Goal: Task Accomplishment & Management: Use online tool/utility

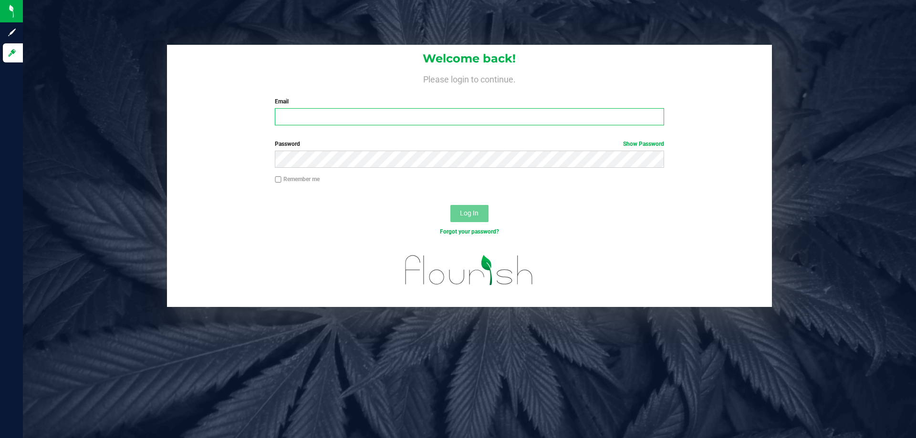
click at [379, 125] on input "Email" at bounding box center [469, 116] width 389 height 17
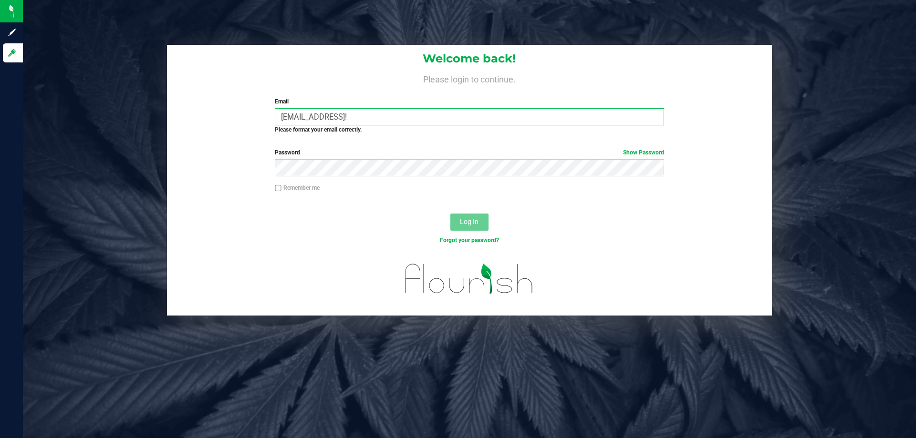
drag, startPoint x: 381, startPoint y: 121, endPoint x: 447, endPoint y: 119, distance: 66.8
click at [447, 119] on input "gmarchany@liveparallel.comEarwax2314!" at bounding box center [469, 116] width 389 height 17
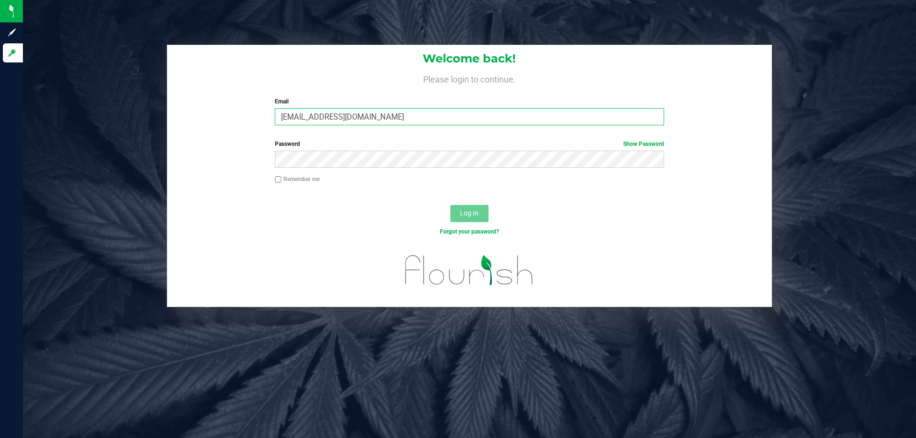
type input "[EMAIL_ADDRESS][DOMAIN_NAME]"
click at [450, 205] on button "Log In" at bounding box center [469, 213] width 38 height 17
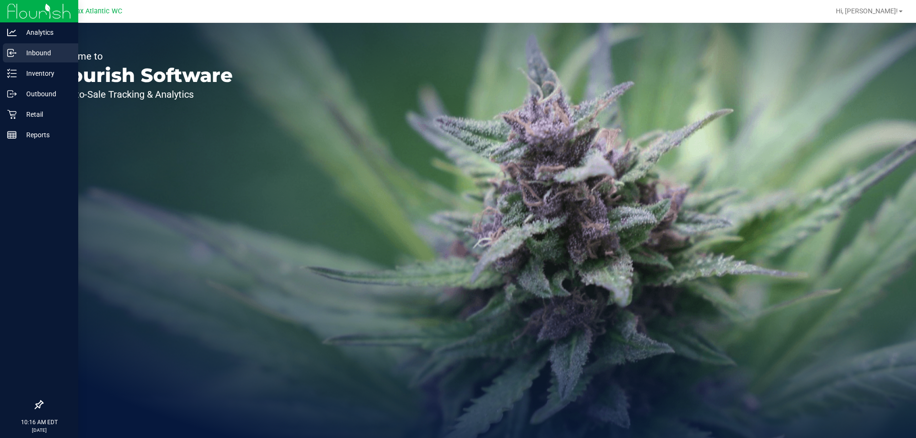
click at [20, 57] on p "Inbound" at bounding box center [45, 52] width 57 height 11
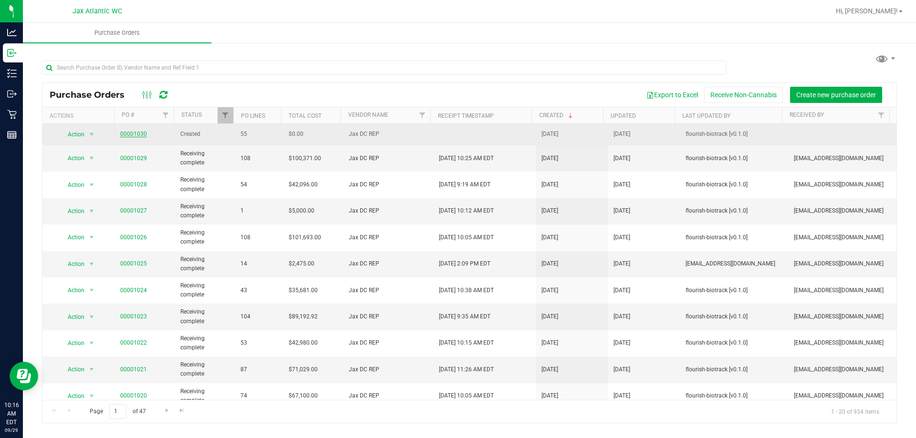
click at [130, 134] on link "00001030" at bounding box center [133, 134] width 27 height 7
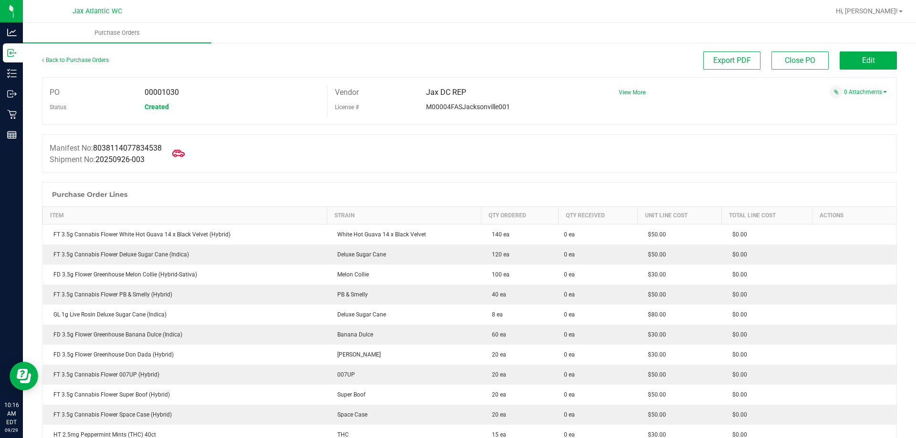
click at [184, 148] on icon at bounding box center [178, 153] width 12 height 12
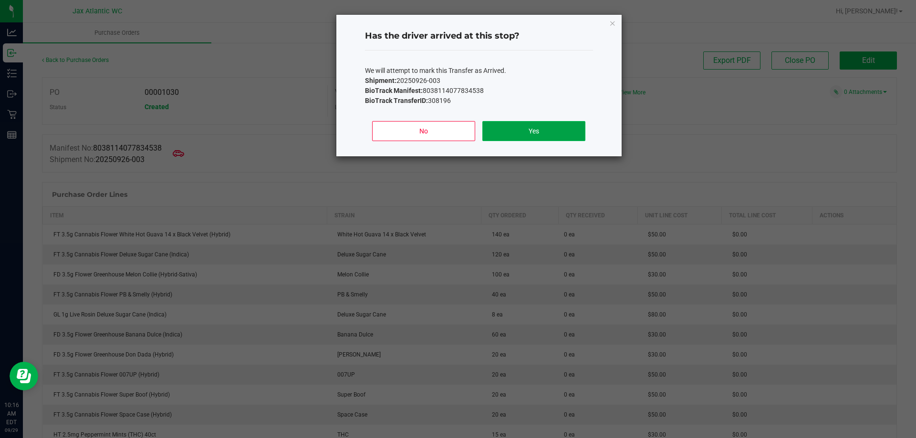
click at [549, 124] on button "Yes" at bounding box center [533, 131] width 103 height 20
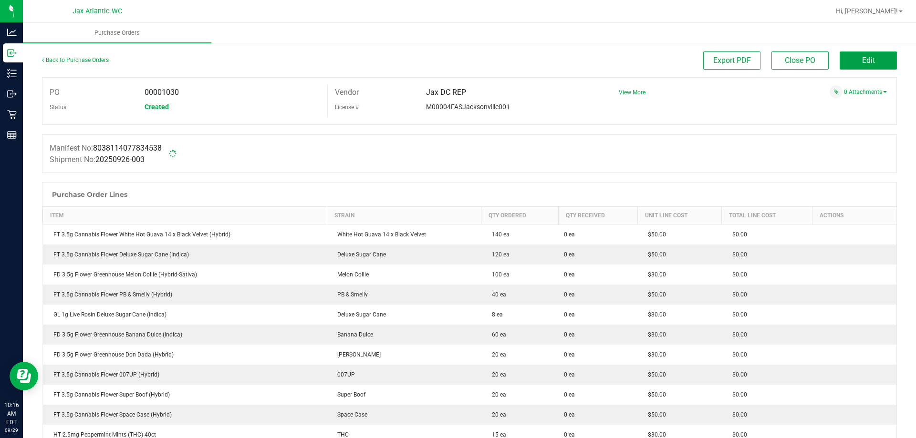
click at [852, 55] on button "Edit" at bounding box center [868, 61] width 57 height 18
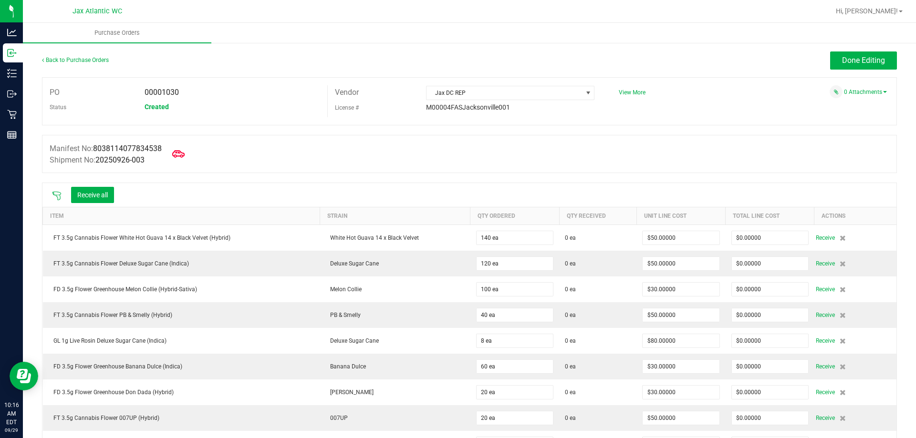
click at [176, 154] on span at bounding box center [178, 154] width 21 height 21
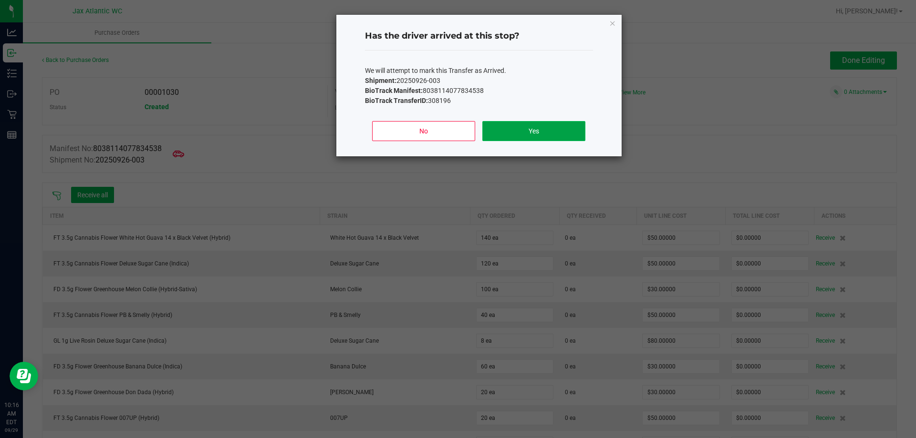
click at [514, 140] on button "Yes" at bounding box center [533, 131] width 103 height 20
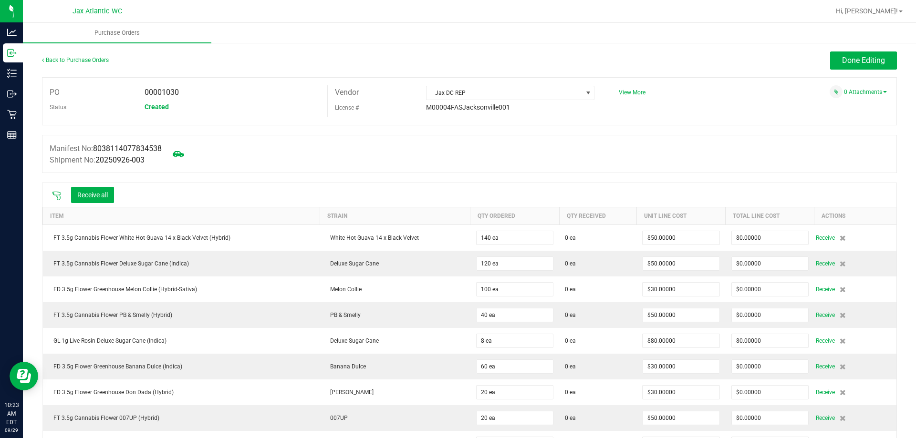
click at [53, 194] on icon at bounding box center [57, 196] width 10 height 10
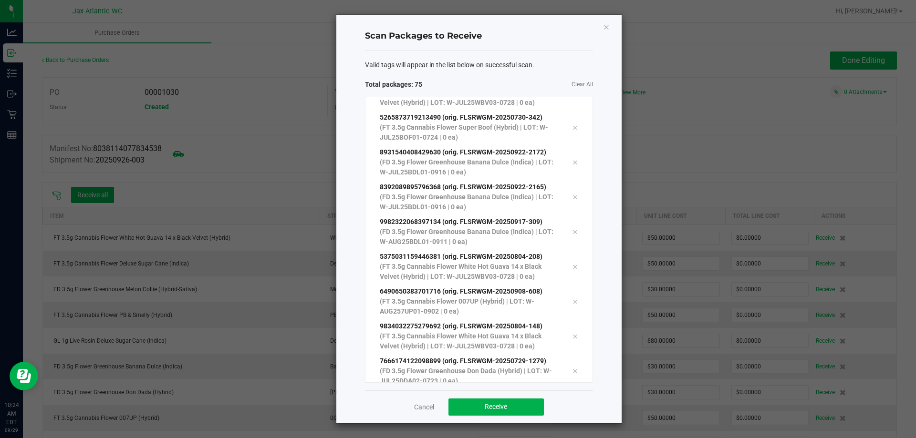
scroll to position [2315, 0]
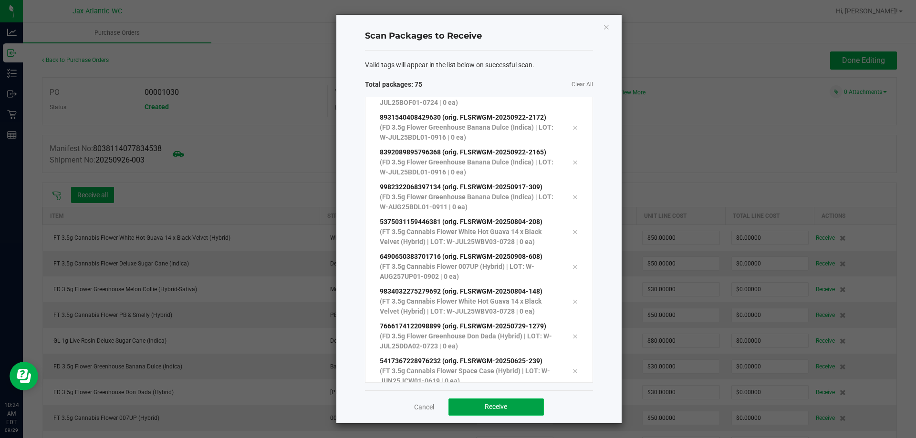
click at [495, 401] on button "Receive" at bounding box center [495, 407] width 95 height 17
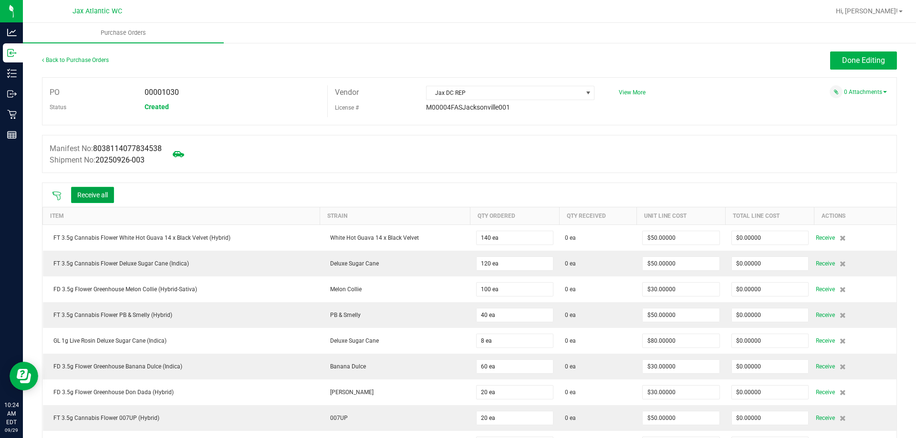
click at [114, 188] on button "Receive all" at bounding box center [92, 195] width 43 height 16
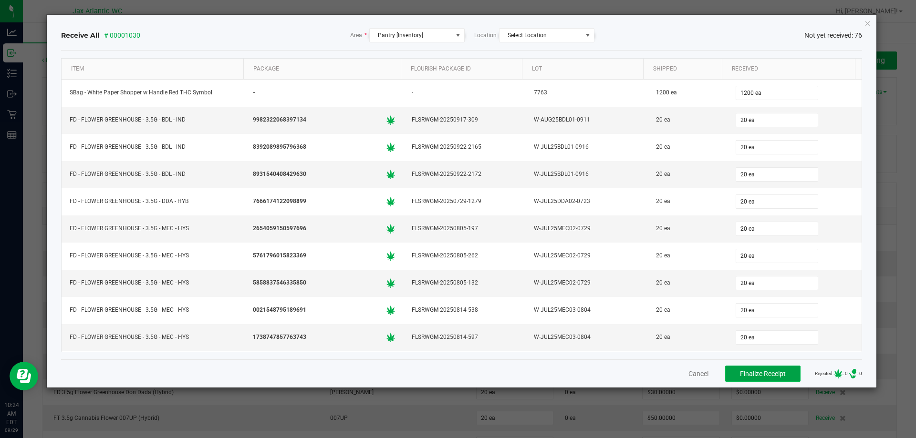
click at [729, 373] on button "Finalize Receipt" at bounding box center [762, 374] width 75 height 16
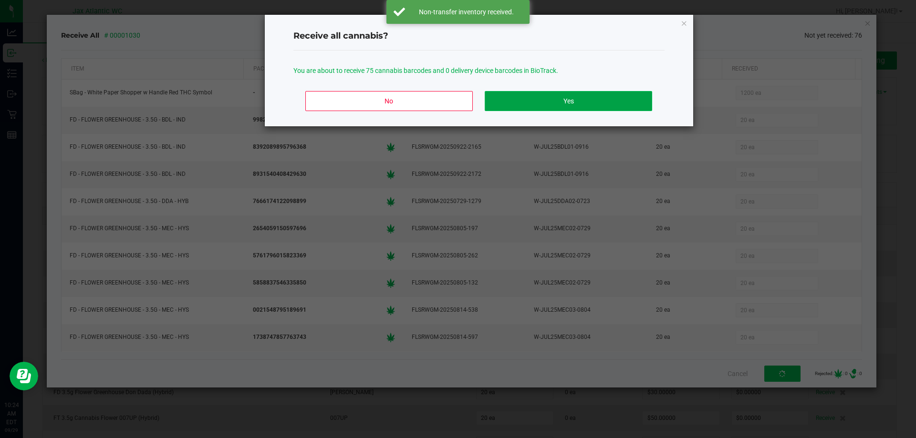
click at [603, 100] on button "Yes" at bounding box center [568, 101] width 167 height 20
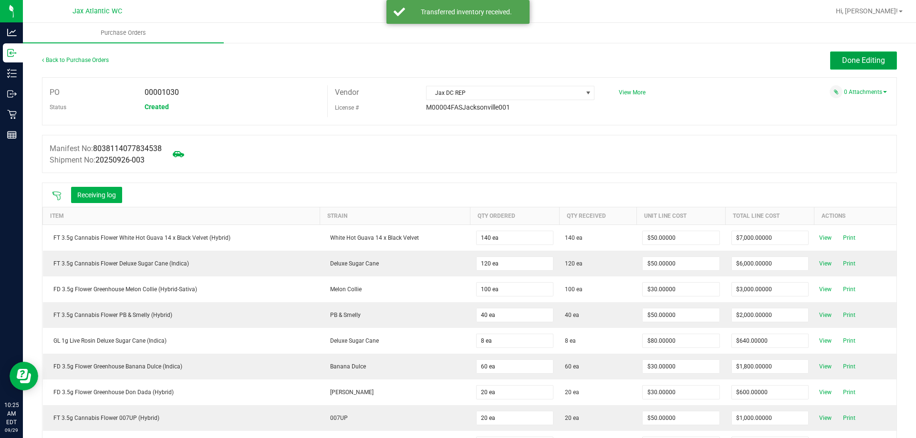
click at [852, 56] on span "Done Editing" at bounding box center [863, 60] width 43 height 9
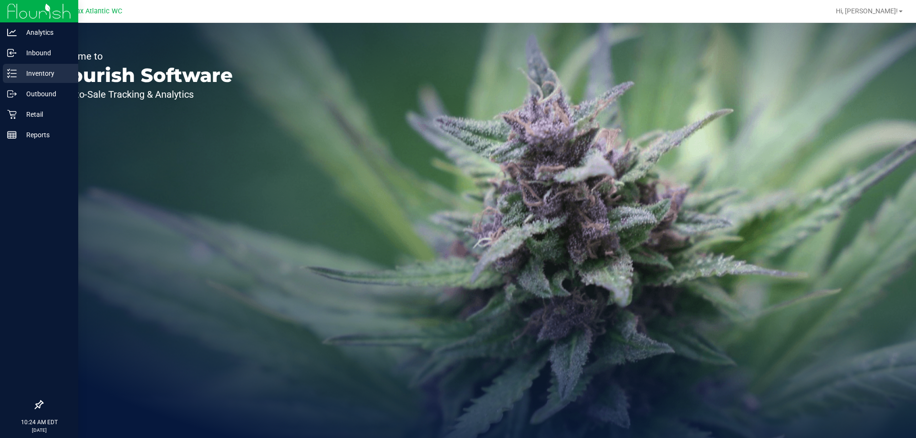
click at [13, 73] on icon at bounding box center [12, 74] width 10 height 10
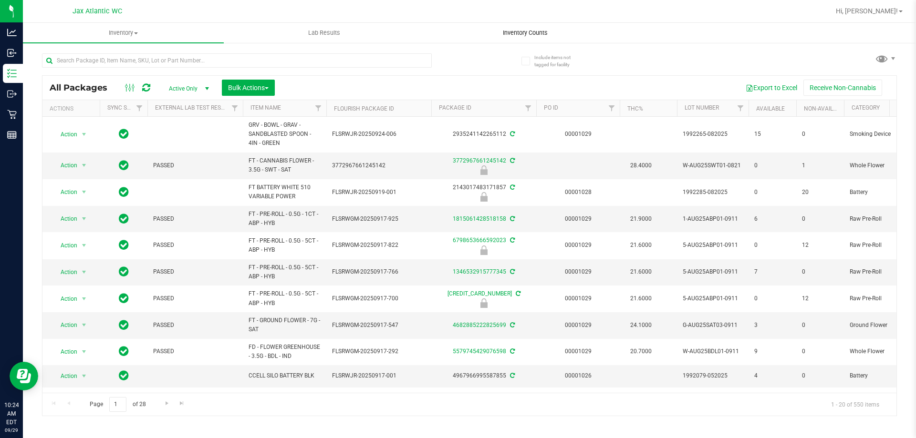
click at [499, 32] on span "Inventory Counts" at bounding box center [525, 33] width 71 height 9
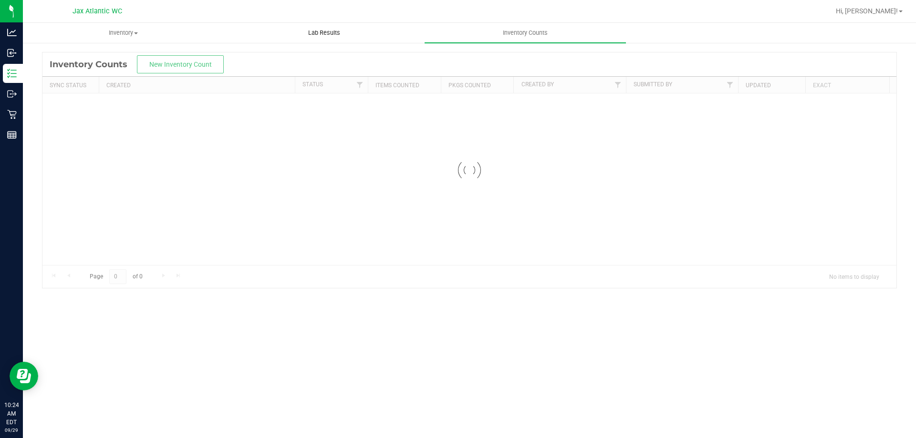
click at [284, 27] on uib-tab-heading "Lab Results" at bounding box center [324, 32] width 200 height 19
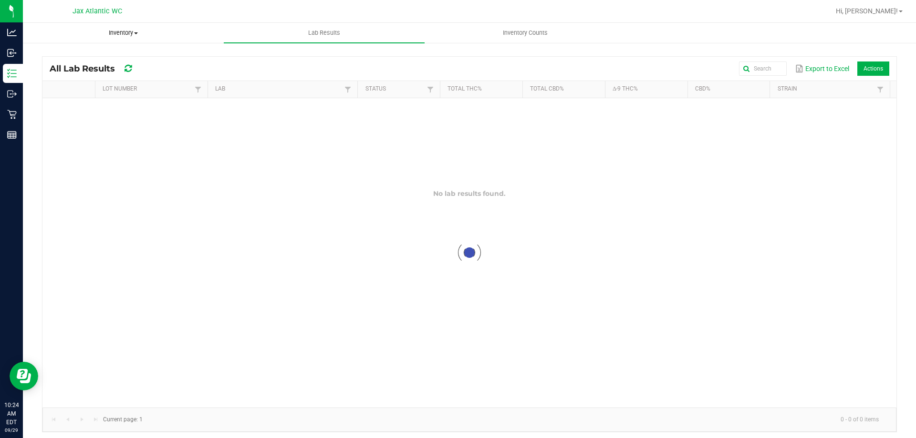
click at [149, 37] on uib-tab-heading "Inventory All packages All inventory Waste log Create inventory" at bounding box center [123, 32] width 200 height 19
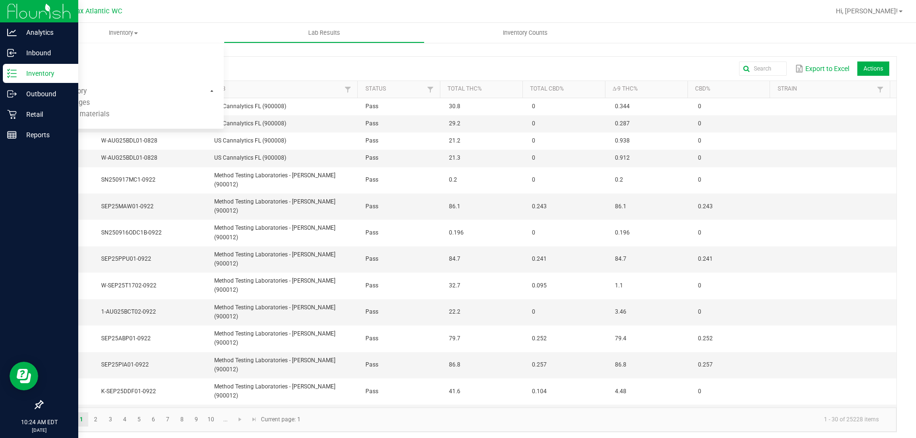
click at [21, 72] on p "Inventory" at bounding box center [45, 73] width 57 height 11
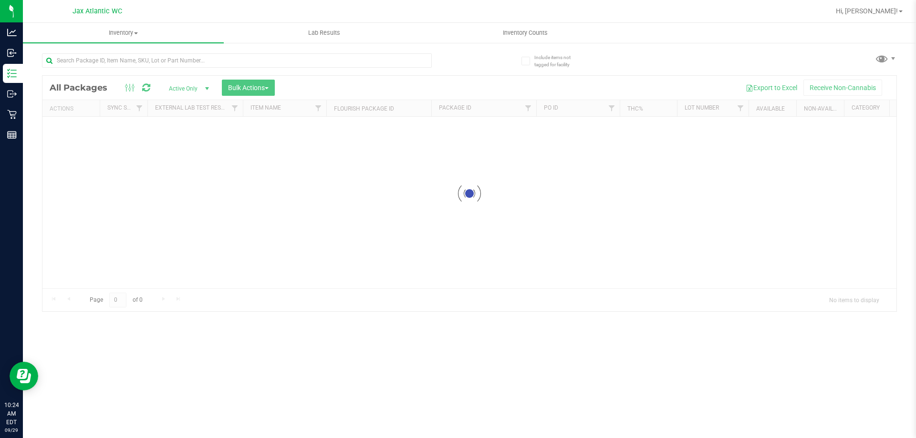
click at [612, 108] on div at bounding box center [469, 194] width 854 height 236
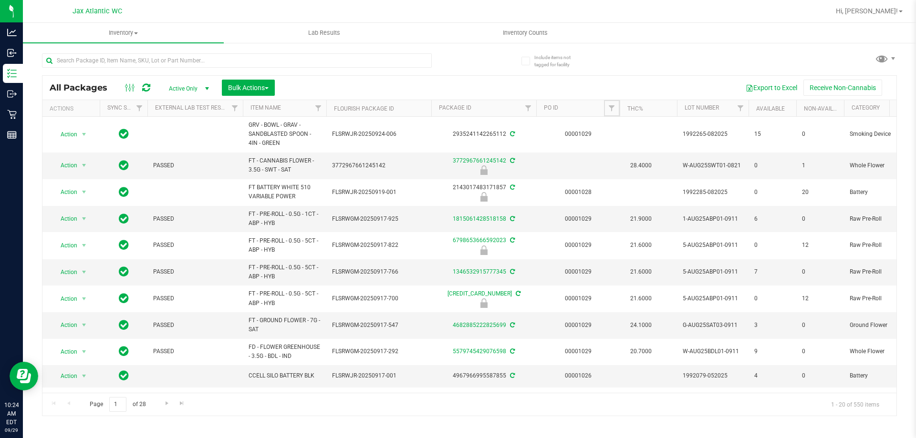
click at [613, 109] on span "Filter" at bounding box center [612, 108] width 8 height 8
type input "1030"
click at [610, 144] on button "Filter" at bounding box center [633, 154] width 46 height 21
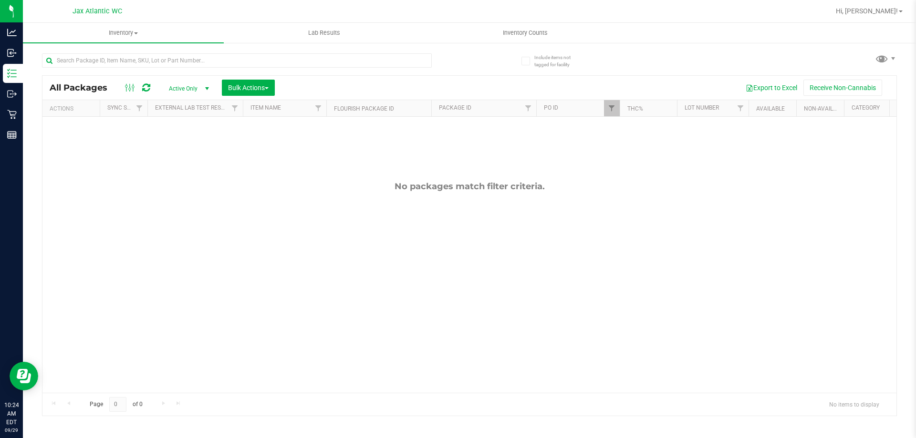
click at [190, 85] on span "Active Only" at bounding box center [187, 88] width 52 height 13
click at [184, 142] on li "All" at bounding box center [187, 146] width 52 height 14
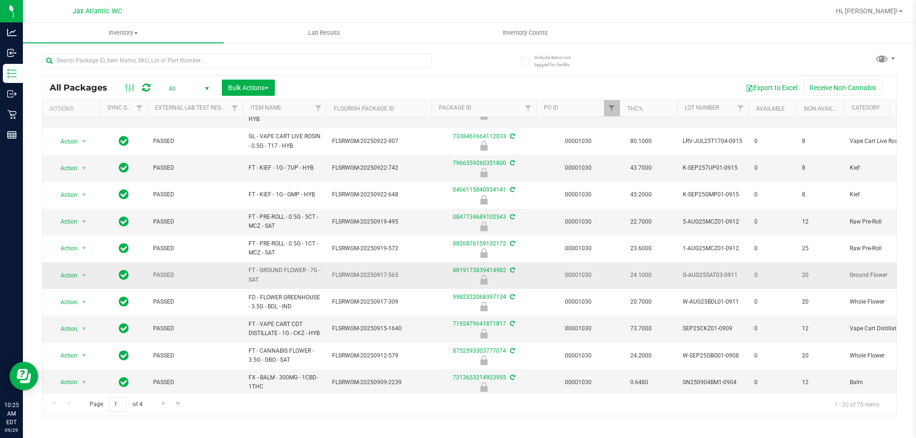
scroll to position [284, 0]
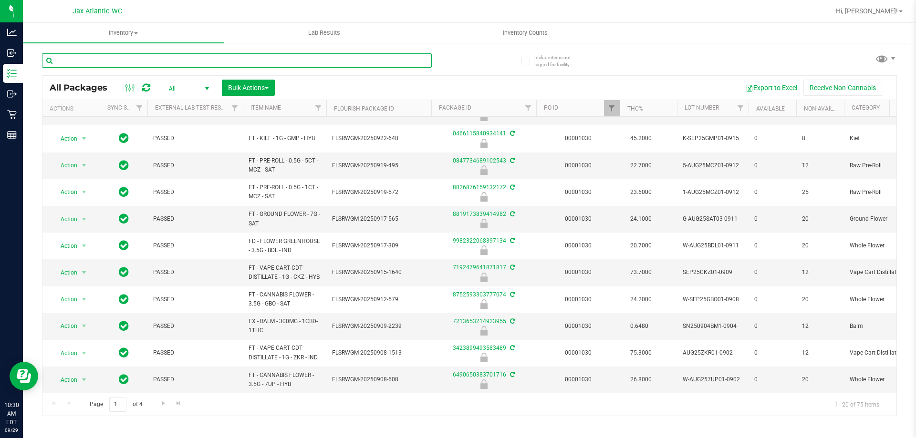
click at [77, 57] on input "text" at bounding box center [237, 60] width 390 height 14
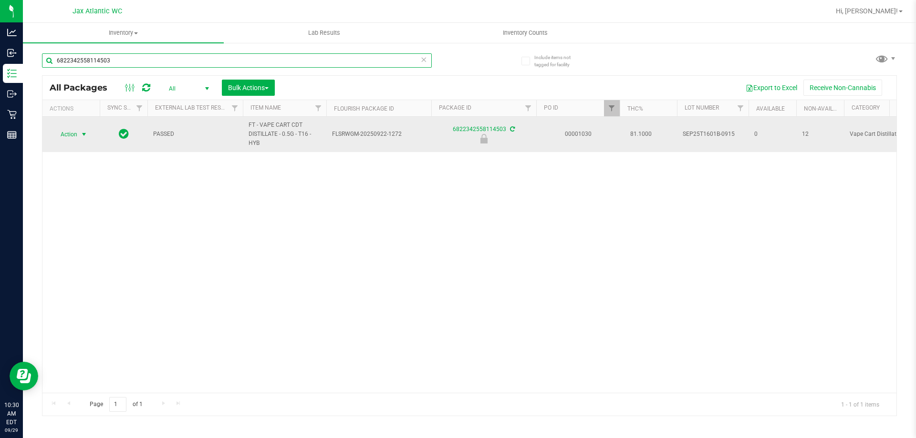
type input "6822342558114503"
click at [81, 133] on span "select" at bounding box center [84, 135] width 8 height 8
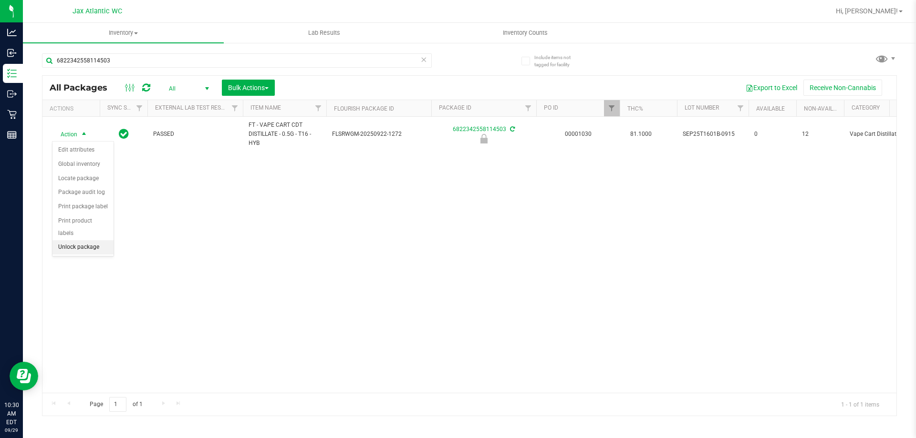
click at [85, 240] on li "Unlock package" at bounding box center [82, 247] width 61 height 14
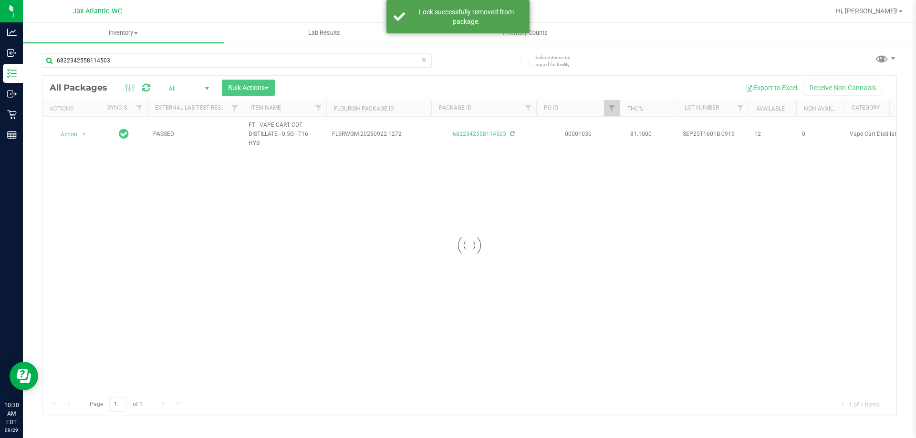
click at [78, 133] on div at bounding box center [469, 246] width 854 height 340
click at [79, 136] on div at bounding box center [469, 246] width 854 height 340
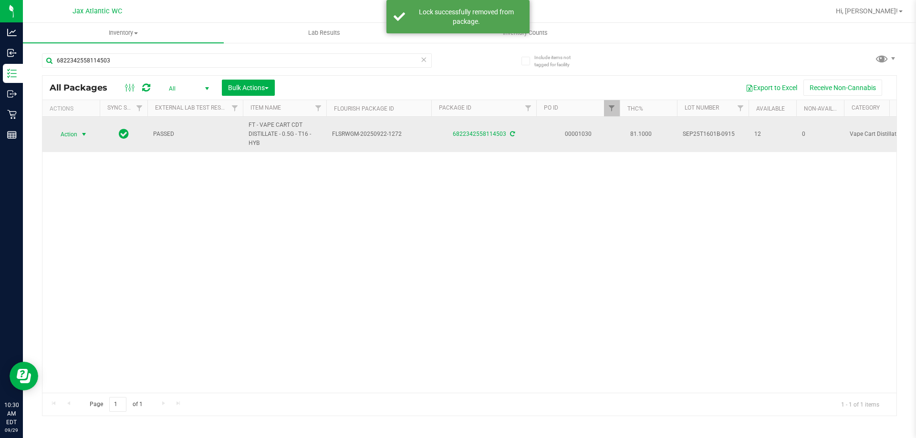
click at [83, 131] on span "select" at bounding box center [84, 135] width 8 height 8
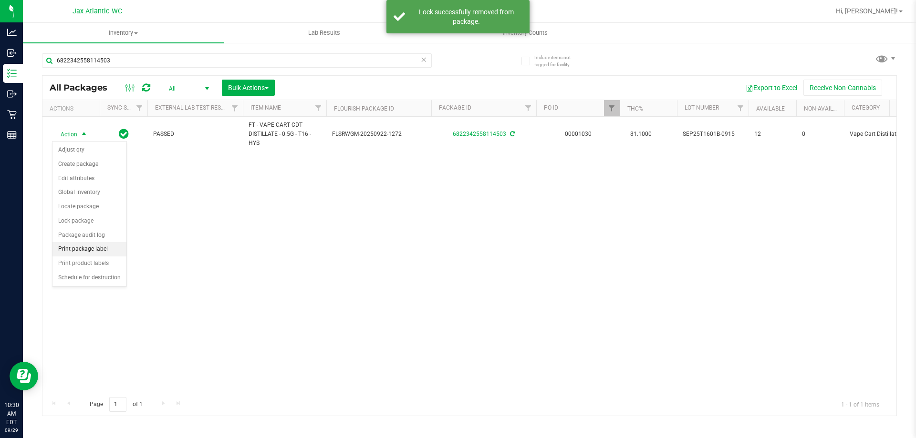
click at [93, 251] on li "Print package label" at bounding box center [89, 249] width 74 height 14
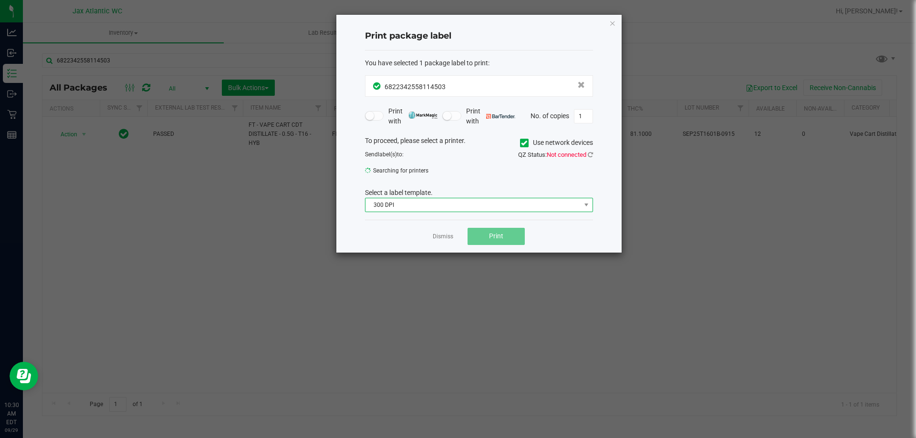
click at [418, 204] on span "300 DPI" at bounding box center [472, 204] width 215 height 13
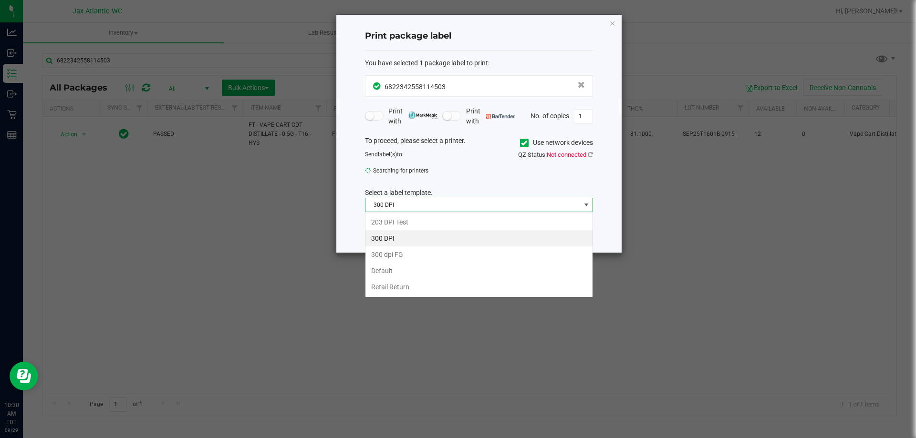
scroll to position [14, 228]
click at [390, 222] on li "203 DPI Test" at bounding box center [478, 222] width 227 height 16
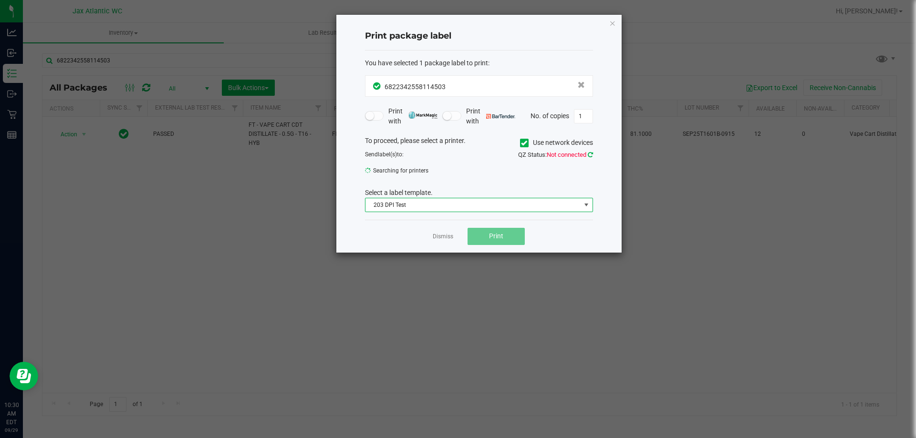
click at [590, 156] on icon at bounding box center [590, 155] width 5 height 6
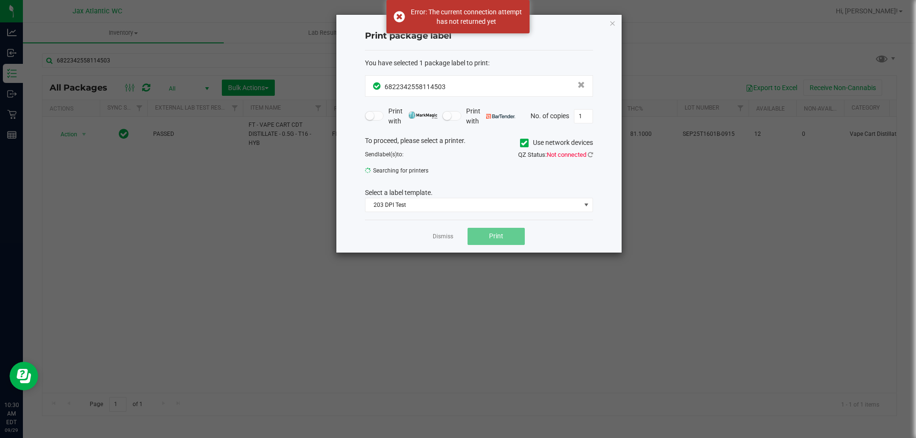
click at [82, 199] on ngb-modal-window "Print package label You have selected 1 package label to print : 68223425581145…" at bounding box center [461, 219] width 923 height 438
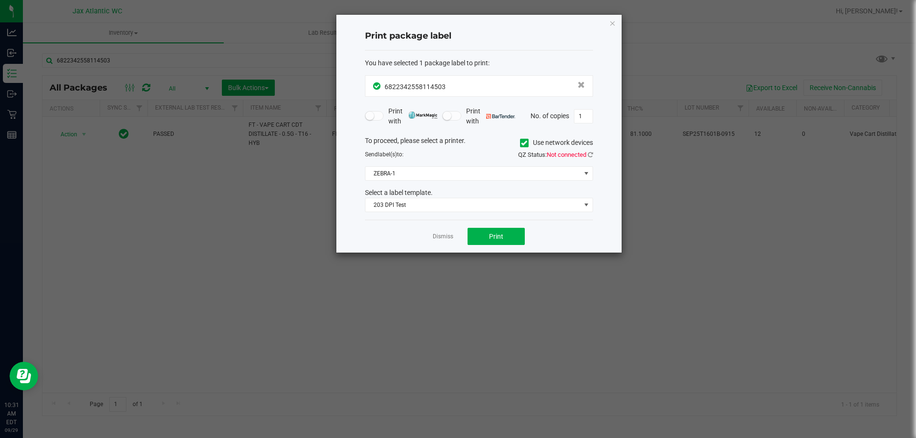
click at [601, 150] on div "Print package label You have selected 1 package label to print : 68223425581145…" at bounding box center [478, 134] width 285 height 238
click at [575, 145] on label "Use network devices" at bounding box center [556, 143] width 73 height 10
click at [0, 0] on input "Use network devices" at bounding box center [0, 0] width 0 height 0
click at [591, 155] on icon at bounding box center [590, 155] width 5 height 6
click at [422, 177] on span "Fax" at bounding box center [472, 173] width 215 height 13
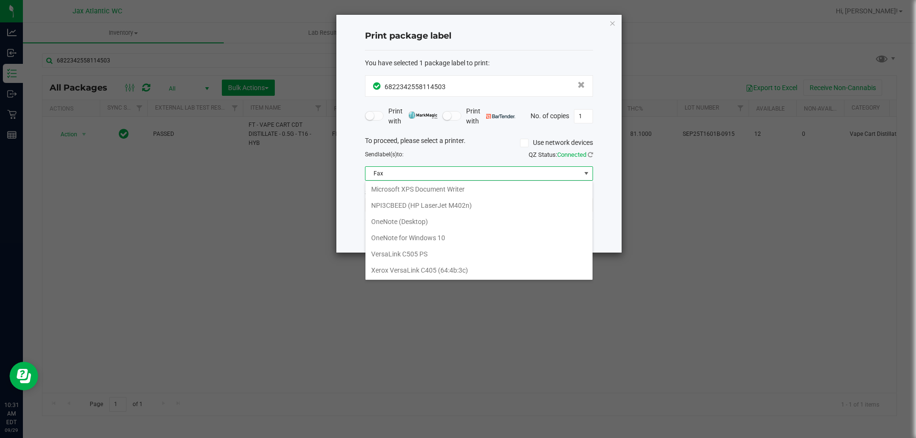
scroll to position [0, 0]
click at [592, 176] on span "Fax" at bounding box center [479, 173] width 228 height 14
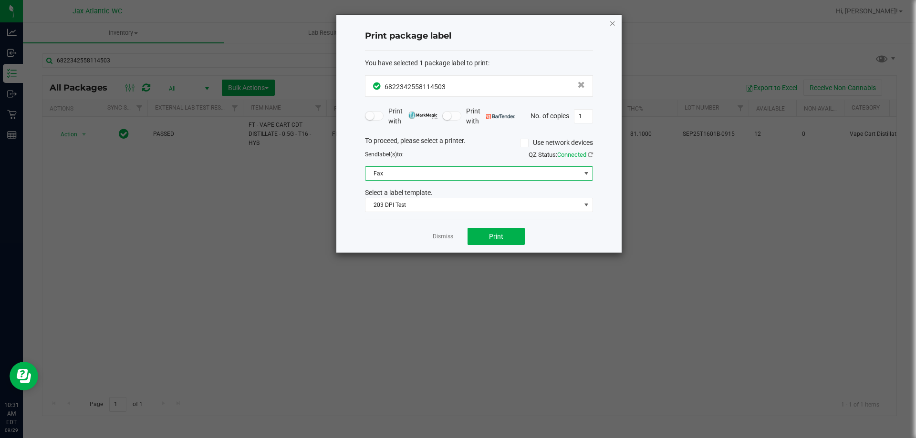
click at [610, 27] on icon "button" at bounding box center [612, 22] width 7 height 11
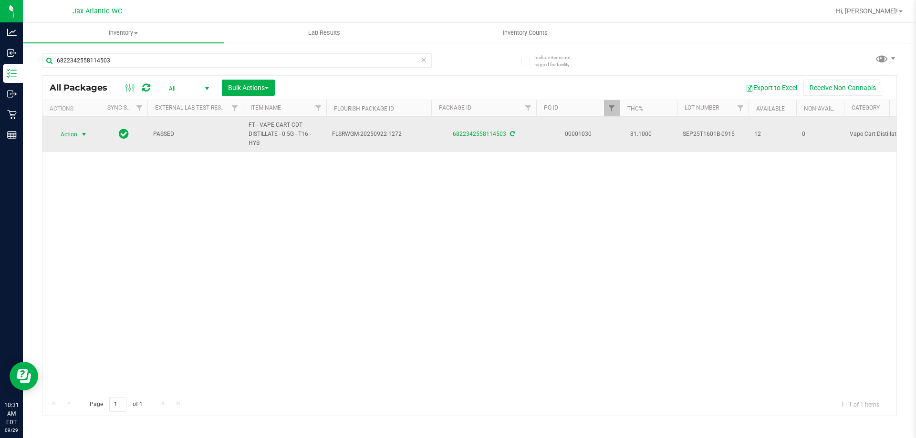
click at [81, 134] on span "select" at bounding box center [84, 135] width 8 height 8
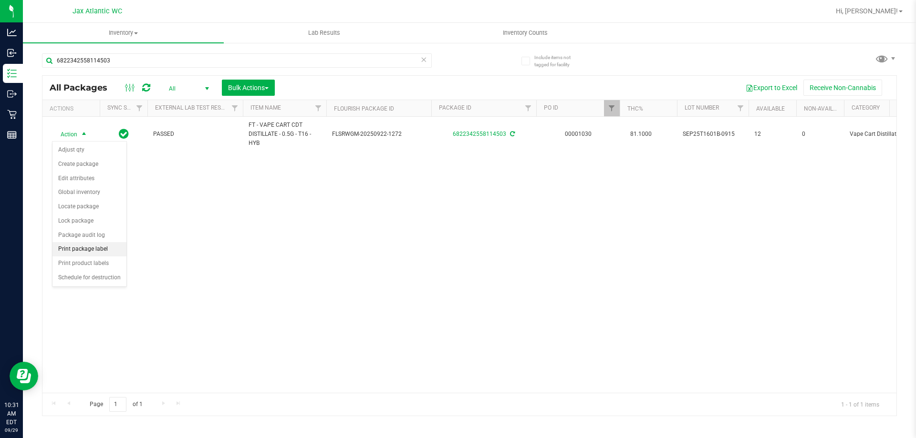
click at [103, 251] on li "Print package label" at bounding box center [89, 249] width 74 height 14
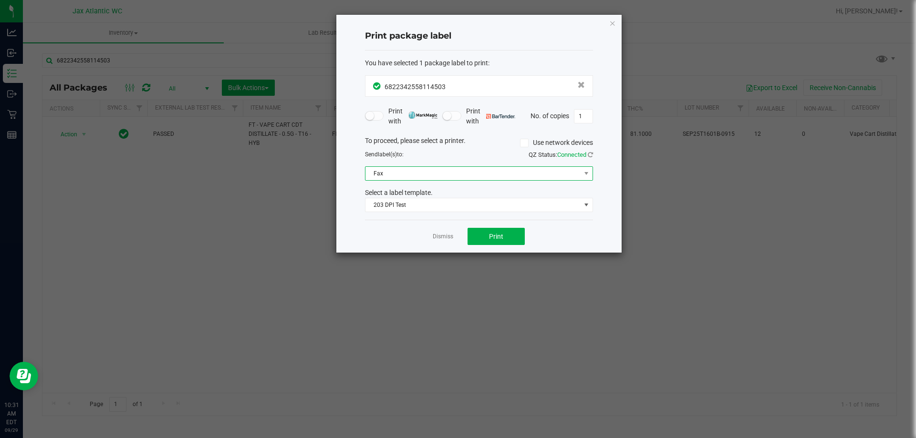
click at [422, 178] on span "Fax" at bounding box center [472, 173] width 215 height 13
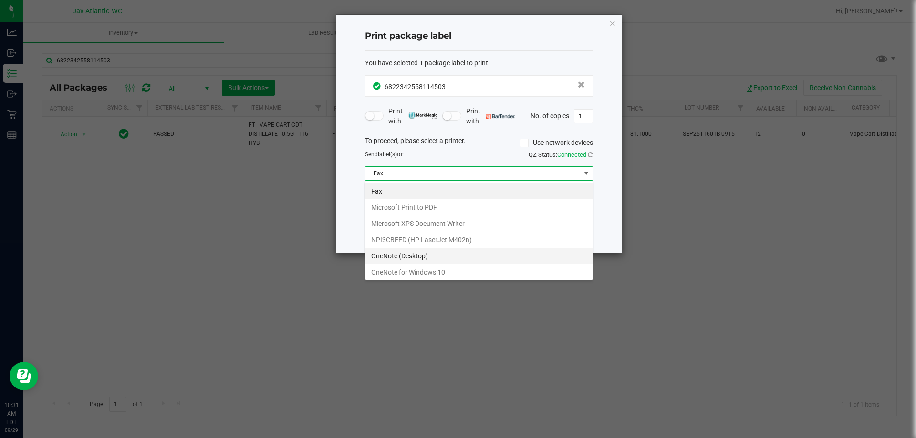
click at [412, 258] on \(Desktop\) "OneNote (Desktop)" at bounding box center [478, 256] width 227 height 16
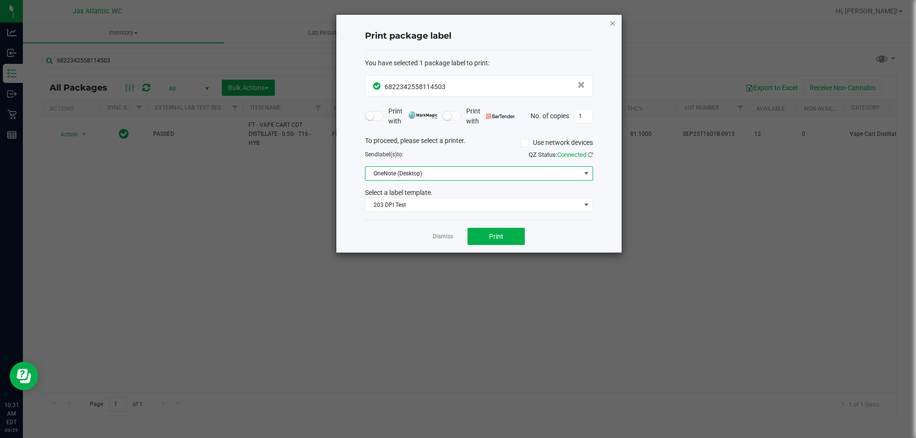
click at [610, 22] on icon "button" at bounding box center [612, 22] width 7 height 11
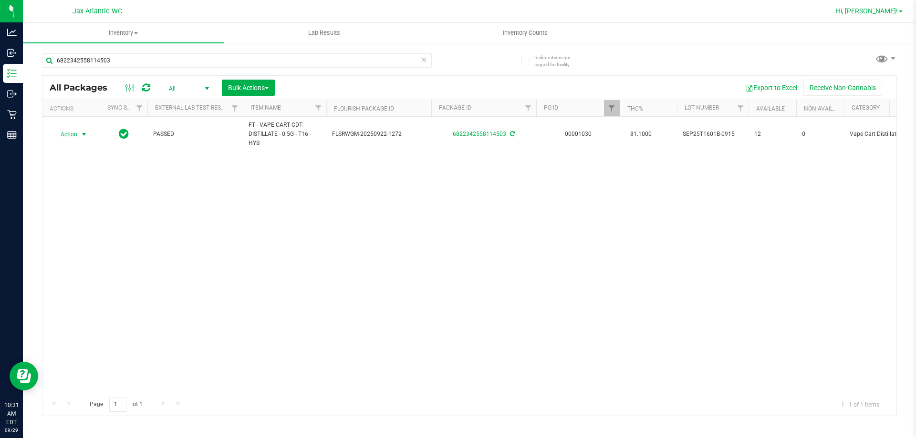
click at [891, 9] on span "Hi, [PERSON_NAME]!" at bounding box center [867, 11] width 62 height 8
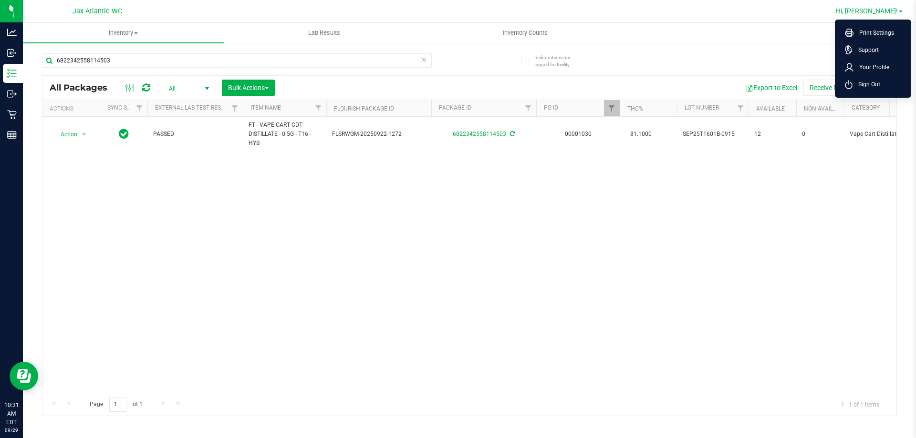
click at [876, 85] on span "Sign Out" at bounding box center [866, 85] width 28 height 10
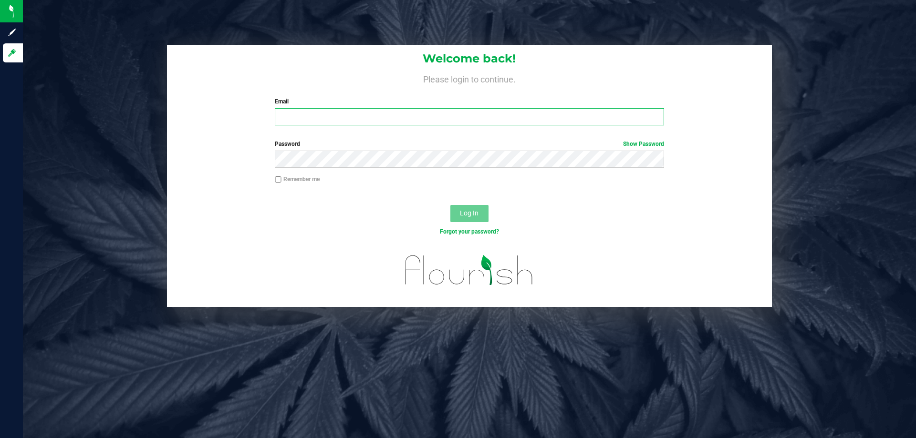
click at [357, 118] on input "Email" at bounding box center [469, 116] width 389 height 17
type input "gmarchany@liveparallel.com"
click at [450, 205] on button "Log In" at bounding box center [469, 213] width 38 height 17
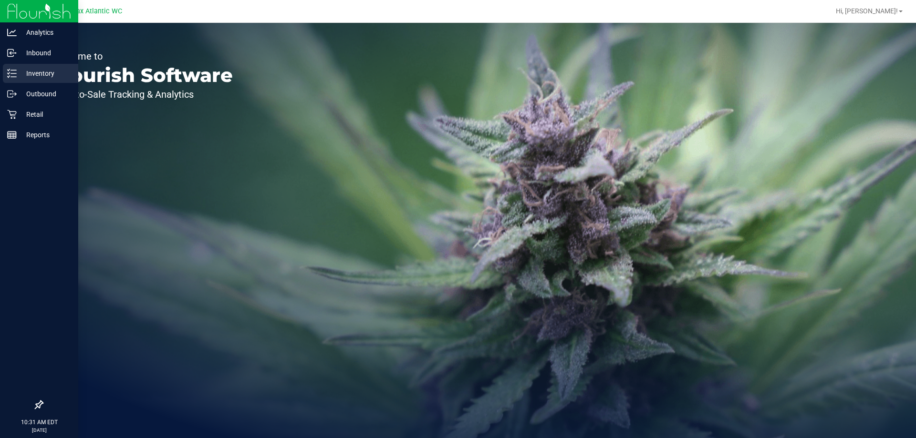
click at [37, 68] on p "Inventory" at bounding box center [45, 73] width 57 height 11
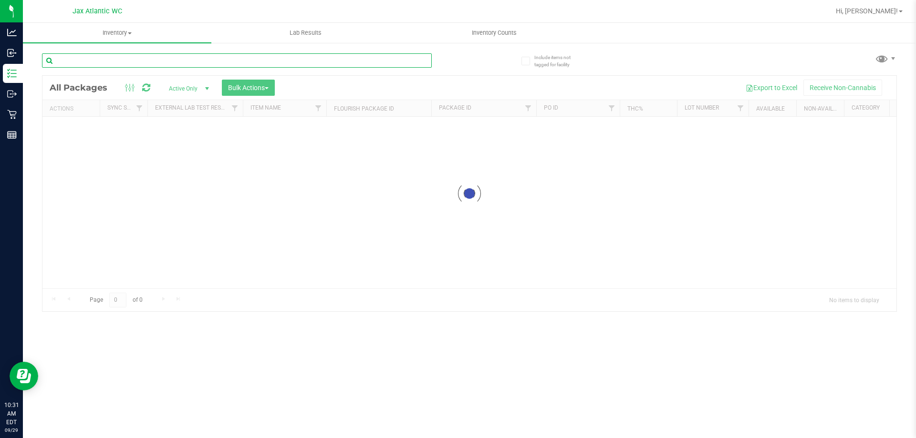
click at [129, 52] on div at bounding box center [255, 60] width 427 height 31
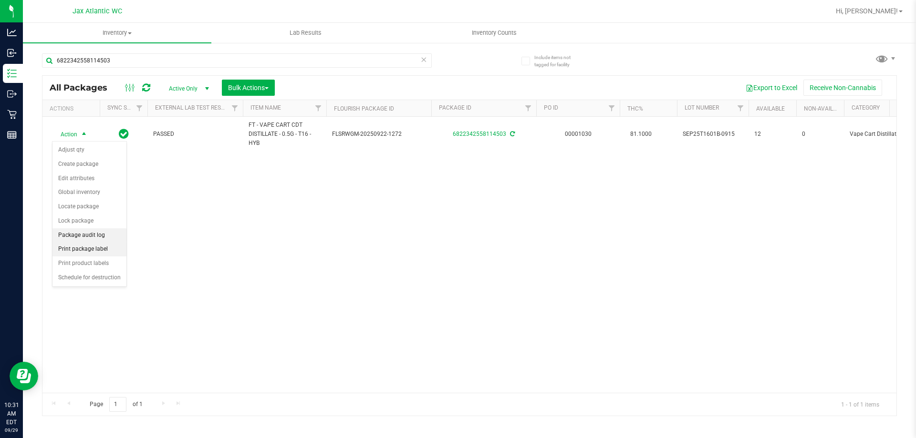
click at [110, 247] on li "Print package label" at bounding box center [89, 249] width 74 height 14
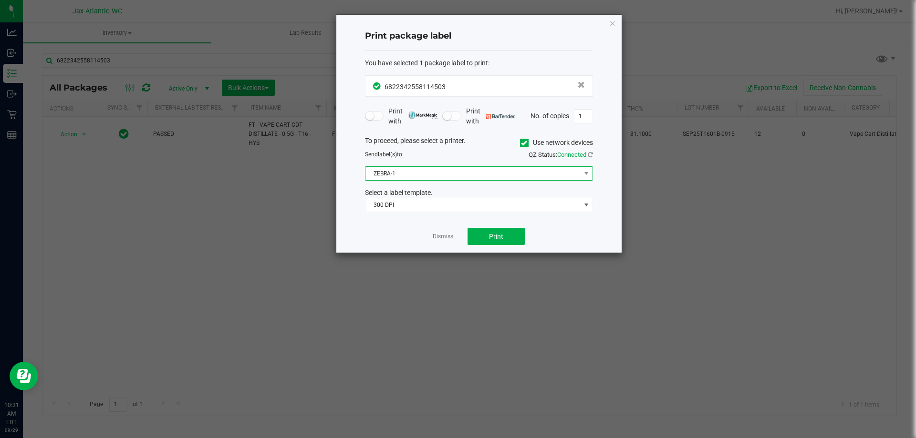
click at [440, 175] on span "ZEBRA-1" at bounding box center [472, 173] width 215 height 13
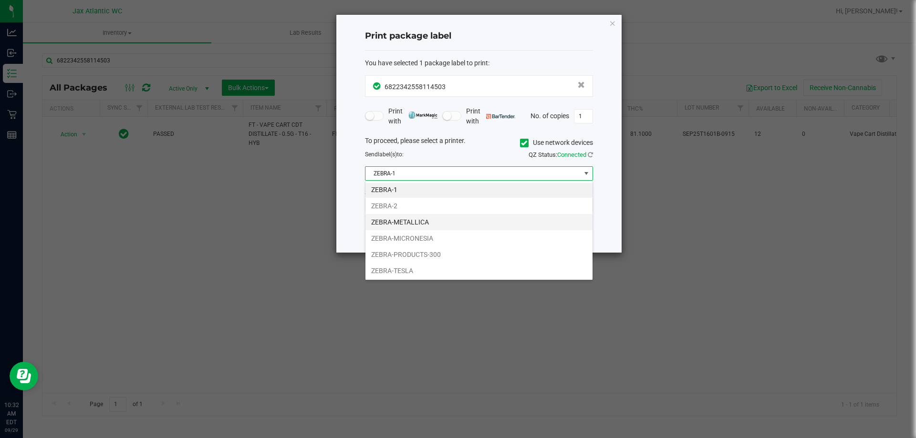
scroll to position [2, 0]
click at [410, 193] on li "ZEBRA-1" at bounding box center [478, 189] width 227 height 16
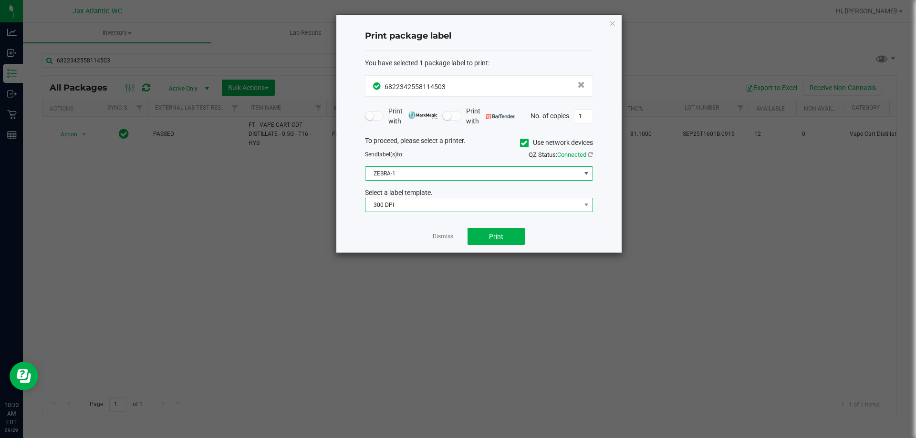
click at [424, 207] on span "300 DPI" at bounding box center [472, 204] width 215 height 13
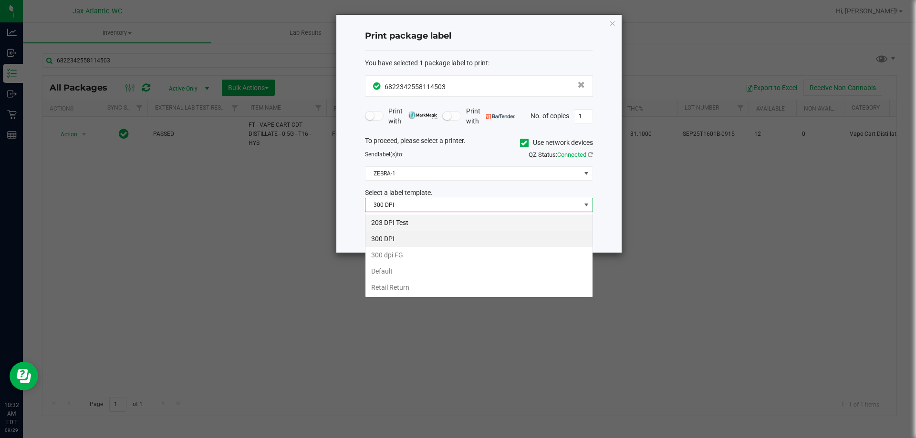
scroll to position [14, 228]
click at [398, 218] on li "203 DPI Test" at bounding box center [478, 223] width 227 height 16
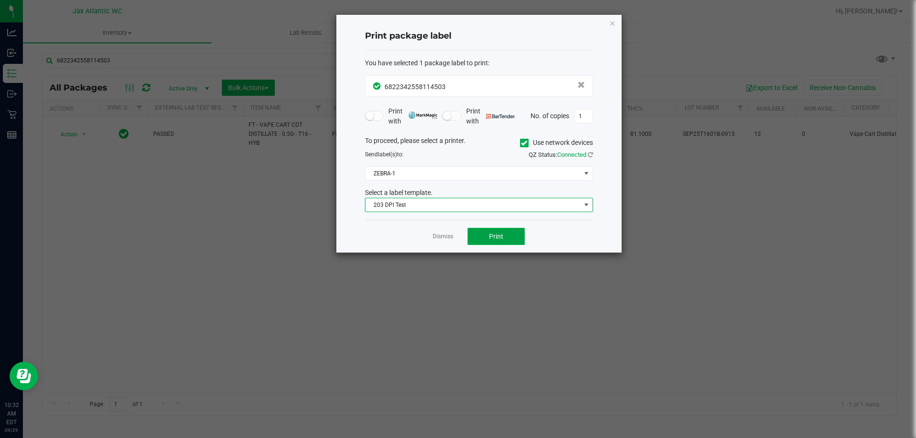
click at [490, 237] on span "Print" at bounding box center [496, 237] width 14 height 8
click at [444, 237] on link "Dismiss" at bounding box center [443, 237] width 21 height 8
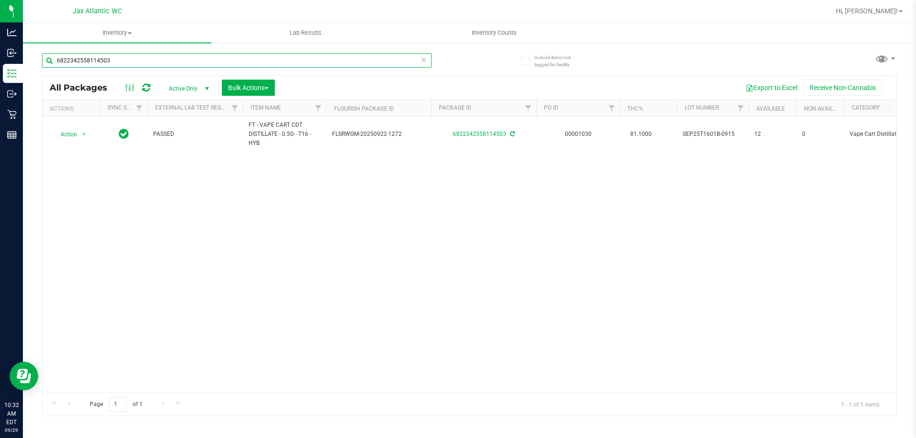
click at [358, 55] on input "6822342558114503" at bounding box center [237, 60] width 390 height 14
click at [358, 54] on input "6822342558114503" at bounding box center [237, 60] width 390 height 14
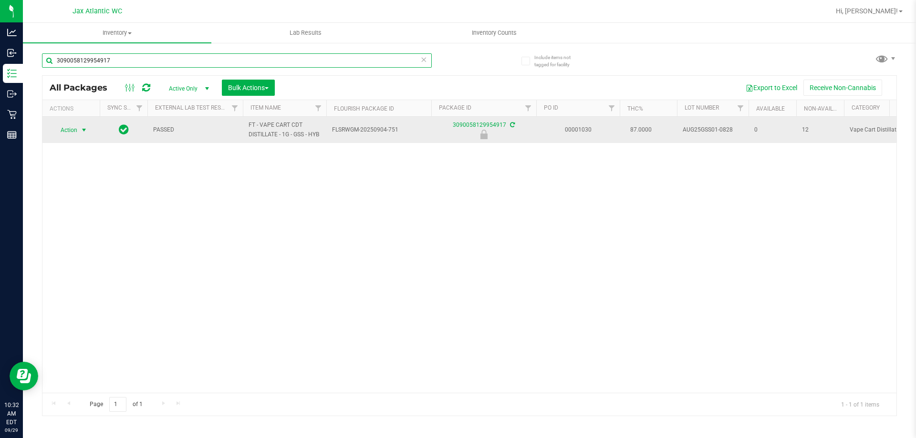
type input "3090058129954917"
click at [84, 132] on span "select" at bounding box center [84, 130] width 8 height 8
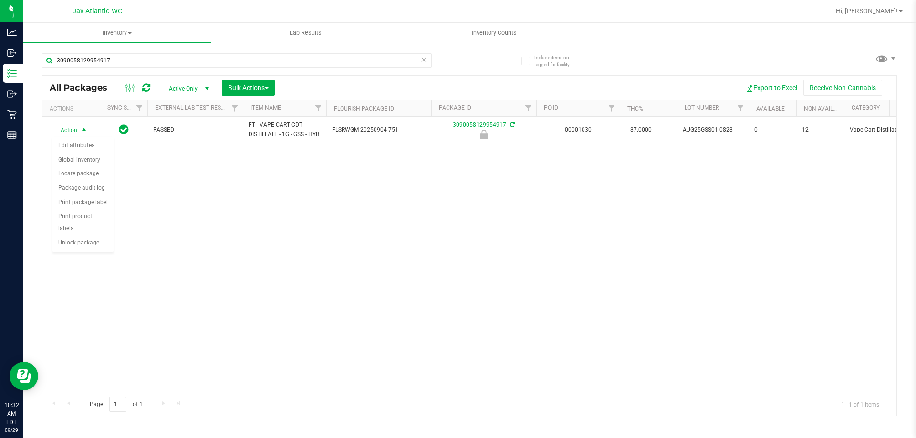
click at [81, 239] on div "Action Edit attributes Global inventory Locate package Package audit log Print …" at bounding box center [83, 195] width 62 height 116
click at [76, 236] on li "Unlock package" at bounding box center [82, 243] width 61 height 14
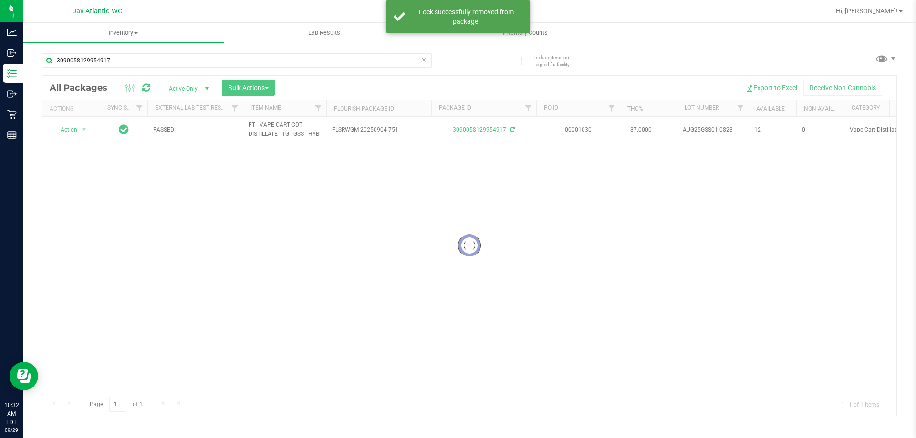
click at [68, 139] on div at bounding box center [469, 246] width 854 height 340
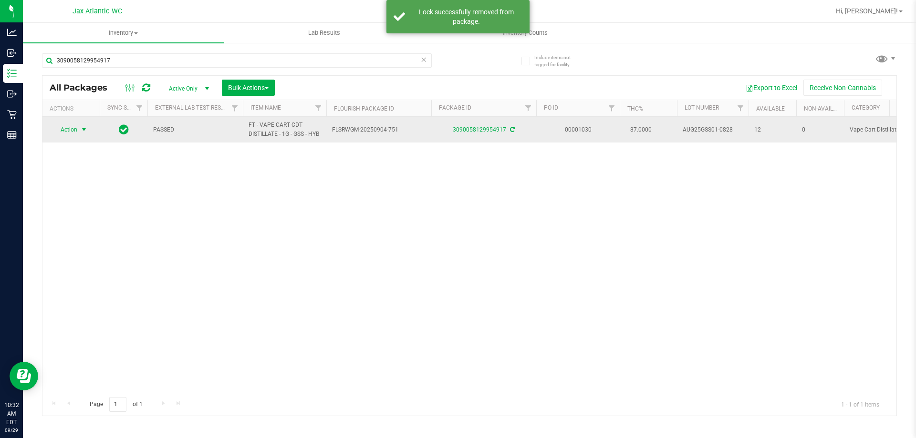
click at [82, 130] on span "select" at bounding box center [84, 130] width 8 height 8
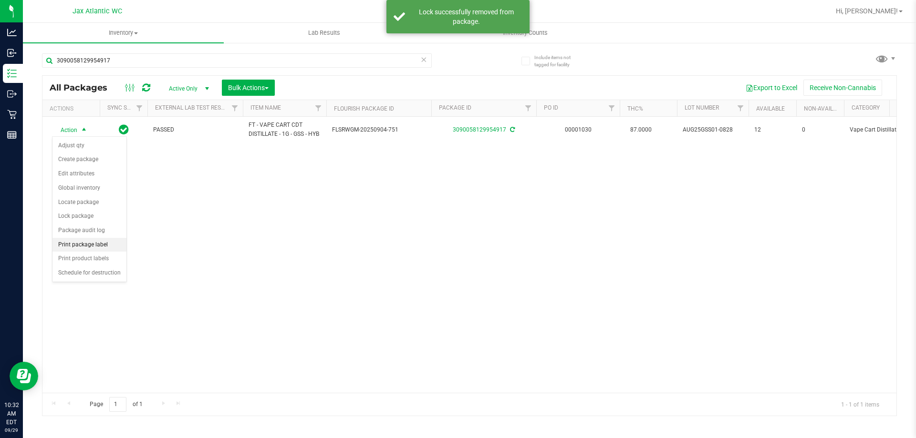
click at [95, 245] on li "Print package label" at bounding box center [89, 245] width 74 height 14
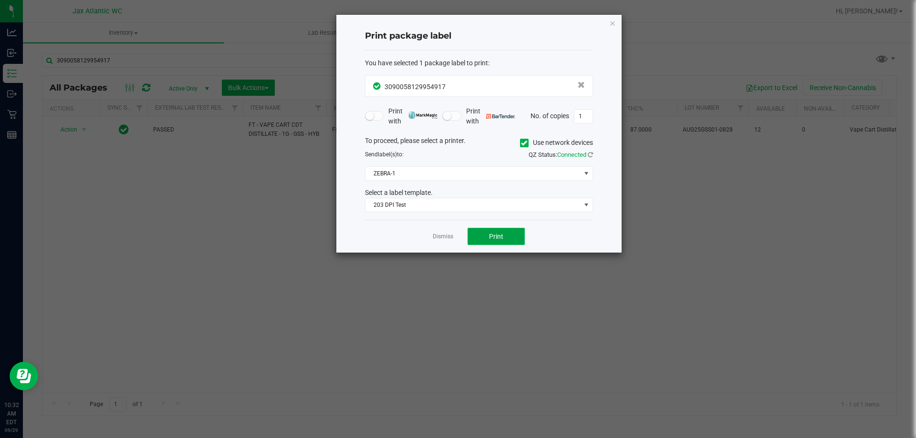
click at [492, 234] on span "Print" at bounding box center [496, 237] width 14 height 8
click at [441, 235] on link "Dismiss" at bounding box center [443, 237] width 21 height 8
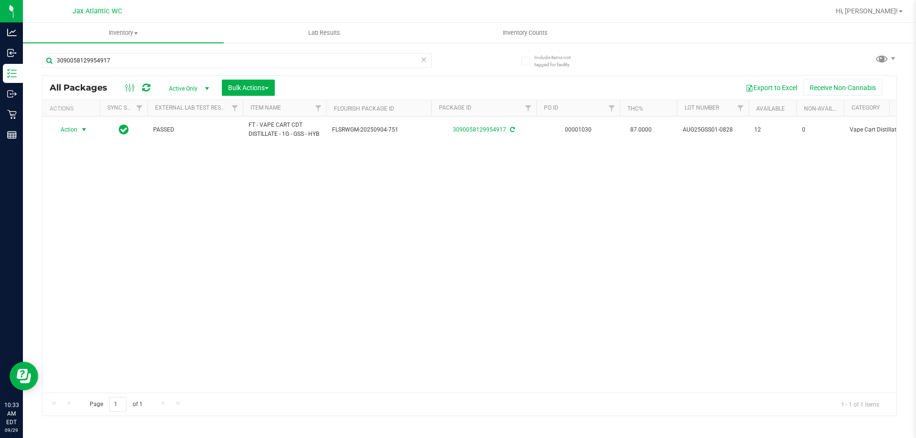
click at [284, 52] on div "3090058129954917" at bounding box center [255, 60] width 427 height 31
click at [281, 57] on input "3090058129954917" at bounding box center [237, 60] width 390 height 14
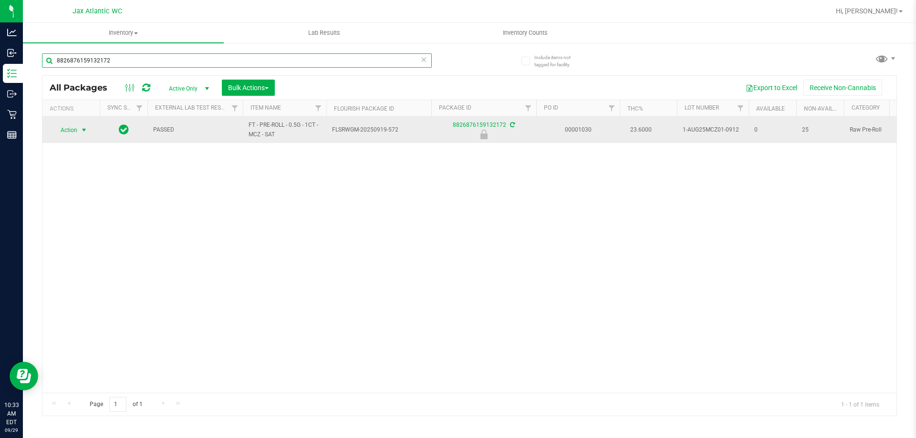
type input "8826876159132172"
click at [83, 130] on span "select" at bounding box center [84, 130] width 8 height 8
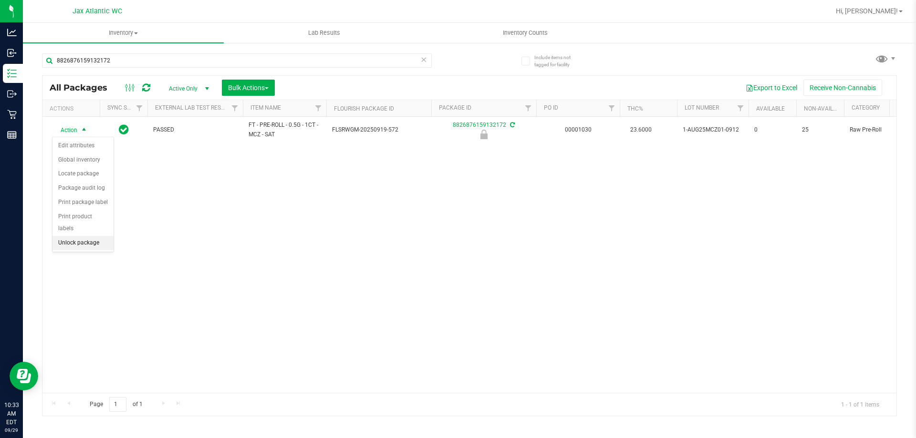
click at [98, 236] on li "Unlock package" at bounding box center [82, 243] width 61 height 14
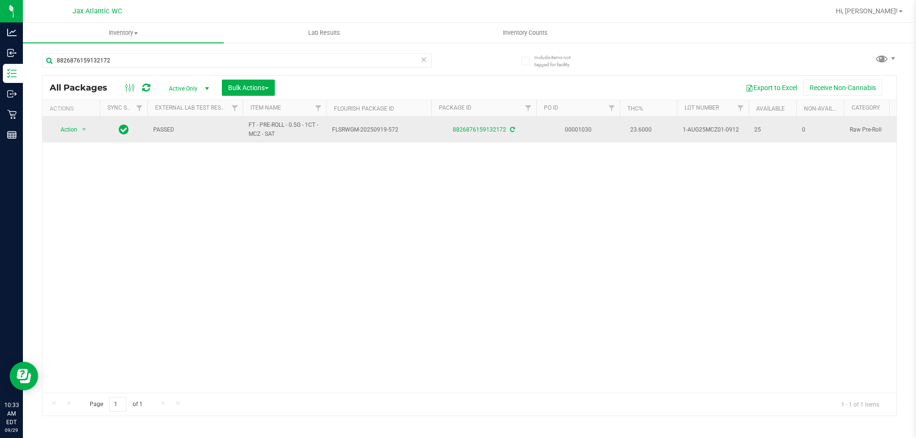
click at [70, 131] on span "Action" at bounding box center [65, 129] width 26 height 13
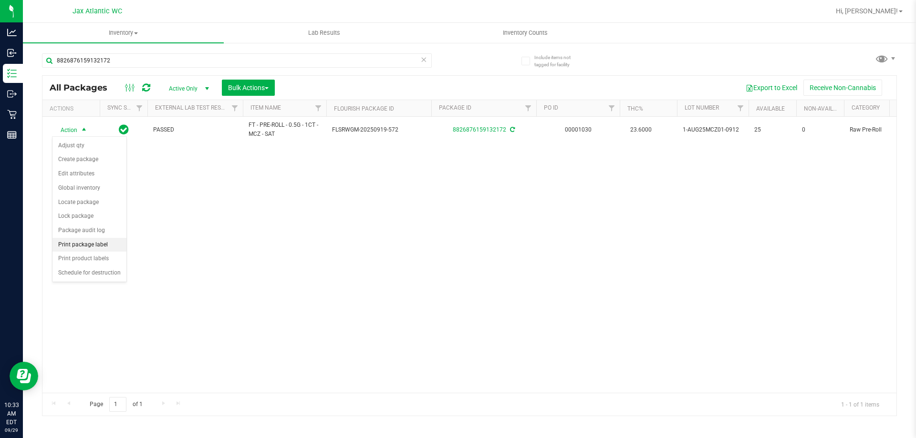
click at [93, 245] on li "Print package label" at bounding box center [89, 245] width 74 height 14
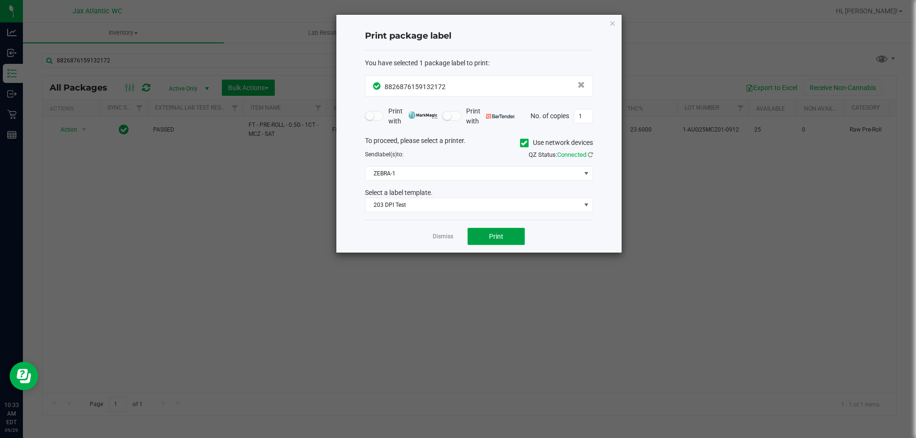
click at [498, 237] on span "Print" at bounding box center [496, 237] width 14 height 8
click at [439, 232] on app-cancel-button "Dismiss" at bounding box center [443, 237] width 21 height 10
click at [439, 234] on link "Dismiss" at bounding box center [443, 237] width 21 height 8
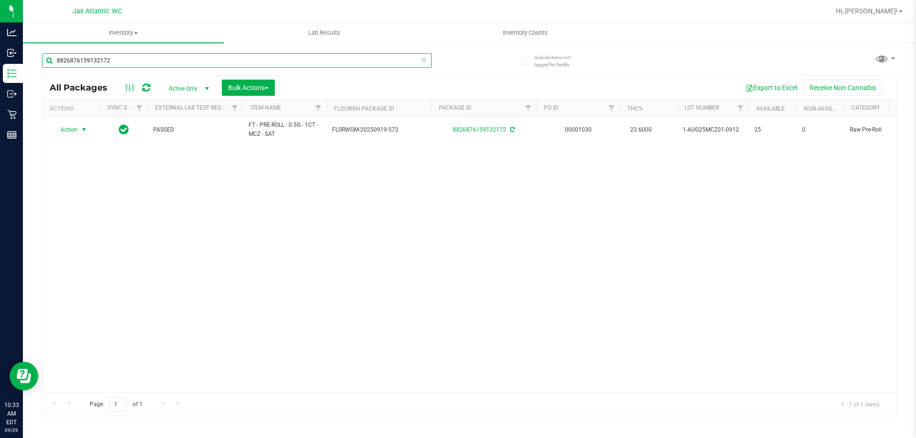
click at [297, 60] on input "8826876159132172" at bounding box center [237, 60] width 390 height 14
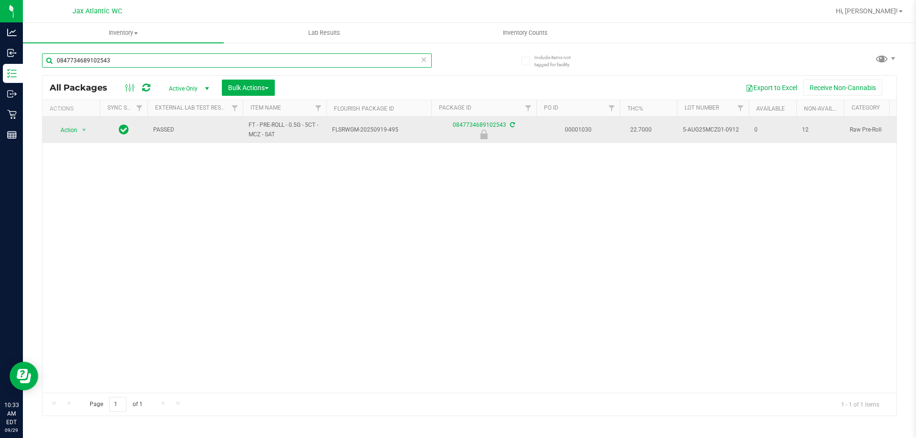
type input "0847734689102543"
click at [68, 133] on span "Action" at bounding box center [65, 130] width 26 height 13
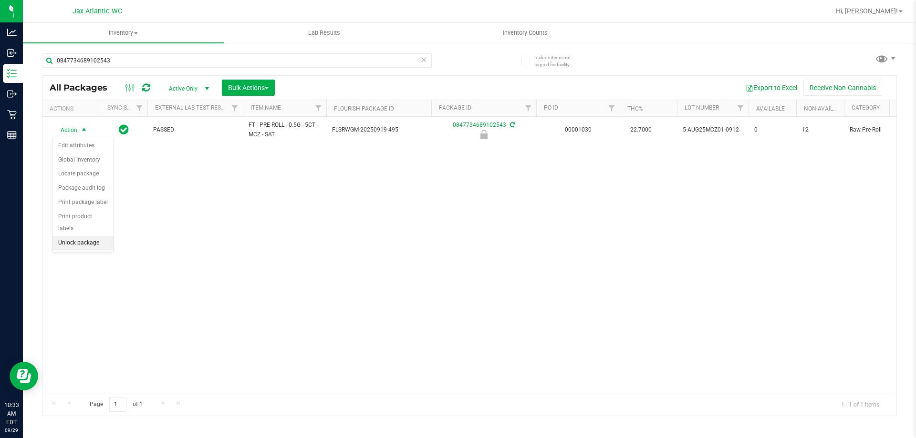
click at [86, 236] on li "Unlock package" at bounding box center [82, 243] width 61 height 14
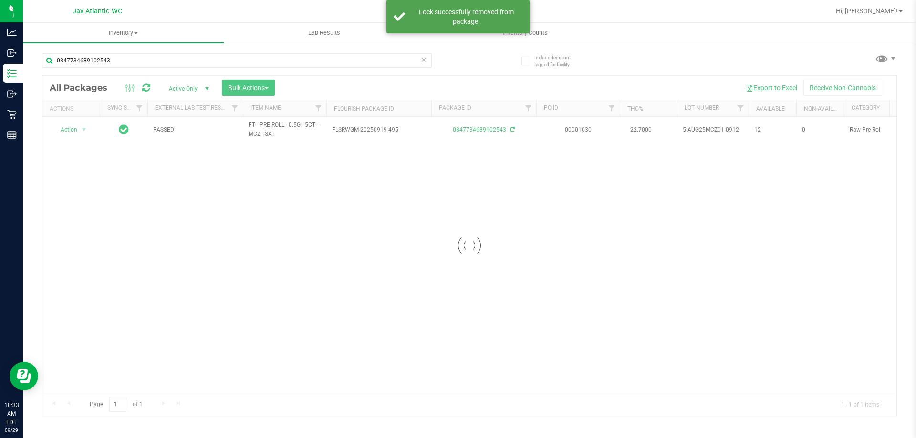
click at [76, 132] on div at bounding box center [469, 246] width 854 height 340
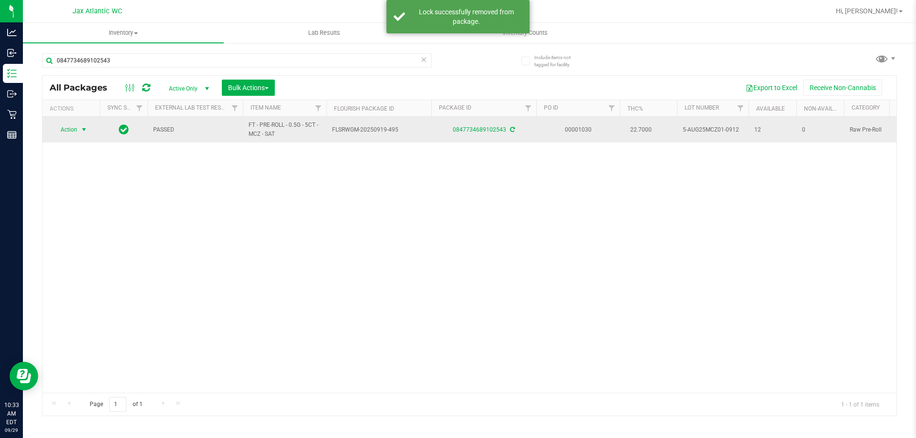
click at [81, 130] on span "select" at bounding box center [84, 130] width 8 height 8
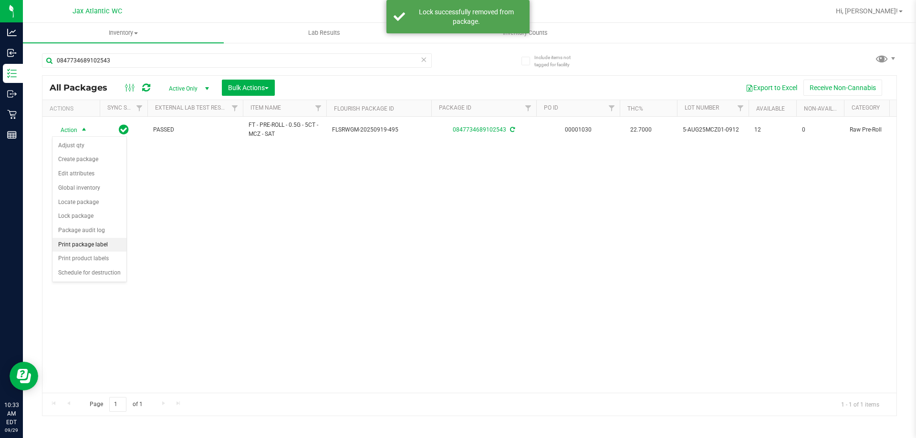
click at [80, 246] on li "Print package label" at bounding box center [89, 245] width 74 height 14
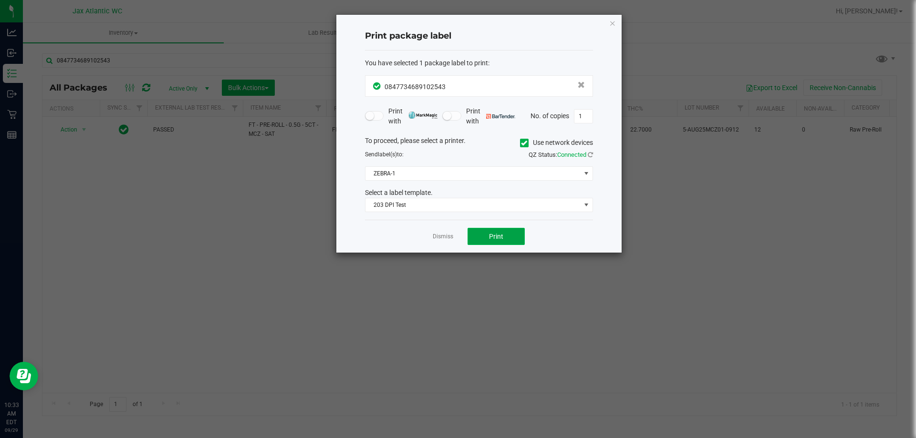
click at [492, 236] on span "Print" at bounding box center [496, 237] width 14 height 8
click at [448, 238] on link "Dismiss" at bounding box center [443, 237] width 21 height 8
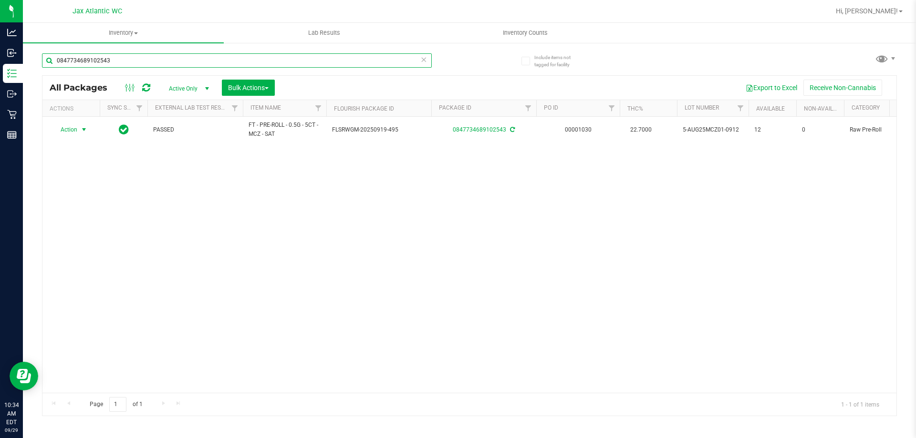
click at [190, 62] on input "0847734689102543" at bounding box center [237, 60] width 390 height 14
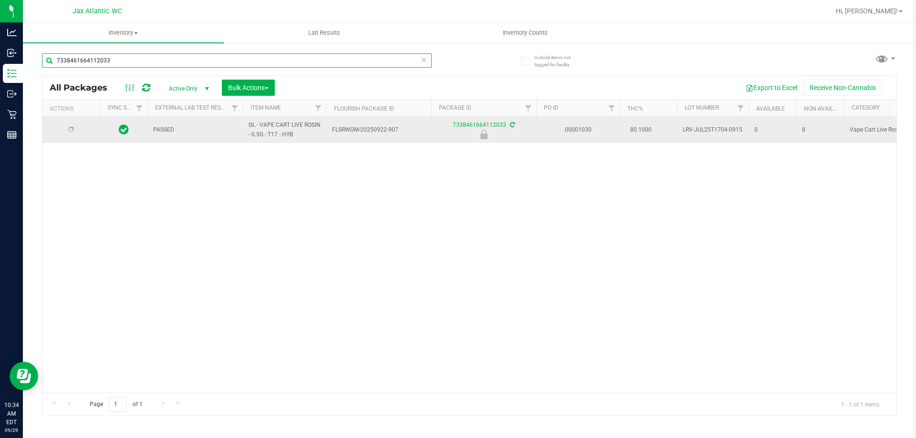
type input "7338461664112033"
click at [111, 129] on td at bounding box center [124, 130] width 48 height 26
click at [79, 124] on span "select" at bounding box center [84, 130] width 12 height 13
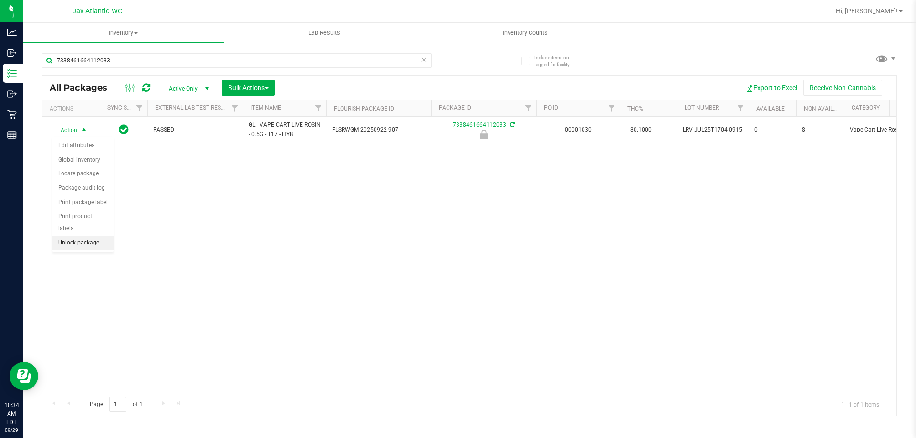
click at [94, 236] on li "Unlock package" at bounding box center [82, 243] width 61 height 14
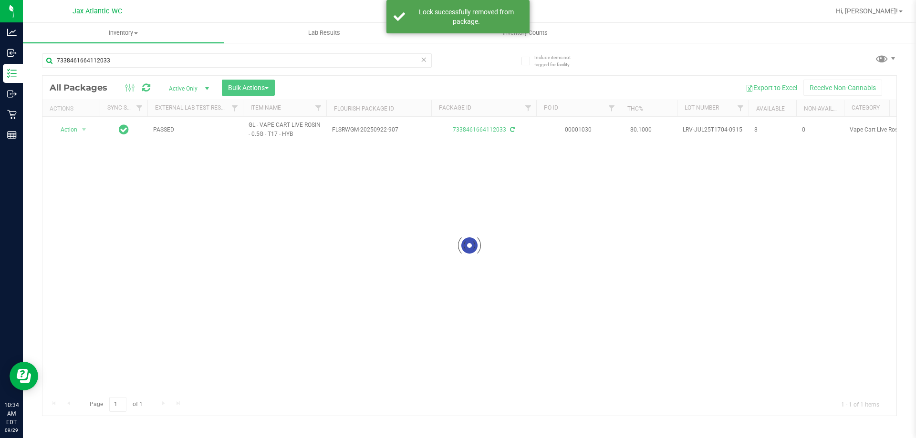
click at [79, 131] on div at bounding box center [469, 246] width 854 height 340
click at [66, 134] on div at bounding box center [469, 246] width 854 height 340
click at [75, 131] on div at bounding box center [469, 246] width 854 height 340
click at [77, 130] on div at bounding box center [469, 246] width 854 height 340
click at [83, 130] on div at bounding box center [469, 246] width 854 height 340
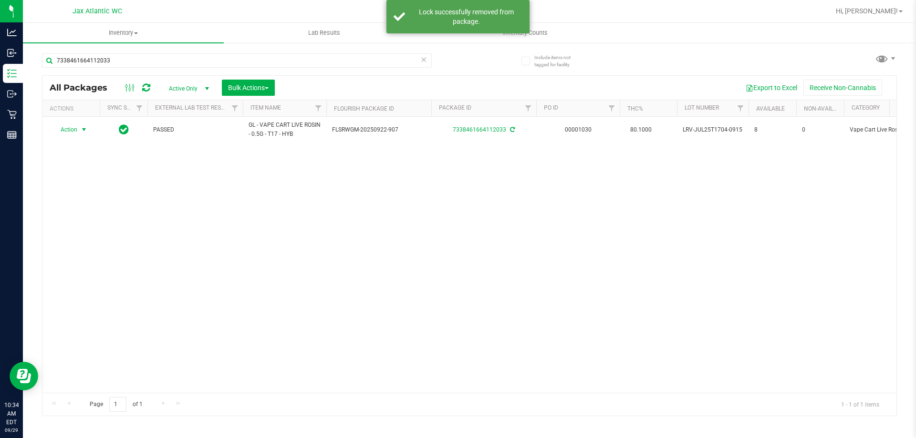
click at [85, 130] on span "select" at bounding box center [84, 130] width 8 height 8
click at [96, 243] on li "Print package label" at bounding box center [89, 245] width 74 height 14
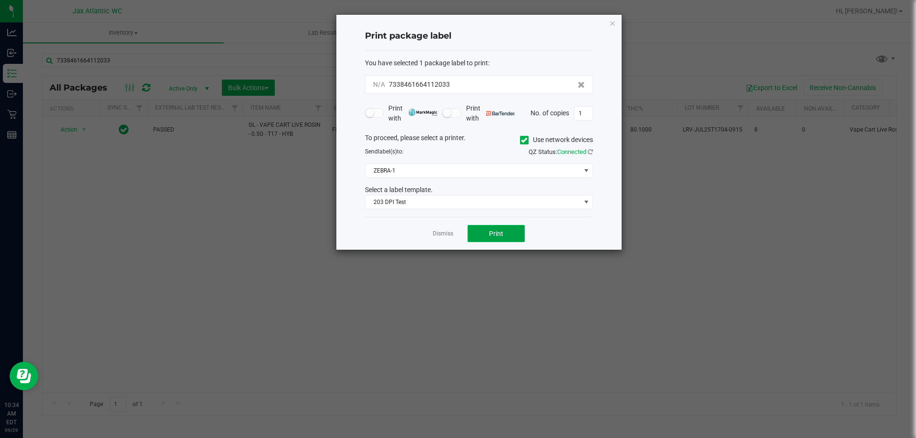
click at [495, 238] on span "Print" at bounding box center [496, 234] width 14 height 8
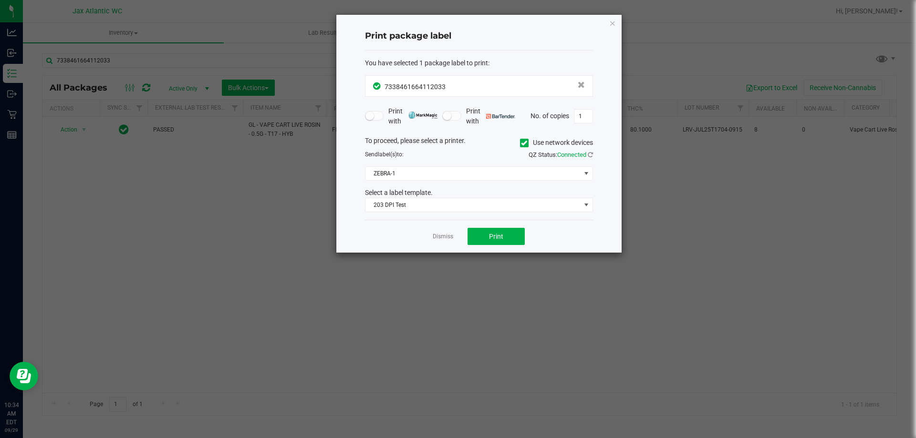
click at [436, 232] on app-cancel-button "Dismiss" at bounding box center [443, 237] width 21 height 10
click at [437, 235] on link "Dismiss" at bounding box center [443, 237] width 21 height 8
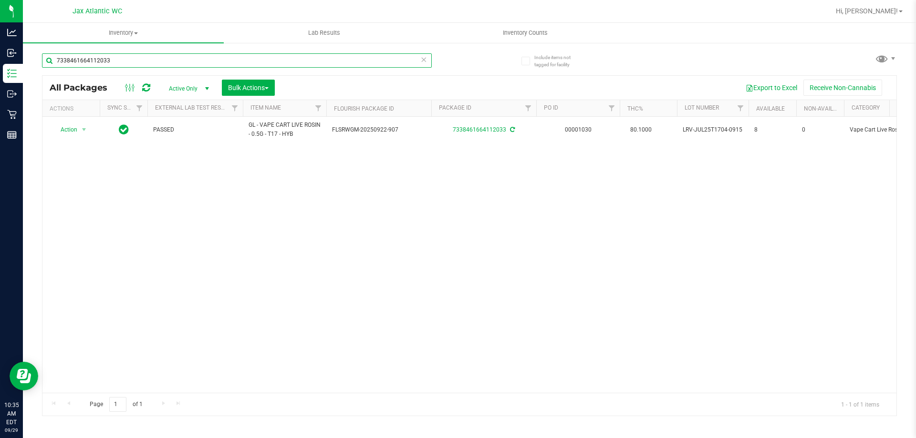
click at [142, 64] on input "7338461664112033" at bounding box center [237, 60] width 390 height 14
drag, startPoint x: 142, startPoint y: 64, endPoint x: 152, endPoint y: 66, distance: 10.2
click at [143, 64] on input "7338461664112033" at bounding box center [237, 60] width 390 height 14
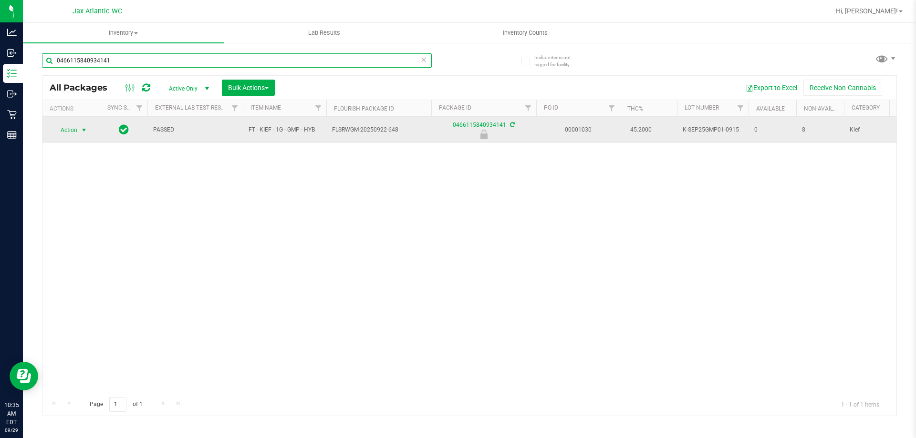
type input "0466115840934141"
click at [84, 131] on span "select" at bounding box center [84, 130] width 8 height 8
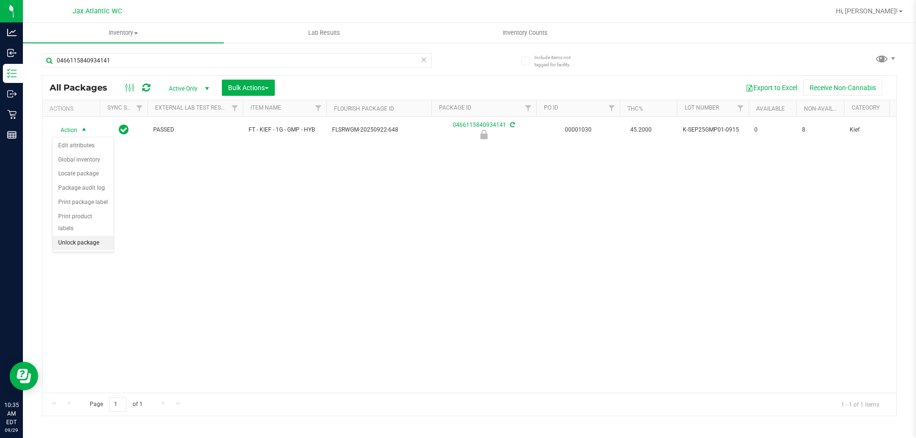
click at [101, 236] on li "Unlock package" at bounding box center [82, 243] width 61 height 14
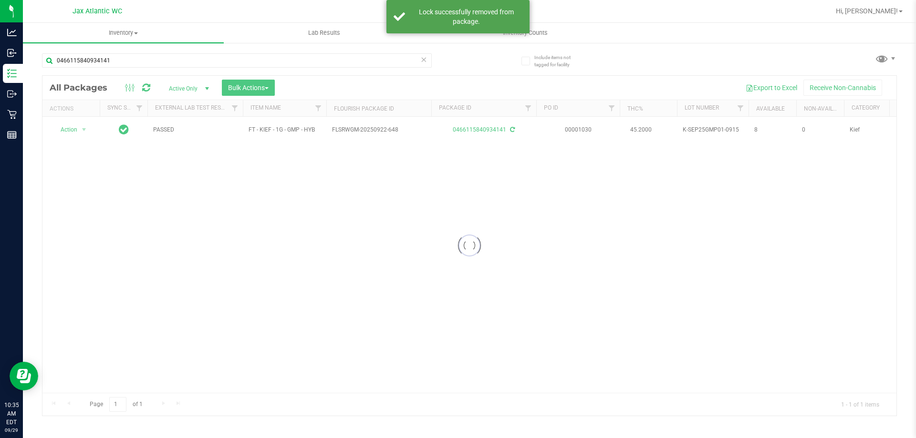
click at [82, 134] on div at bounding box center [469, 246] width 854 height 340
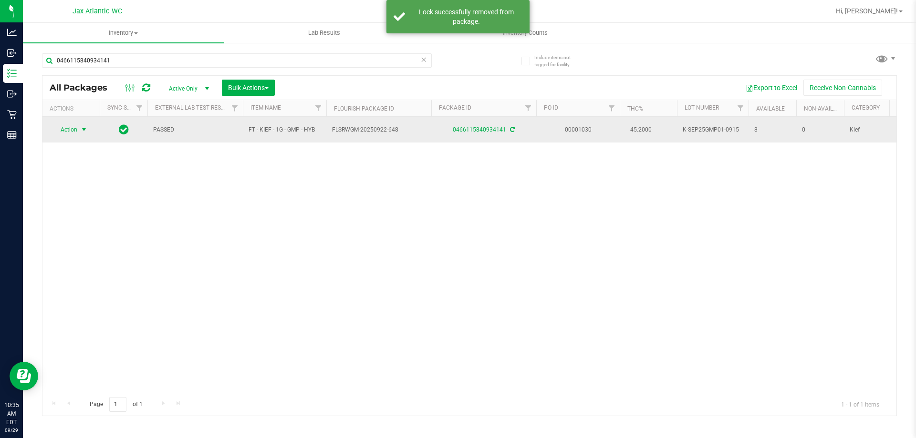
click at [85, 129] on span "select" at bounding box center [84, 130] width 8 height 8
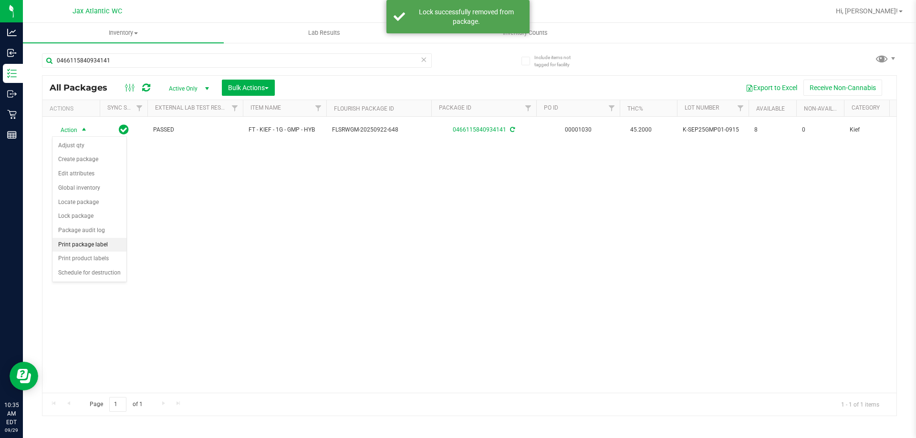
click at [97, 245] on li "Print package label" at bounding box center [89, 245] width 74 height 14
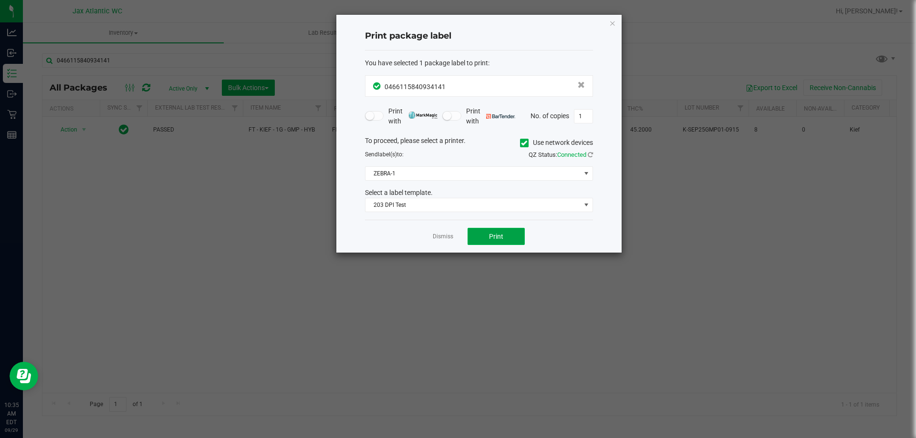
click at [488, 235] on button "Print" at bounding box center [495, 236] width 57 height 17
click at [447, 240] on link "Dismiss" at bounding box center [443, 237] width 21 height 8
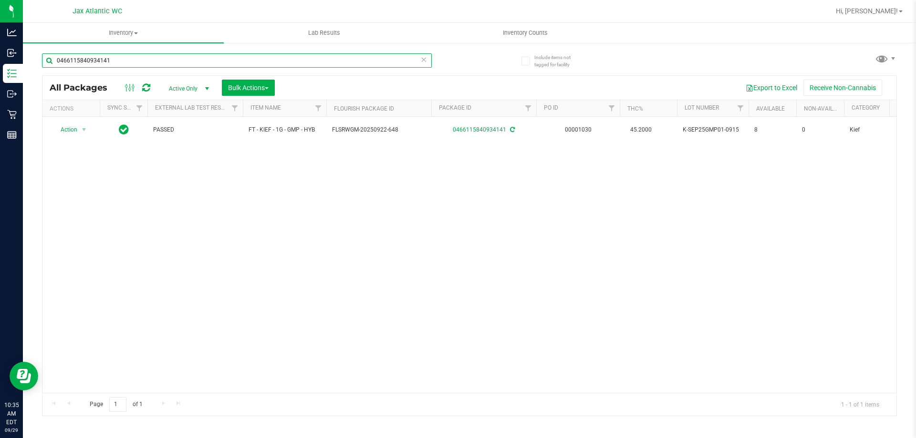
click at [343, 63] on input "0466115840934141" at bounding box center [237, 60] width 390 height 14
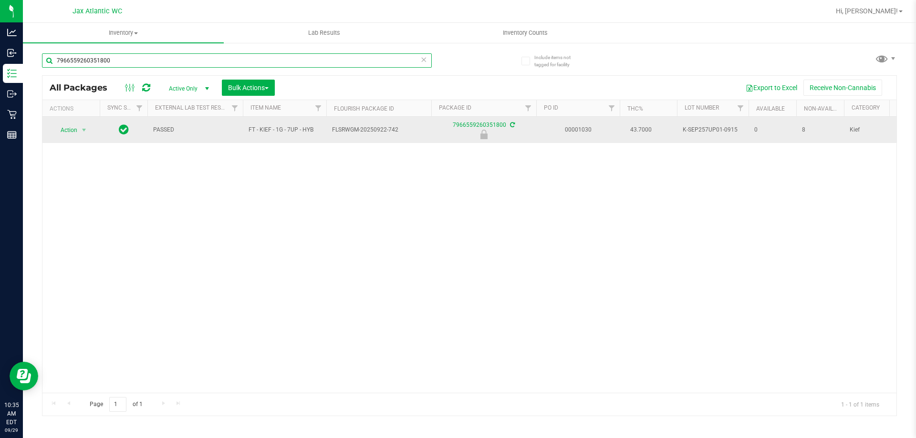
type input "7966559260351800"
click at [90, 132] on span "select" at bounding box center [84, 130] width 12 height 13
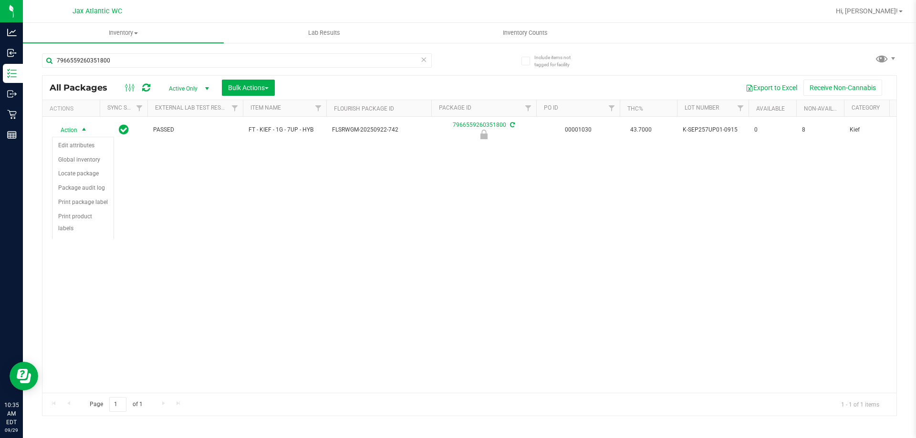
click at [76, 137] on div "Action Edit attributes Global inventory Locate package Package audit log Print …" at bounding box center [83, 195] width 62 height 116
click at [90, 236] on li "Unlock package" at bounding box center [82, 243] width 61 height 14
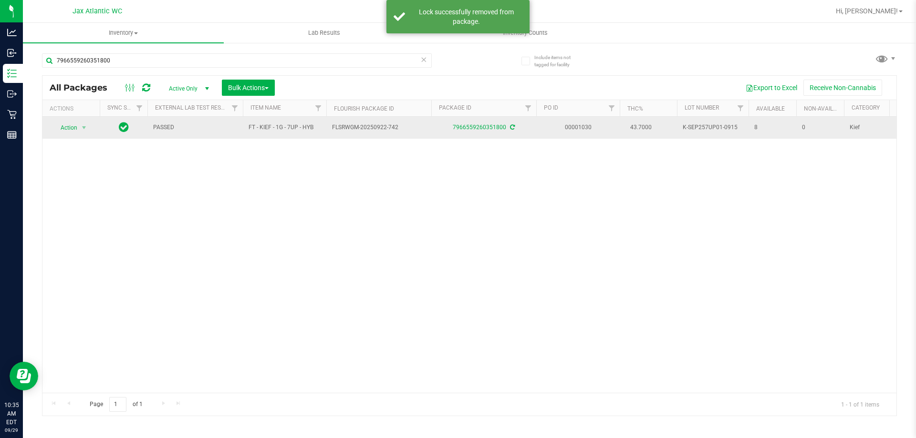
click at [65, 126] on span "Action" at bounding box center [65, 127] width 26 height 13
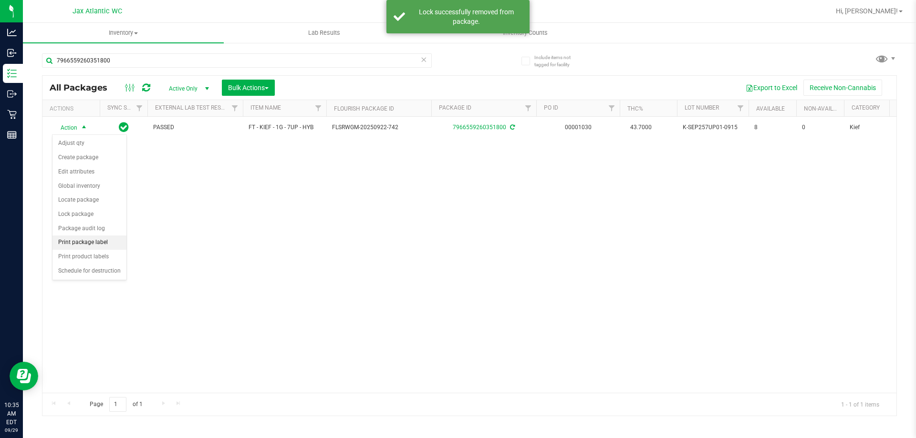
click at [84, 243] on li "Print package label" at bounding box center [89, 243] width 74 height 14
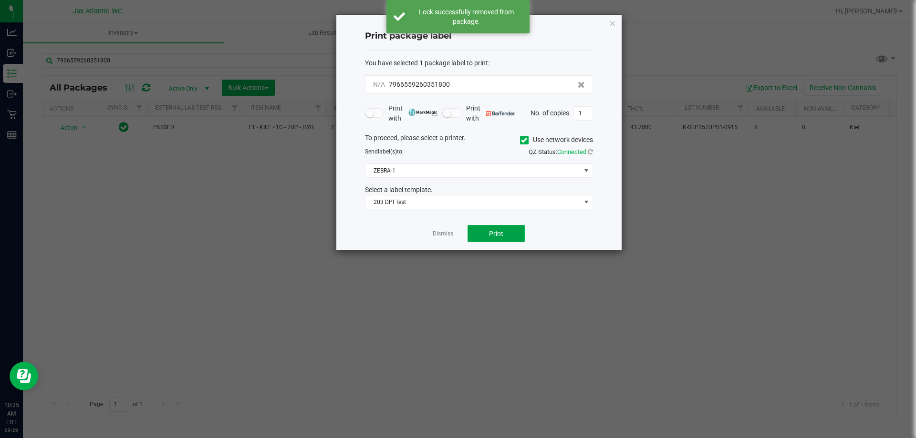
click at [521, 237] on button "Print" at bounding box center [495, 233] width 57 height 17
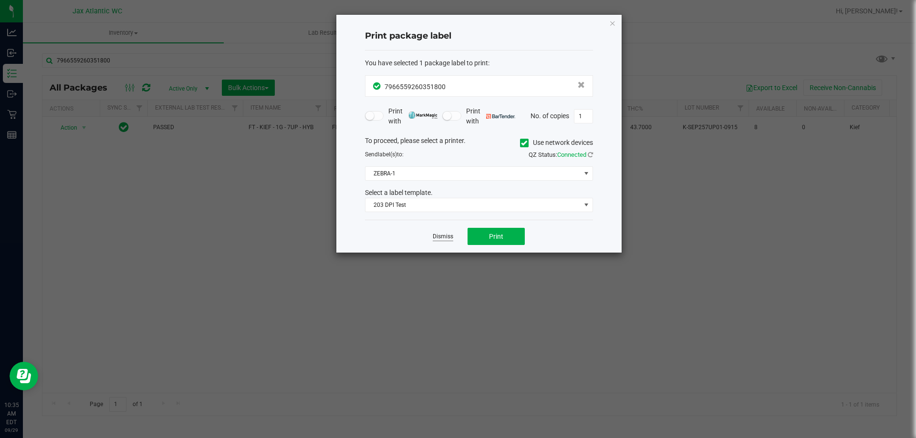
click at [437, 236] on link "Dismiss" at bounding box center [443, 237] width 21 height 8
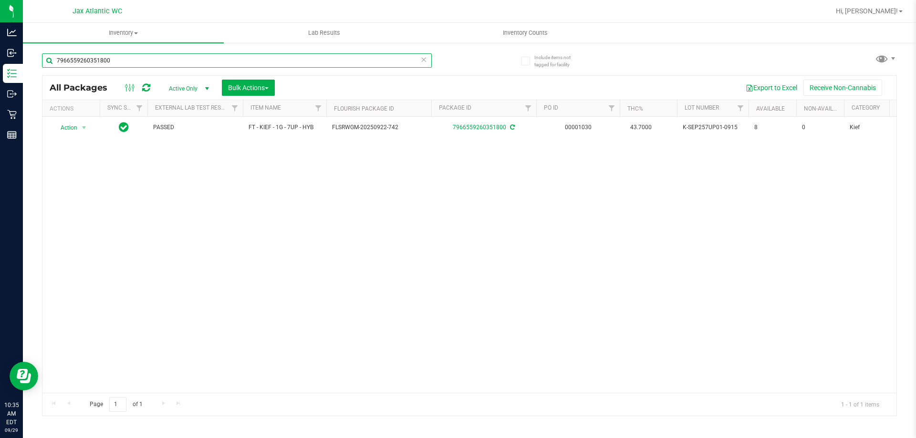
click at [334, 59] on input "7966559260351800" at bounding box center [237, 60] width 390 height 14
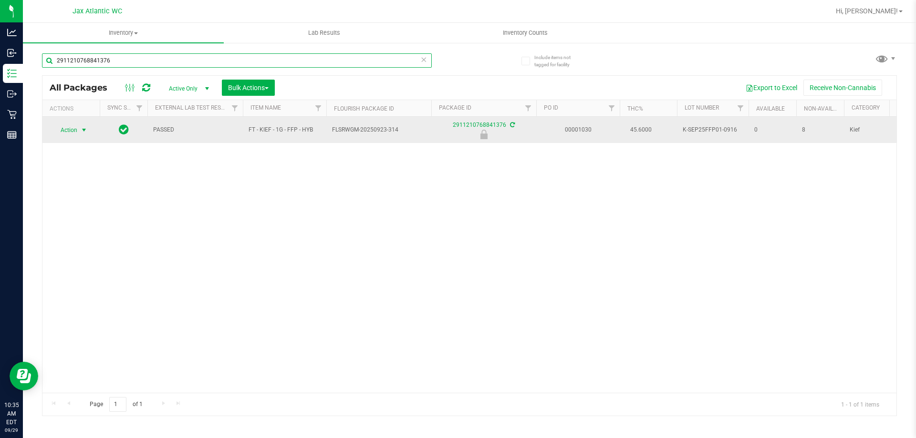
type input "2911210768841376"
click at [81, 130] on span "select" at bounding box center [84, 130] width 8 height 8
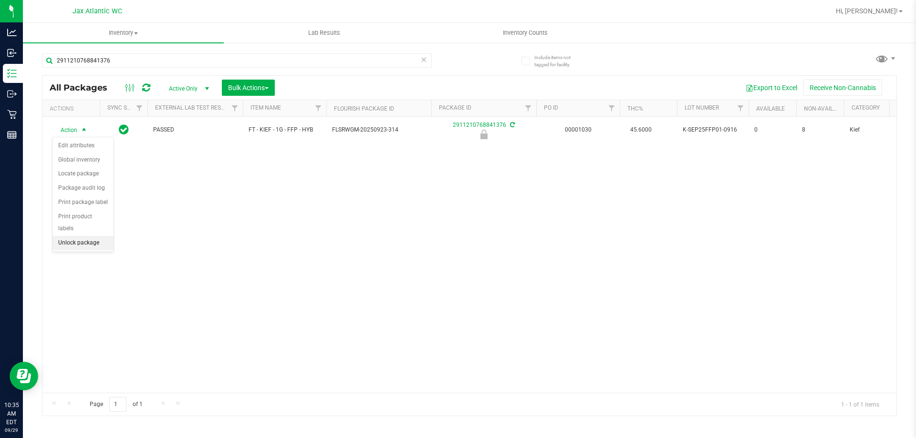
click at [82, 236] on li "Unlock package" at bounding box center [82, 243] width 61 height 14
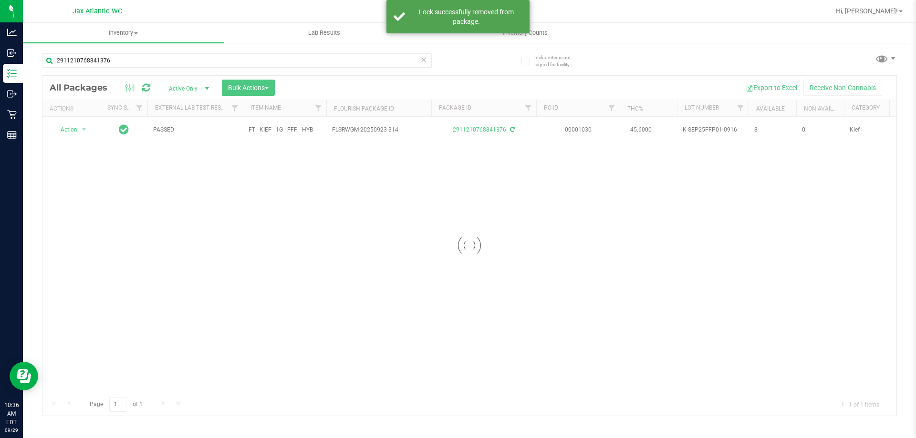
click at [79, 131] on div at bounding box center [469, 246] width 854 height 340
click at [76, 128] on div at bounding box center [469, 246] width 854 height 340
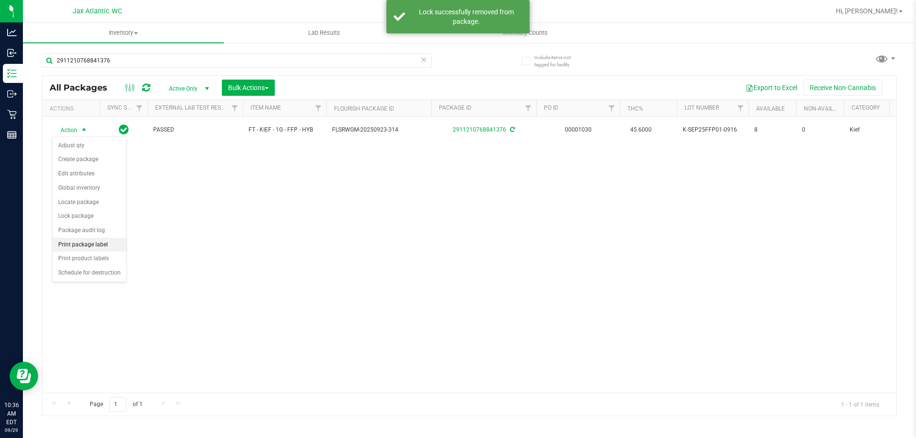
click at [88, 246] on li "Print package label" at bounding box center [89, 245] width 74 height 14
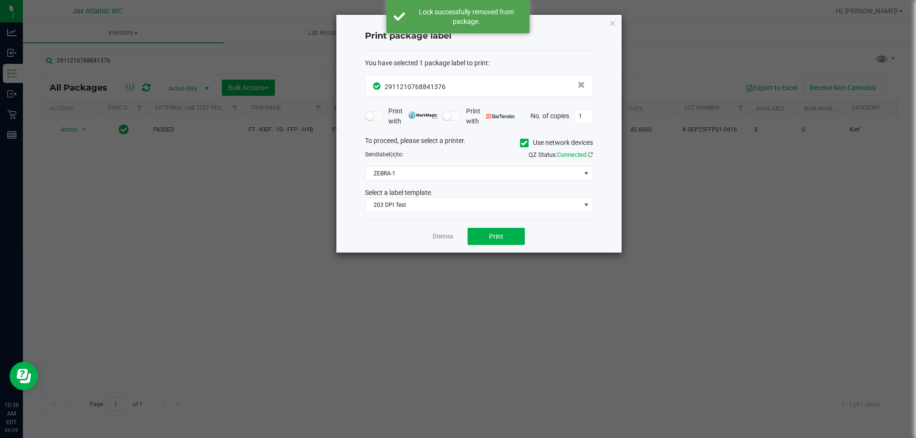
click at [490, 256] on ngb-modal-window "Print package label You have selected 1 package label to print : 29112107688413…" at bounding box center [461, 219] width 923 height 438
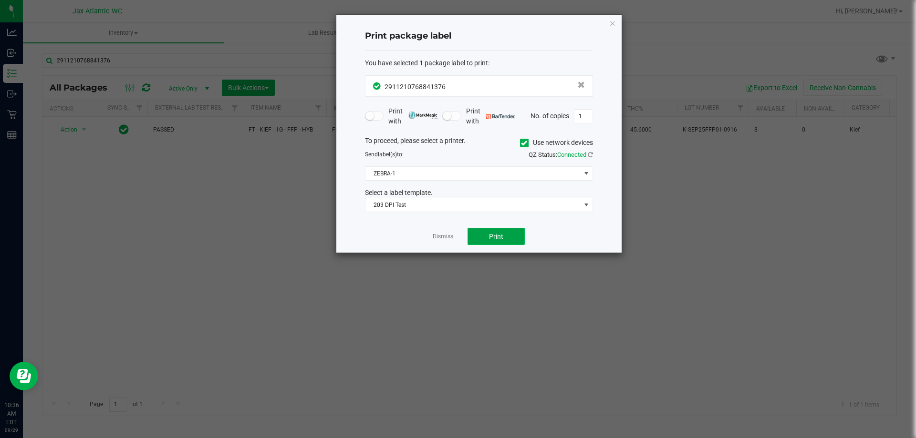
click at [495, 229] on button "Print" at bounding box center [495, 236] width 57 height 17
click at [448, 236] on link "Dismiss" at bounding box center [443, 237] width 21 height 8
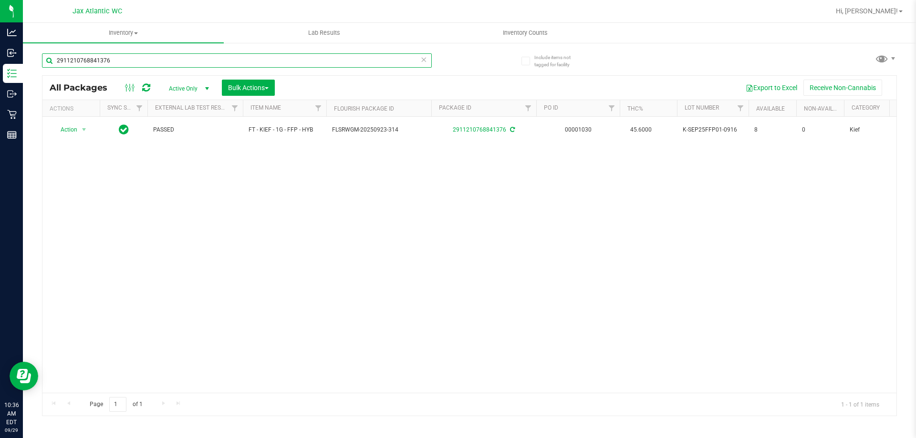
click at [294, 63] on input "2911210768841376" at bounding box center [237, 60] width 390 height 14
click at [294, 63] on input "29112107688413761871491476314286" at bounding box center [237, 60] width 390 height 14
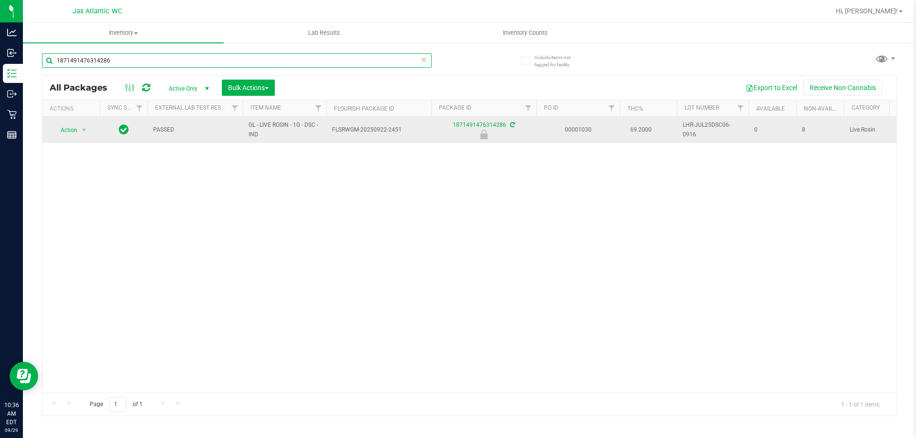
type input "1871491476314286"
click at [69, 133] on span "Action" at bounding box center [65, 130] width 26 height 13
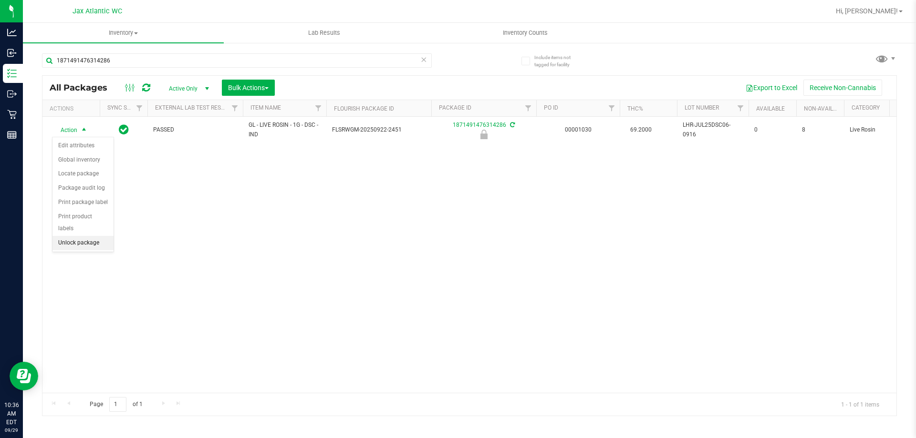
click at [99, 236] on li "Unlock package" at bounding box center [82, 243] width 61 height 14
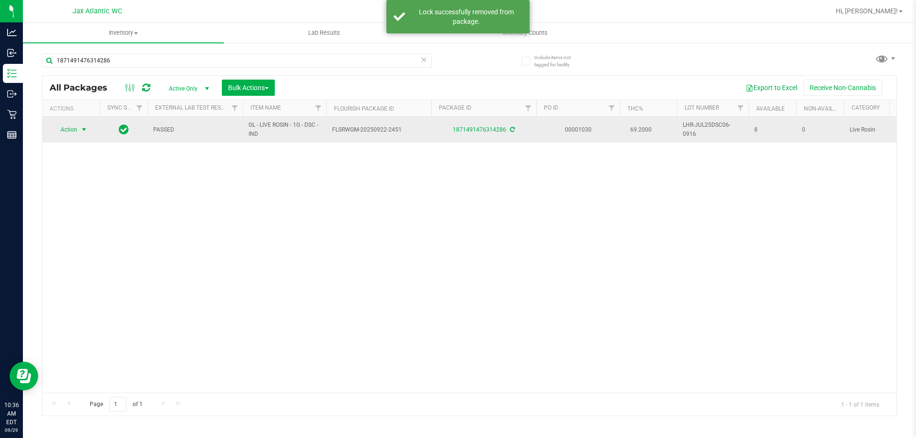
click at [83, 131] on span "select" at bounding box center [84, 130] width 8 height 8
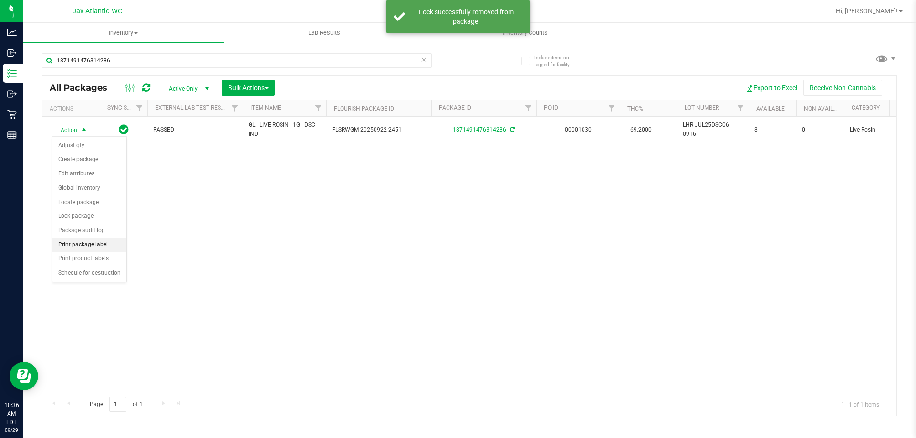
click at [100, 243] on li "Print package label" at bounding box center [89, 245] width 74 height 14
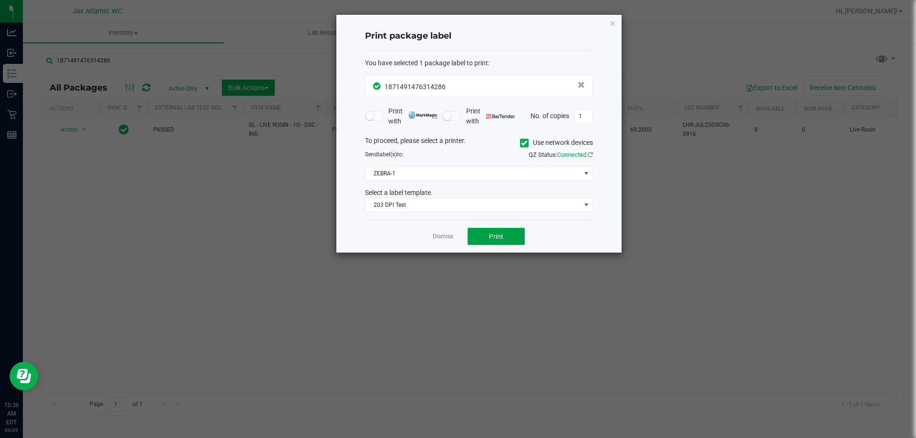
click at [495, 236] on span "Print" at bounding box center [496, 237] width 14 height 8
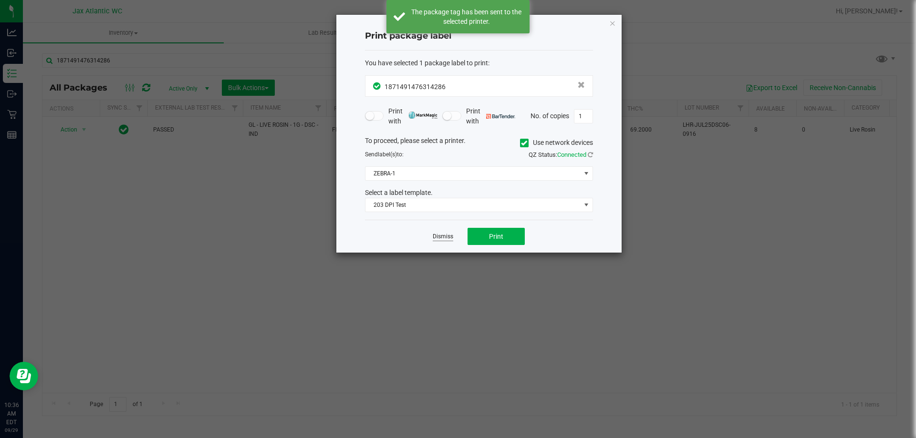
click at [437, 235] on link "Dismiss" at bounding box center [443, 237] width 21 height 8
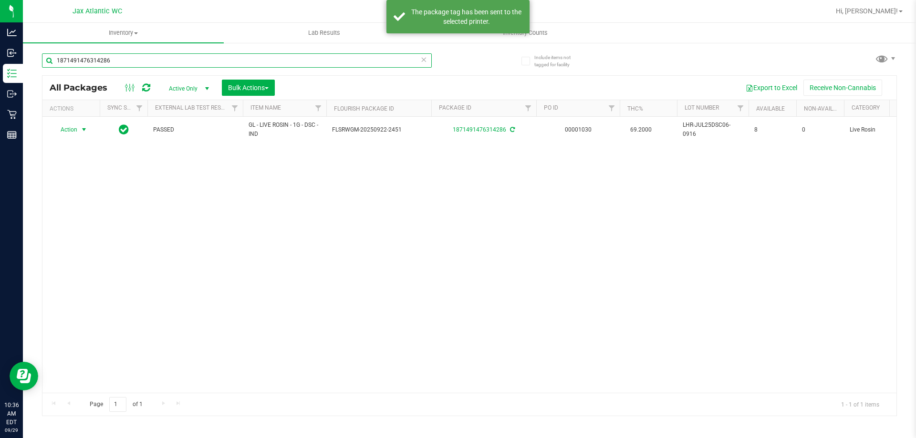
click at [341, 66] on input "1871491476314286" at bounding box center [237, 60] width 390 height 14
click at [341, 65] on input "1871491476314286" at bounding box center [237, 60] width 390 height 14
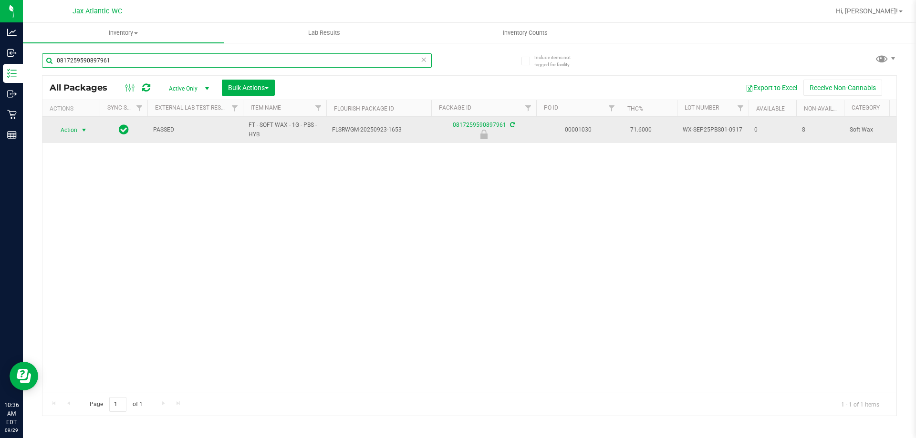
type input "0817259590897961"
click at [85, 132] on span "select" at bounding box center [84, 130] width 8 height 8
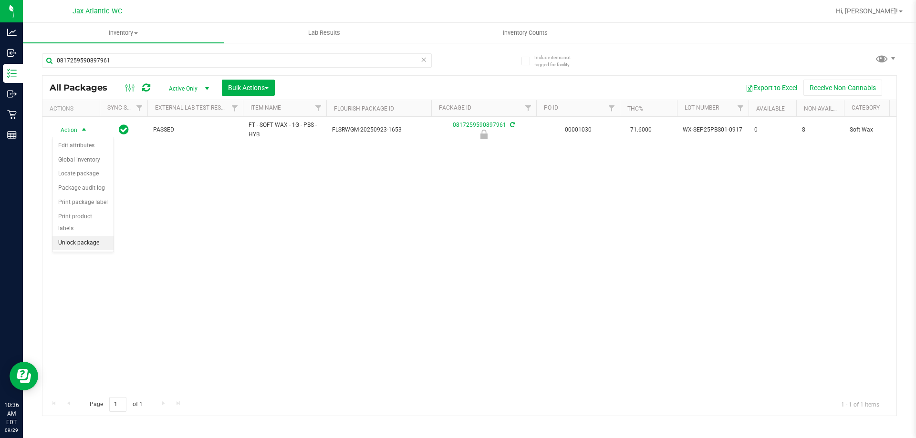
click at [85, 238] on ul "Edit attributes Global inventory Locate package Package audit log Print package…" at bounding box center [82, 195] width 61 height 112
click at [100, 241] on div "Action Action Edit attributes Global inventory Locate package Package audit log…" at bounding box center [469, 255] width 854 height 276
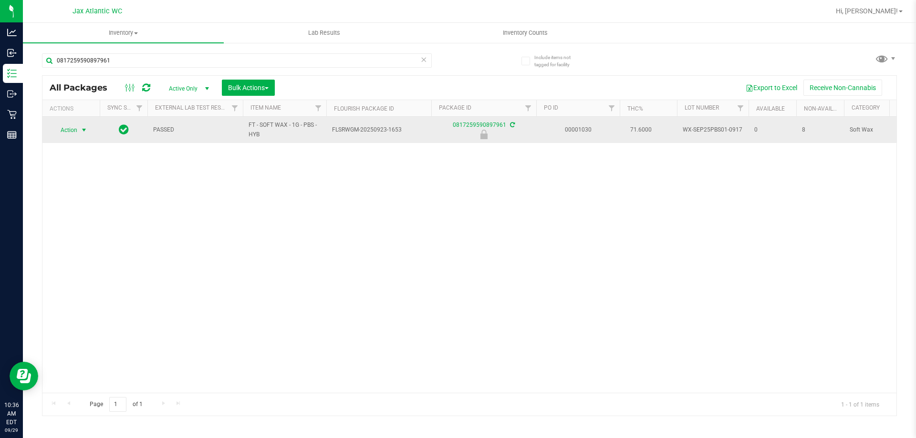
click at [81, 130] on span "select" at bounding box center [84, 130] width 8 height 8
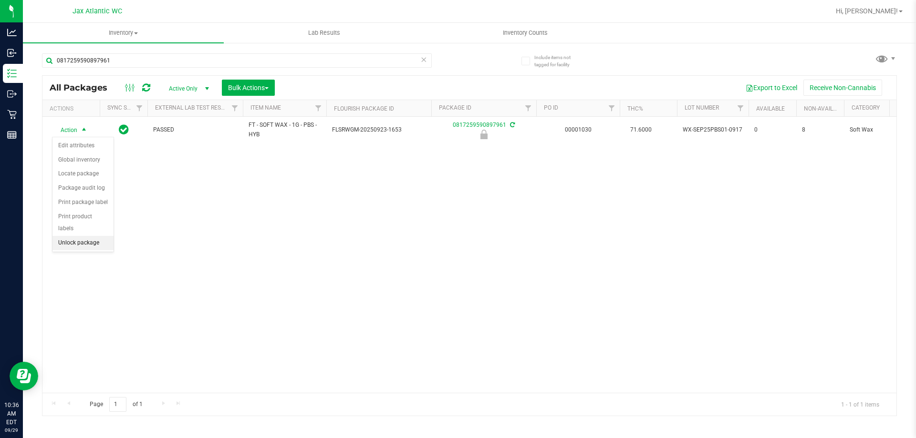
click at [87, 236] on li "Unlock package" at bounding box center [82, 243] width 61 height 14
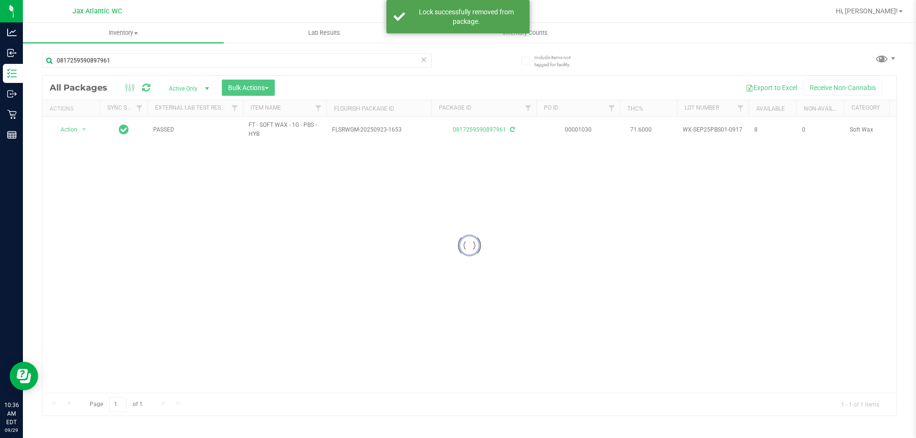
click at [79, 131] on div at bounding box center [469, 246] width 854 height 340
click at [70, 128] on div at bounding box center [469, 246] width 854 height 340
click at [77, 130] on div at bounding box center [469, 246] width 854 height 340
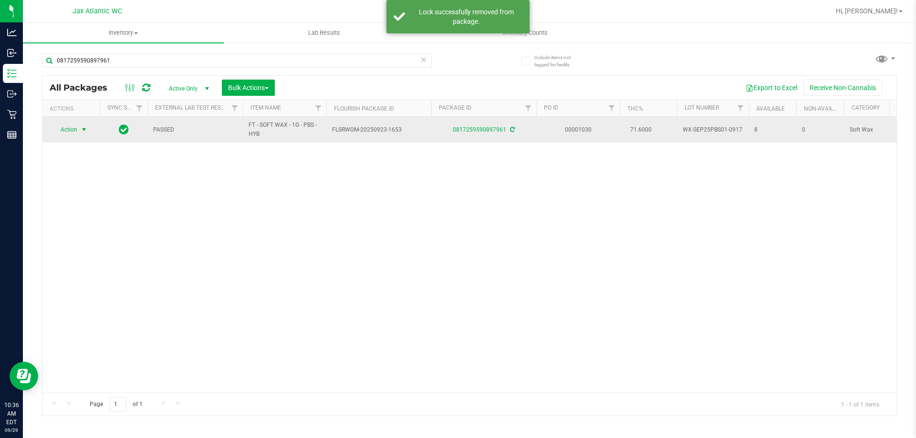
click at [82, 130] on span "select" at bounding box center [84, 130] width 8 height 8
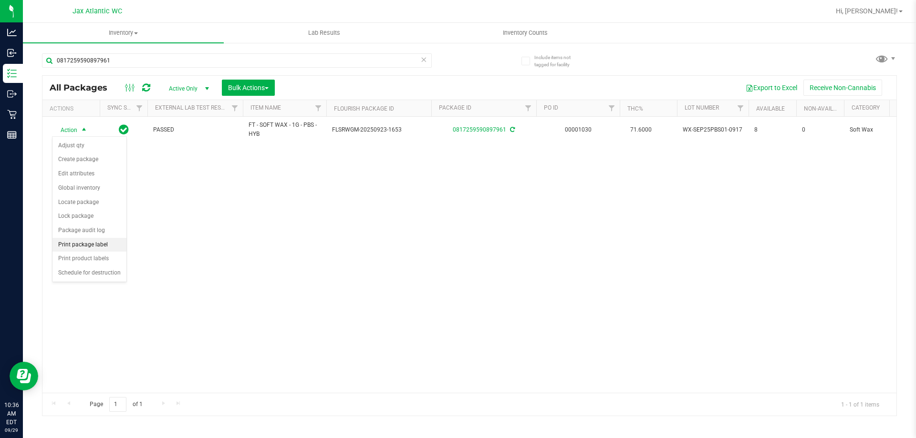
click at [100, 245] on li "Print package label" at bounding box center [89, 245] width 74 height 14
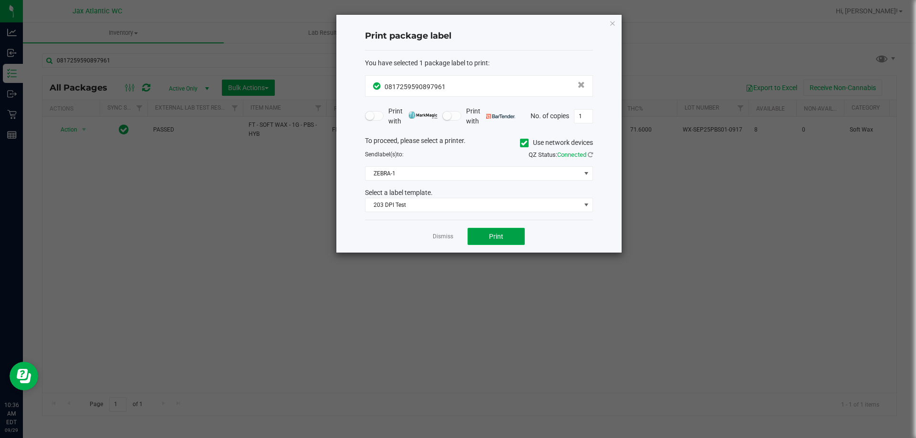
click at [504, 234] on button "Print" at bounding box center [495, 236] width 57 height 17
click at [438, 237] on link "Dismiss" at bounding box center [443, 237] width 21 height 8
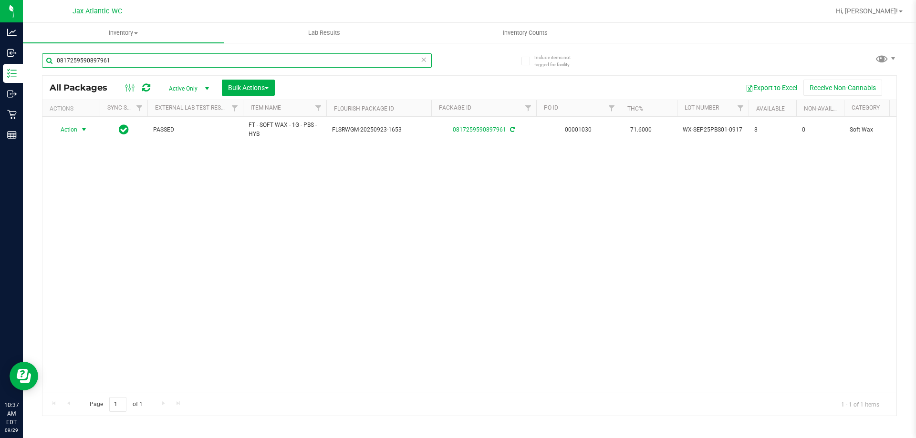
click at [201, 59] on input "0817259590897961" at bounding box center [237, 60] width 390 height 14
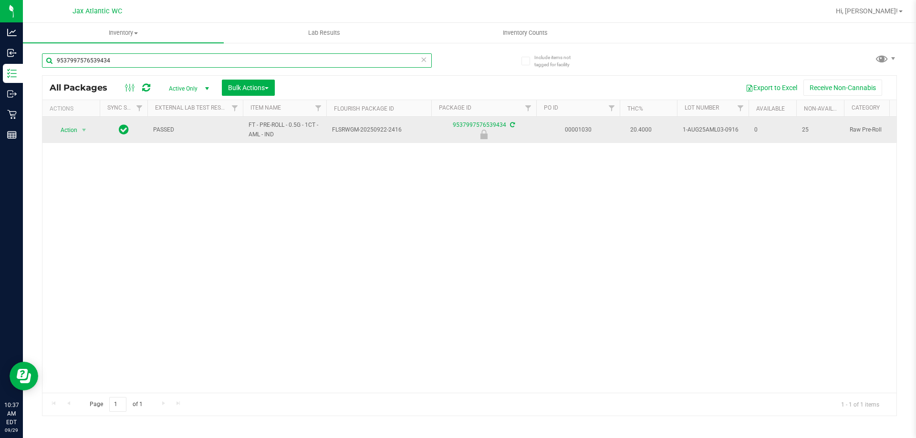
type input "9537997576539434"
click at [66, 129] on span "Action" at bounding box center [65, 130] width 26 height 13
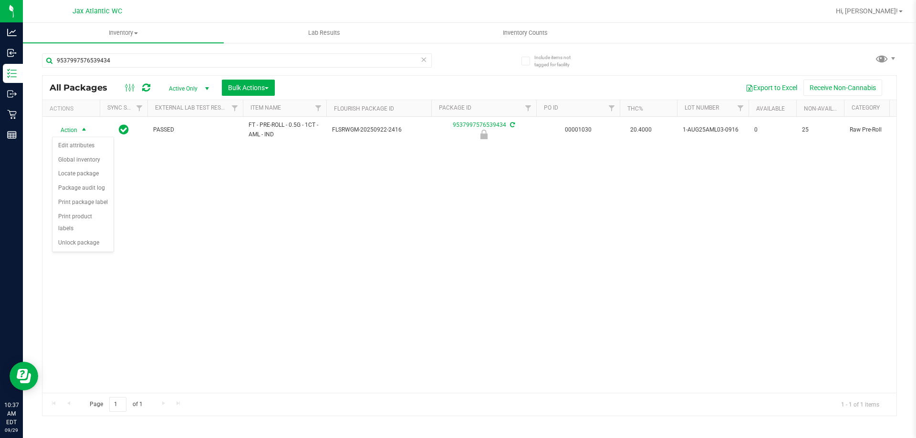
click at [91, 239] on div "Action Edit attributes Global inventory Locate package Package audit log Print …" at bounding box center [83, 195] width 62 height 116
click at [97, 236] on li "Unlock package" at bounding box center [82, 243] width 61 height 14
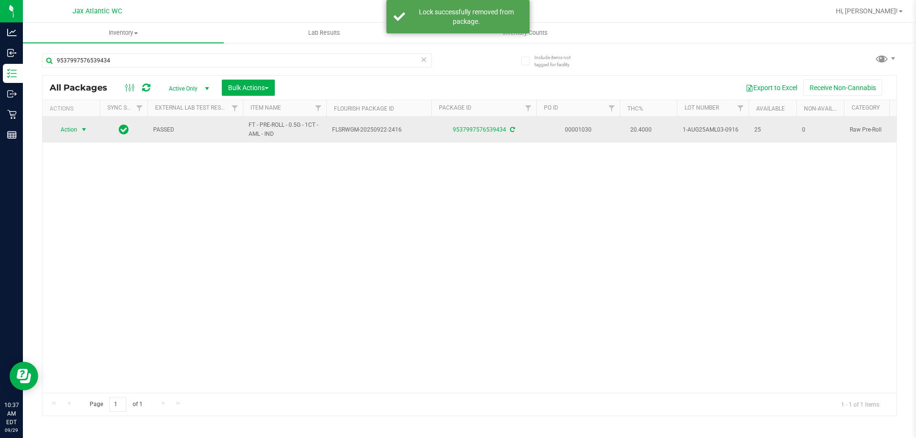
click at [84, 133] on span "select" at bounding box center [84, 130] width 8 height 8
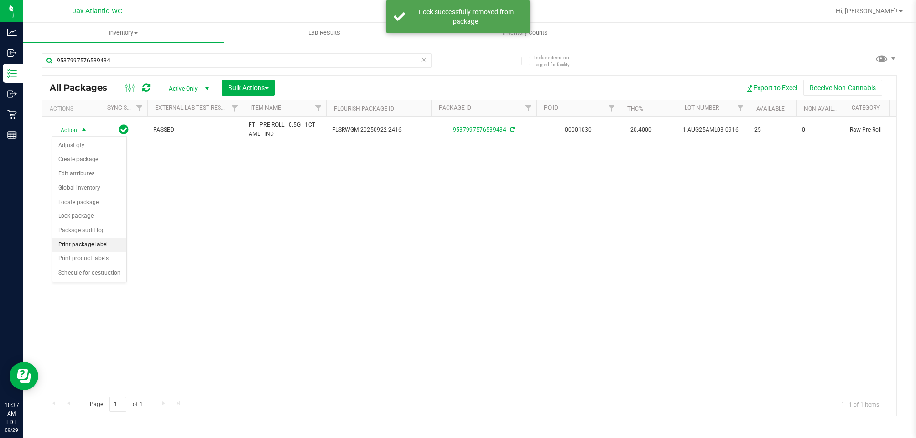
click at [92, 246] on li "Print package label" at bounding box center [89, 245] width 74 height 14
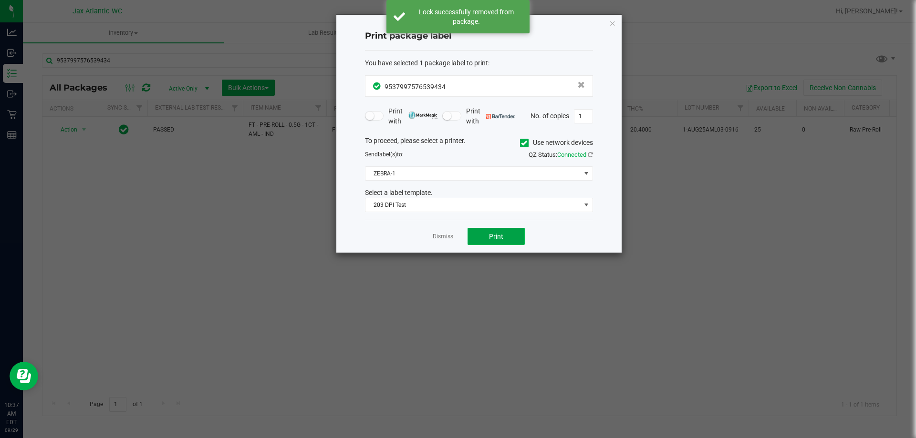
click at [494, 237] on span "Print" at bounding box center [496, 237] width 14 height 8
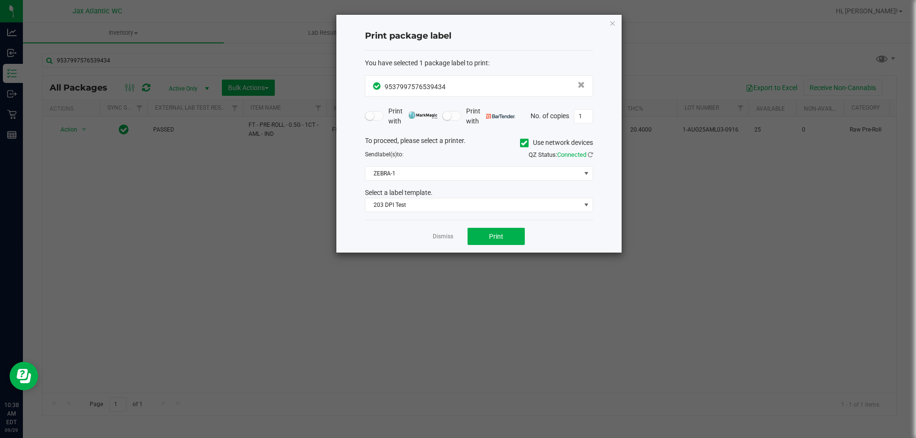
click at [440, 232] on app-cancel-button "Dismiss" at bounding box center [443, 237] width 21 height 10
click at [440, 237] on link "Dismiss" at bounding box center [443, 237] width 21 height 8
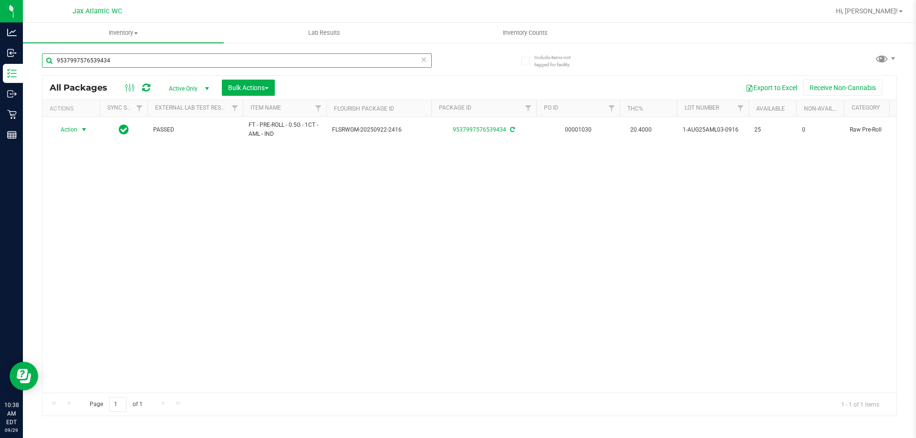
click at [305, 65] on input "9537997576539434" at bounding box center [237, 60] width 390 height 14
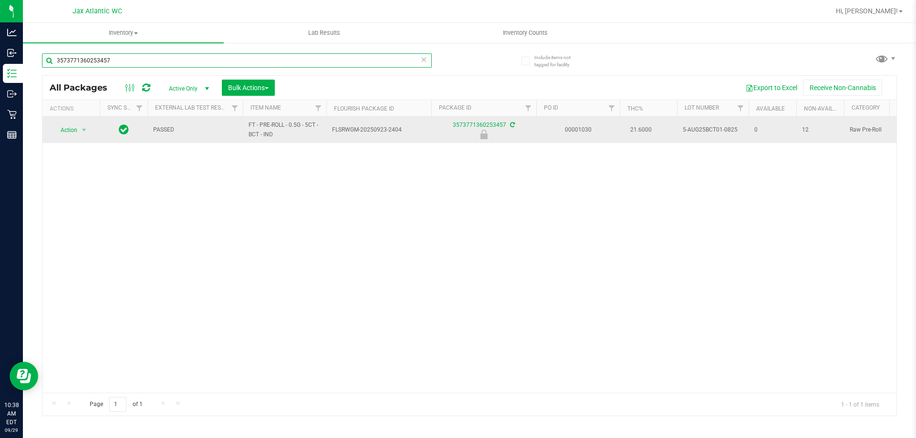
type input "3573771360253457"
click at [71, 130] on span "Action" at bounding box center [65, 130] width 26 height 13
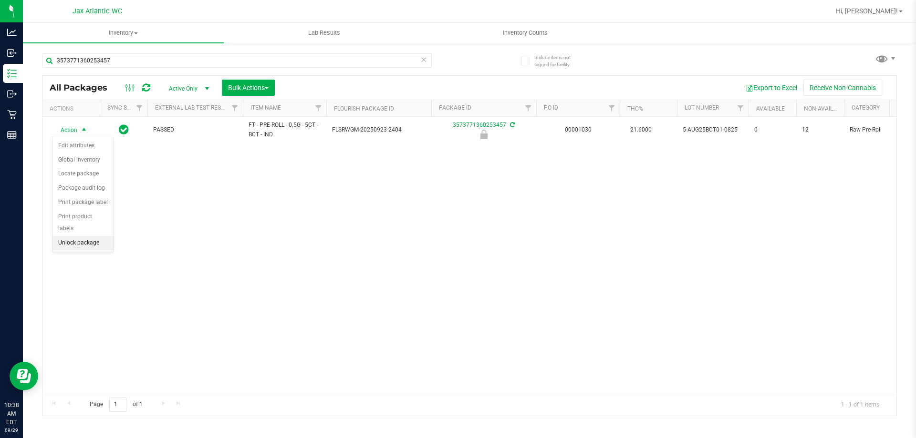
click at [86, 236] on li "Unlock package" at bounding box center [82, 243] width 61 height 14
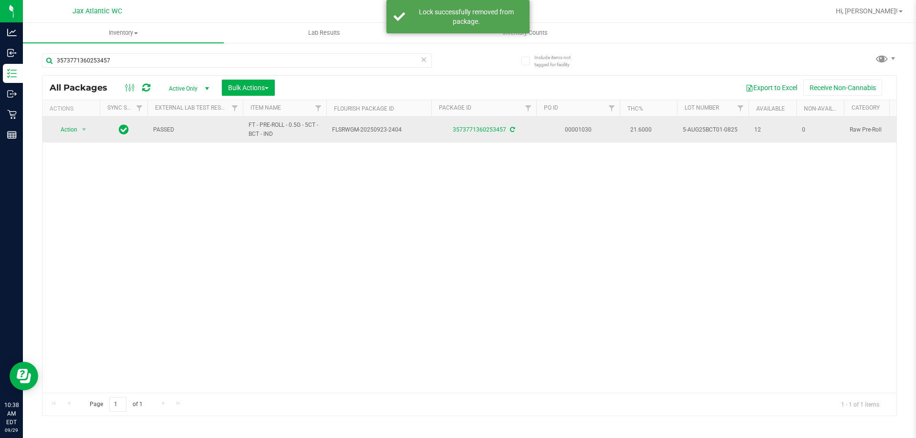
click at [73, 130] on span "Action" at bounding box center [65, 129] width 26 height 13
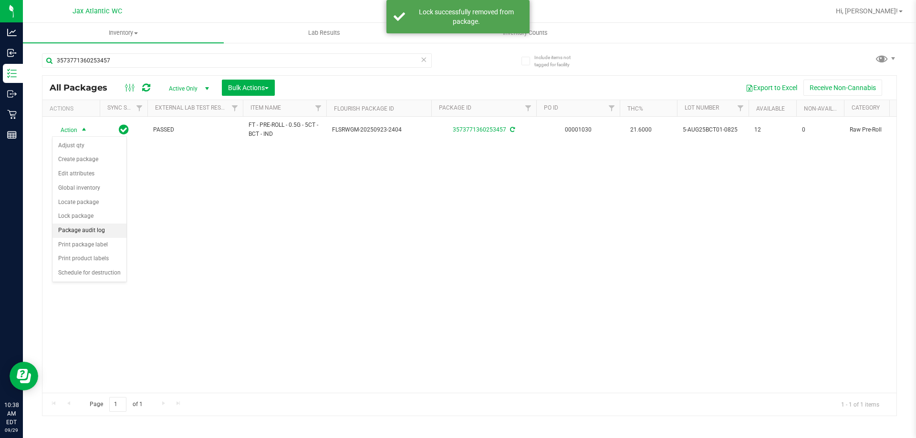
click at [100, 235] on li "Package audit log" at bounding box center [89, 231] width 74 height 14
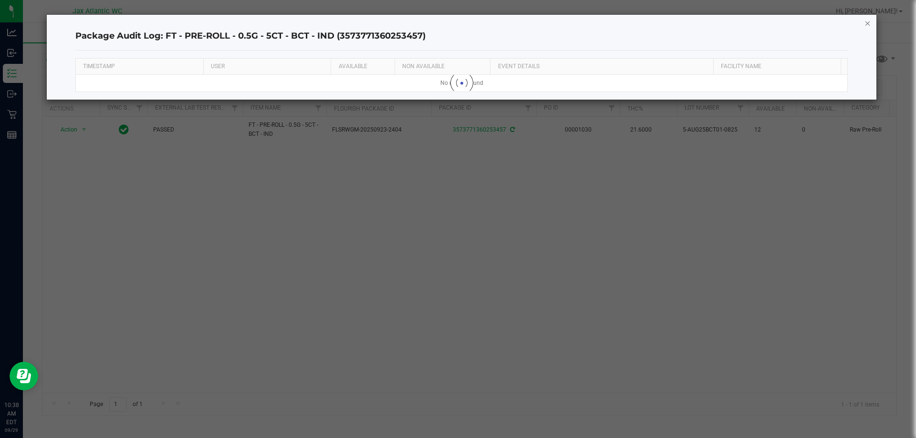
click at [866, 27] on icon "button" at bounding box center [867, 22] width 7 height 11
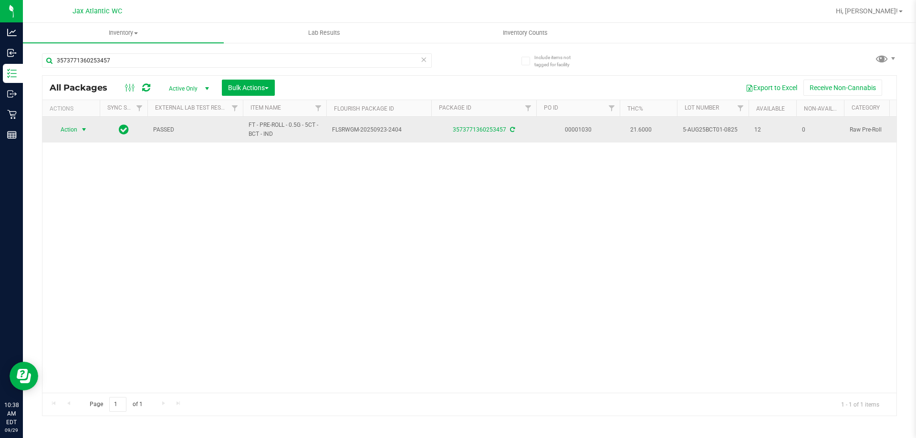
click at [70, 130] on span "Action" at bounding box center [65, 129] width 26 height 13
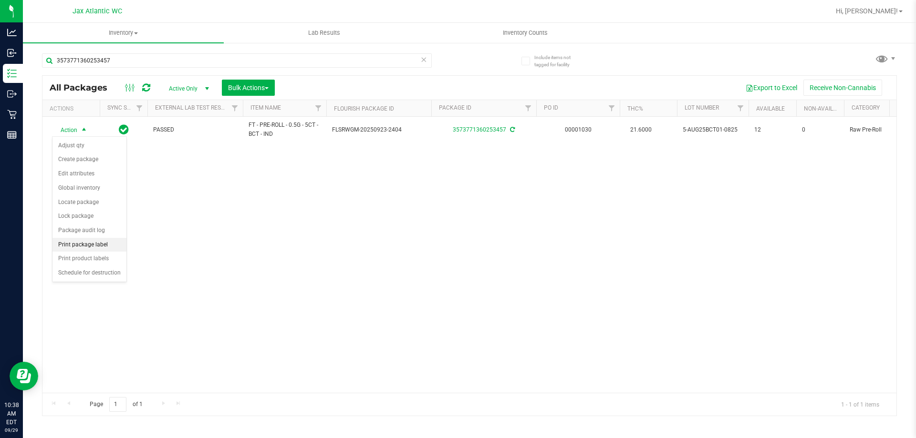
click at [80, 242] on li "Print package label" at bounding box center [89, 245] width 74 height 14
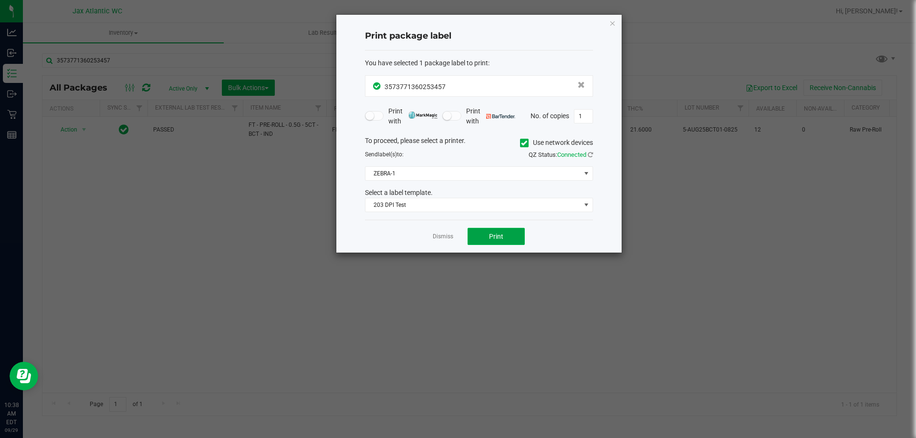
click at [493, 231] on button "Print" at bounding box center [495, 236] width 57 height 17
drag, startPoint x: 436, startPoint y: 238, endPoint x: 413, endPoint y: 218, distance: 30.8
click at [437, 238] on link "Dismiss" at bounding box center [443, 237] width 21 height 8
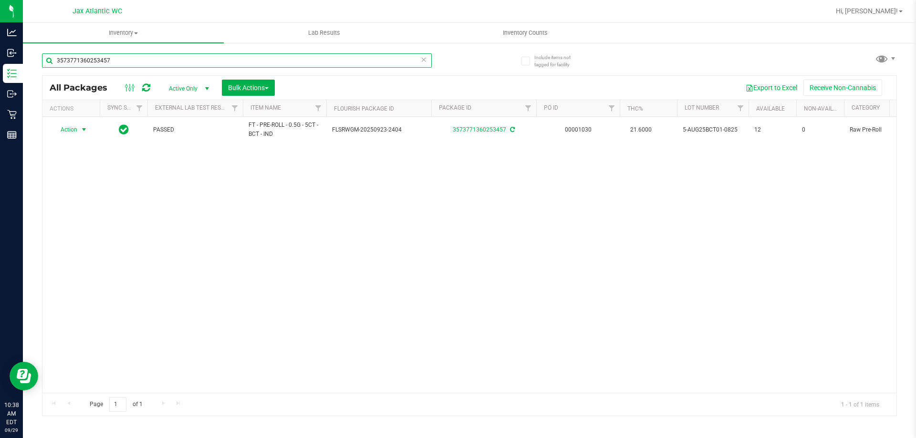
click at [162, 65] on input "3573771360253457" at bounding box center [237, 60] width 390 height 14
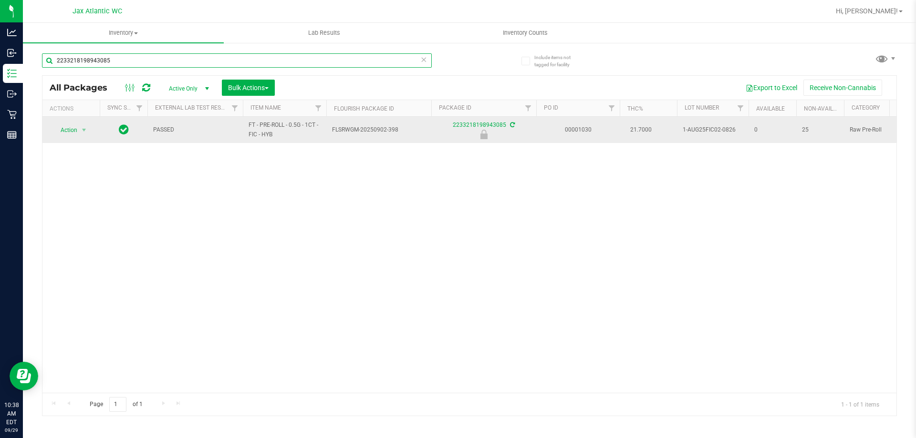
type input "2233218198943085"
click at [66, 135] on span "Action" at bounding box center [65, 130] width 26 height 13
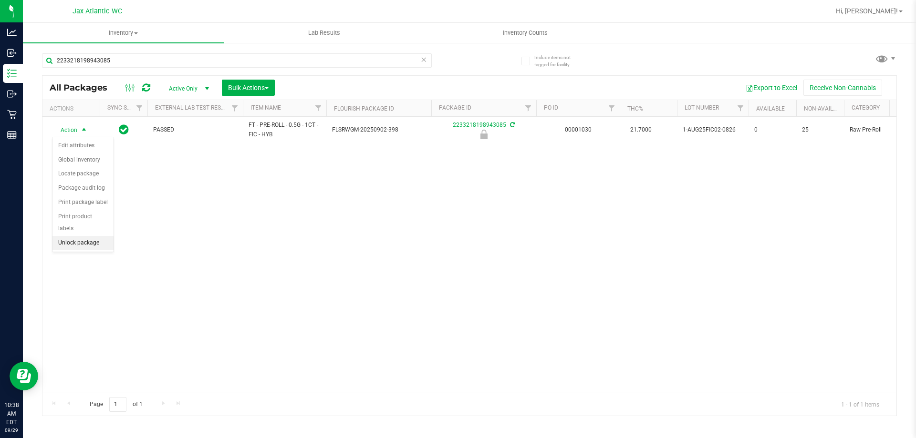
click at [75, 236] on li "Unlock package" at bounding box center [82, 243] width 61 height 14
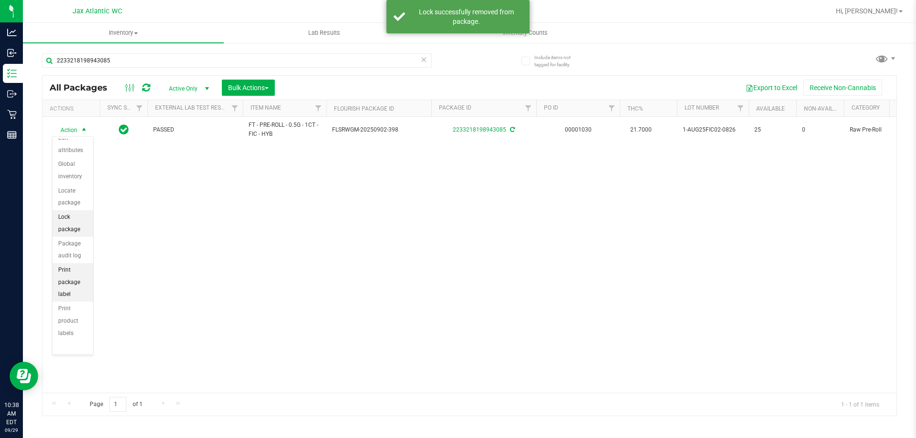
scroll to position [83, 0]
click at [74, 263] on li "Print package label" at bounding box center [72, 247] width 41 height 39
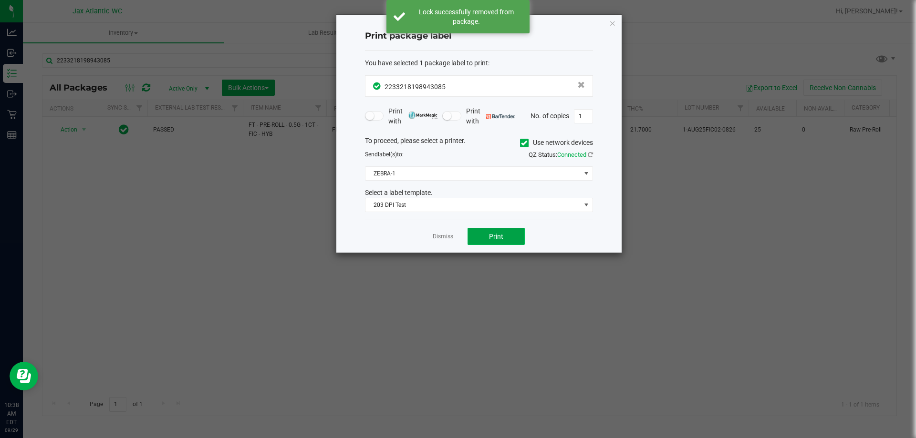
click at [506, 240] on button "Print" at bounding box center [495, 236] width 57 height 17
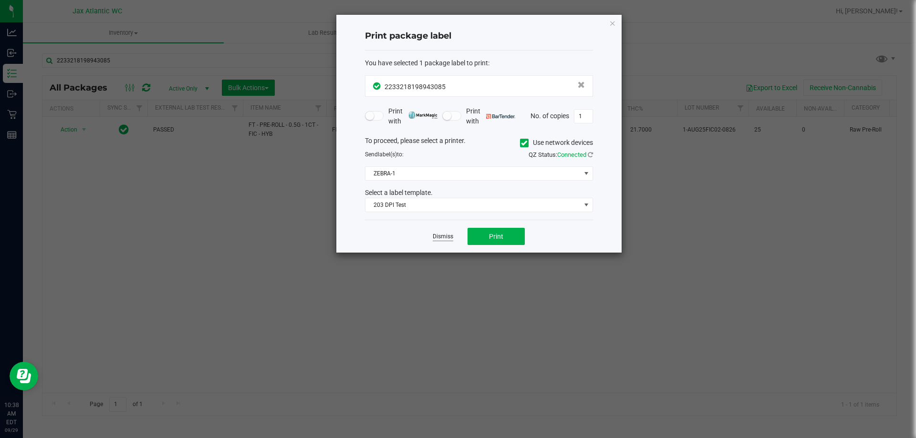
drag, startPoint x: 428, startPoint y: 232, endPoint x: 434, endPoint y: 233, distance: 5.4
click at [429, 232] on div "Dismiss Print" at bounding box center [479, 236] width 228 height 33
click at [435, 233] on link "Dismiss" at bounding box center [443, 237] width 21 height 8
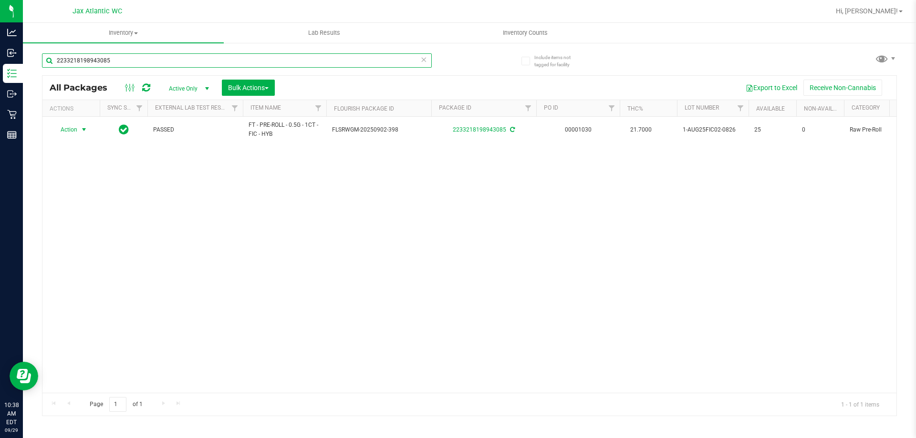
click at [358, 66] on input "2233218198943085" at bounding box center [237, 60] width 390 height 14
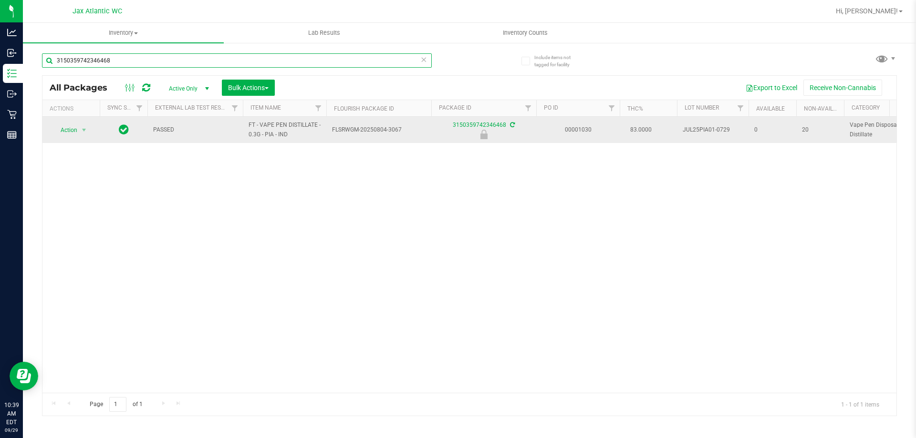
type input "3150359742346468"
click at [70, 125] on span "Action" at bounding box center [65, 130] width 26 height 13
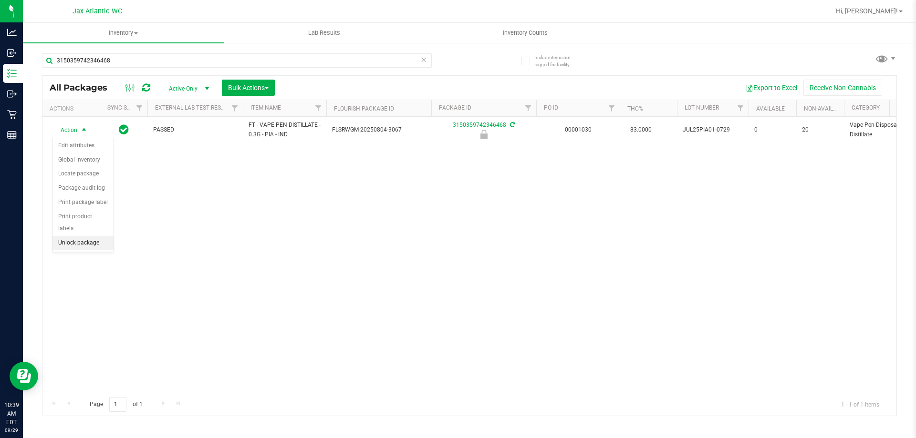
click at [103, 236] on li "Unlock package" at bounding box center [82, 243] width 61 height 14
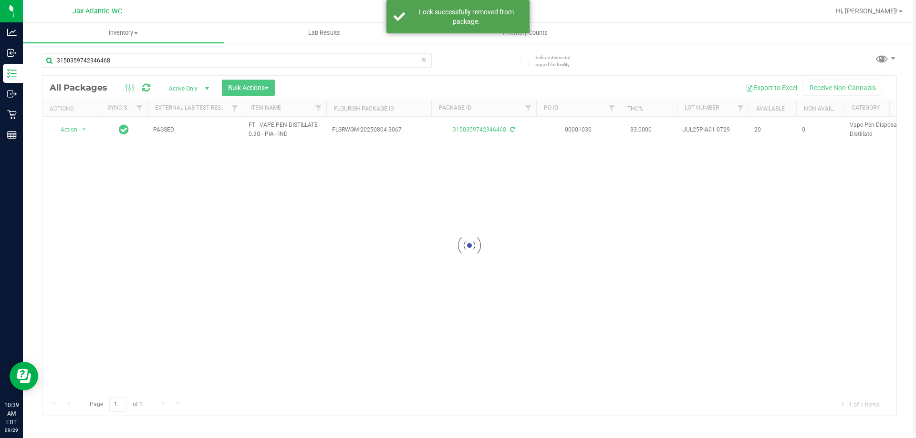
click at [75, 133] on div at bounding box center [469, 246] width 854 height 340
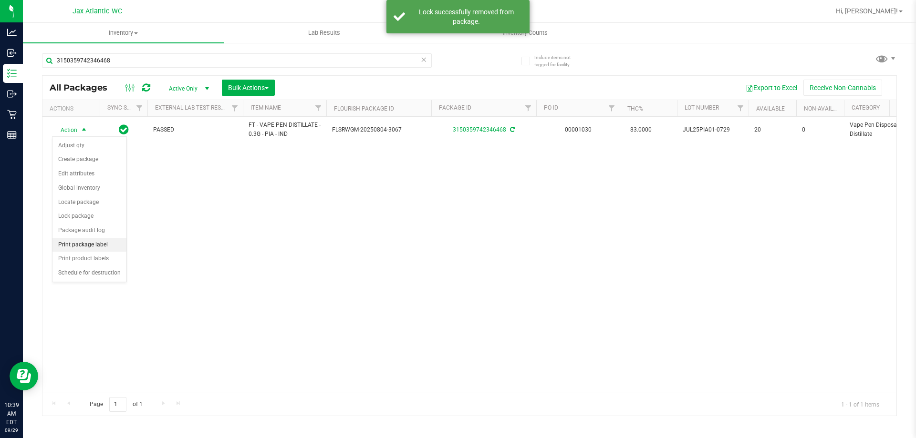
click at [93, 242] on li "Print package label" at bounding box center [89, 245] width 74 height 14
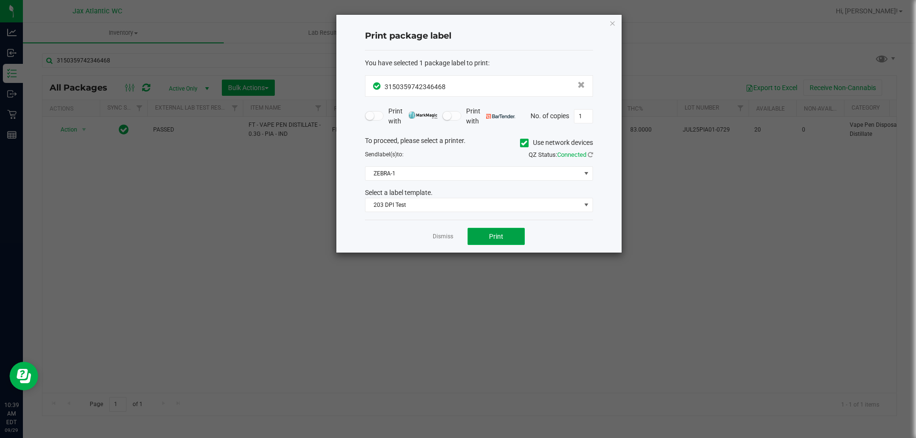
click at [474, 240] on button "Print" at bounding box center [495, 236] width 57 height 17
click at [445, 235] on link "Dismiss" at bounding box center [443, 237] width 21 height 8
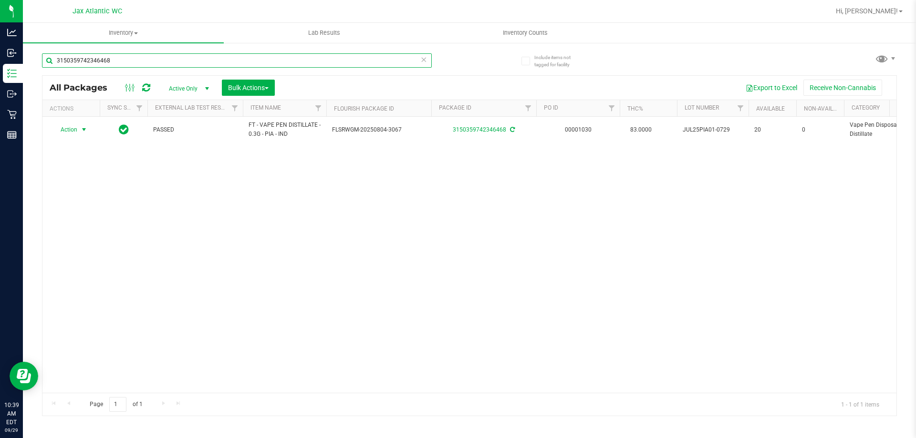
click at [107, 61] on input "3150359742346468" at bounding box center [237, 60] width 390 height 14
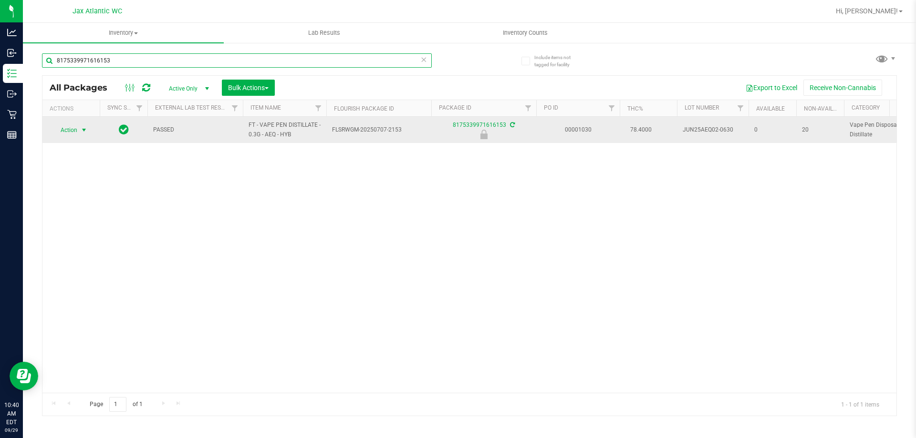
type input "8175339971616153"
click at [61, 129] on span "Action" at bounding box center [65, 130] width 26 height 13
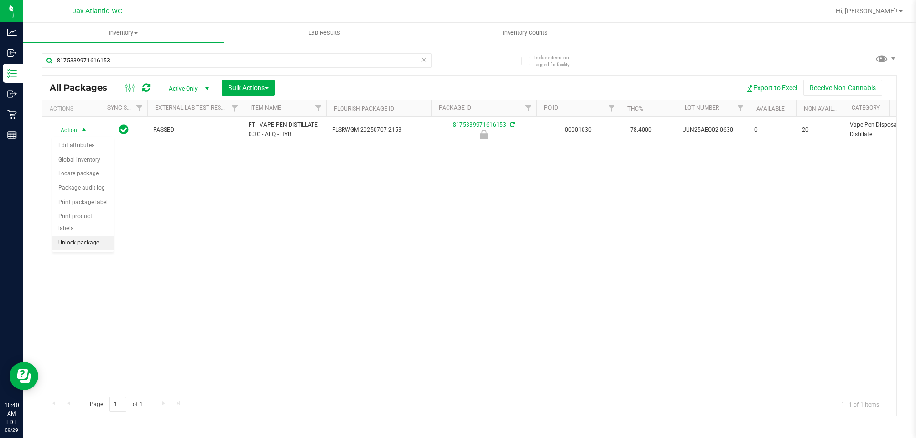
click at [84, 236] on li "Unlock package" at bounding box center [82, 243] width 61 height 14
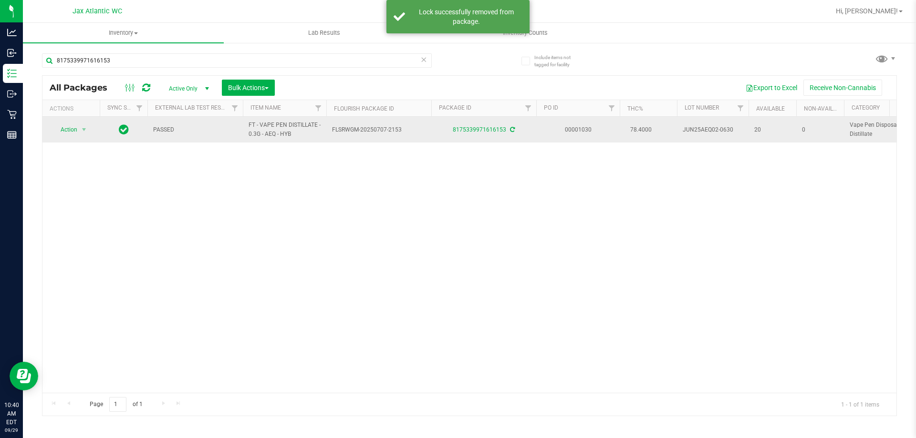
click at [83, 137] on td "Action Action Adjust qty Create package Edit attributes Global inventory Locate…" at bounding box center [70, 130] width 57 height 26
click at [81, 133] on span "select" at bounding box center [84, 130] width 8 height 8
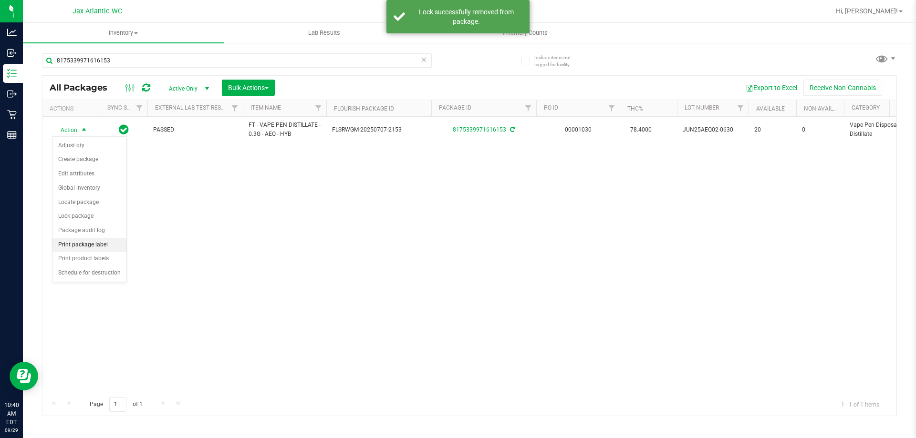
click at [76, 245] on li "Print package label" at bounding box center [89, 245] width 74 height 14
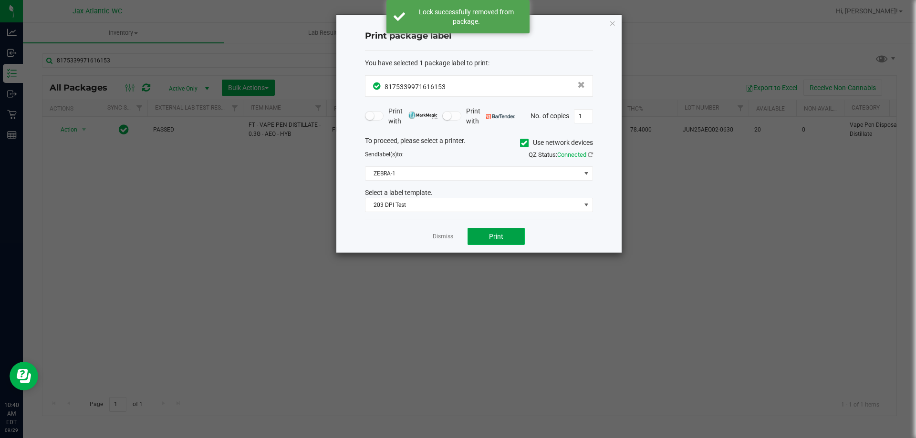
click at [506, 238] on button "Print" at bounding box center [495, 236] width 57 height 17
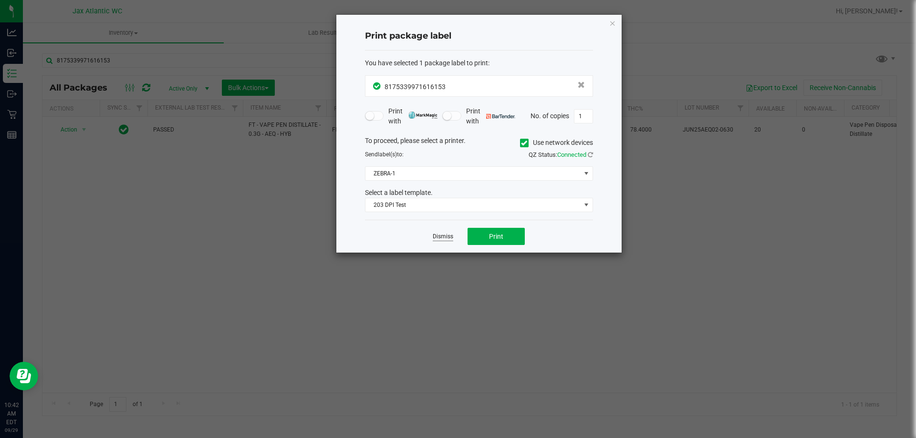
click at [441, 234] on link "Dismiss" at bounding box center [443, 237] width 21 height 8
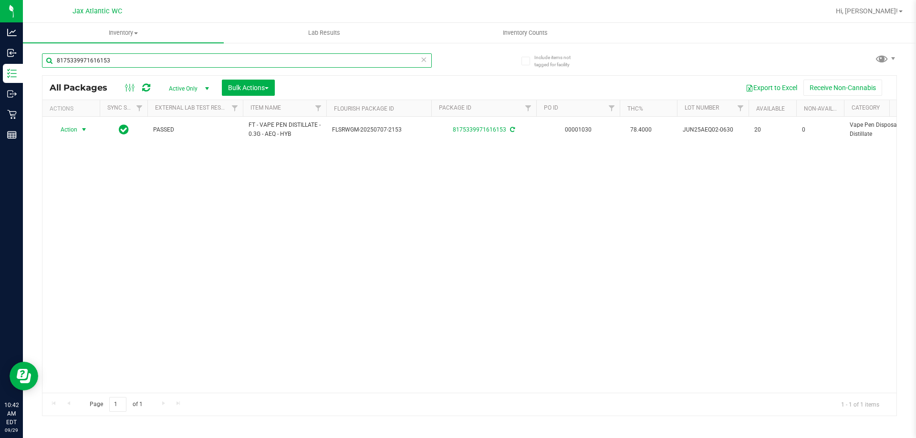
click at [217, 63] on input "8175339971616153" at bounding box center [237, 60] width 390 height 14
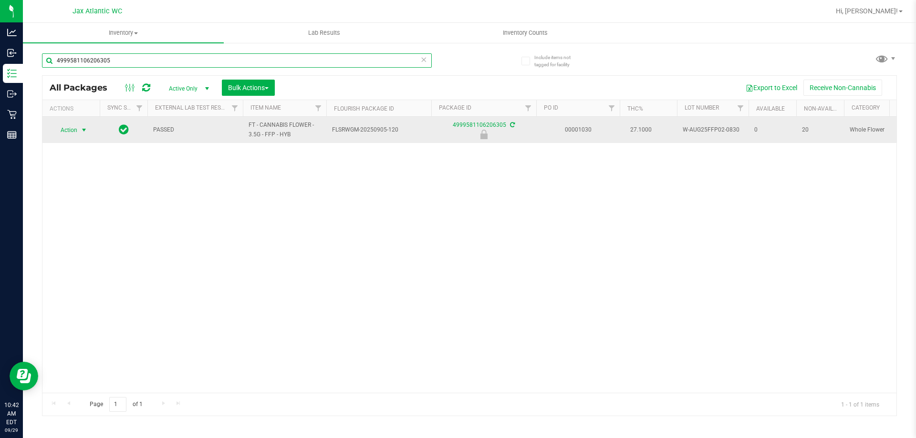
type input "4999581106206305"
click at [75, 125] on span "Action" at bounding box center [65, 130] width 26 height 13
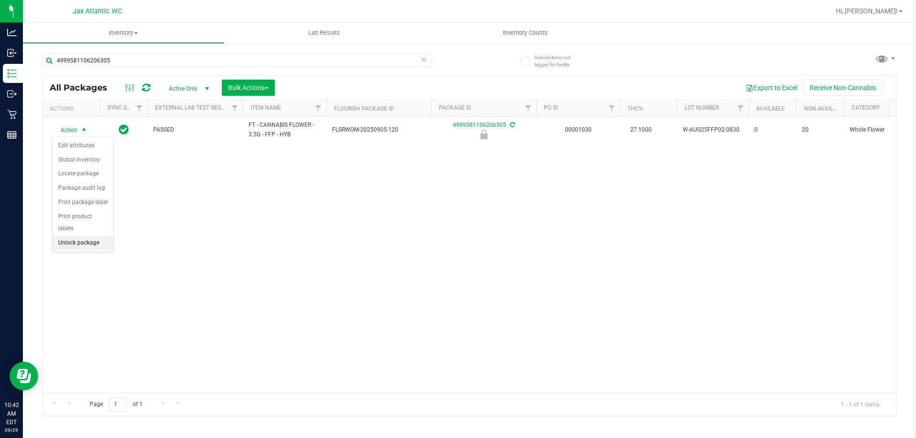
click at [93, 236] on li "Unlock package" at bounding box center [82, 243] width 61 height 14
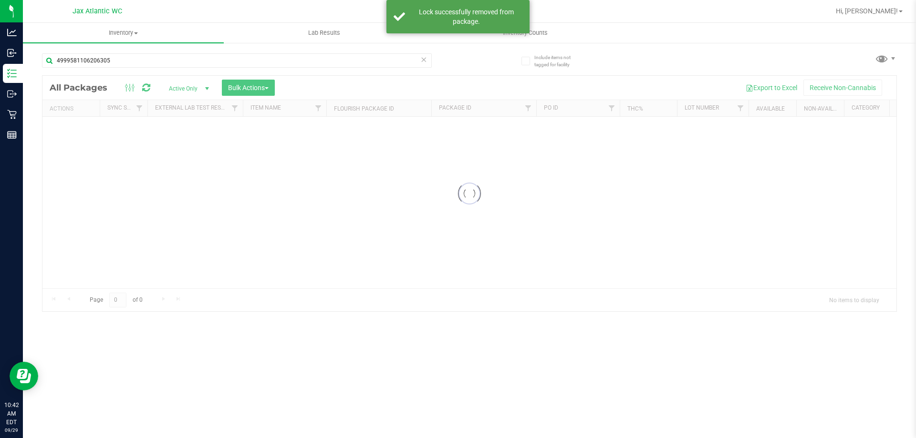
click at [76, 128] on div at bounding box center [469, 194] width 854 height 236
click at [89, 128] on div at bounding box center [469, 246] width 854 height 340
click at [71, 130] on div at bounding box center [469, 246] width 854 height 340
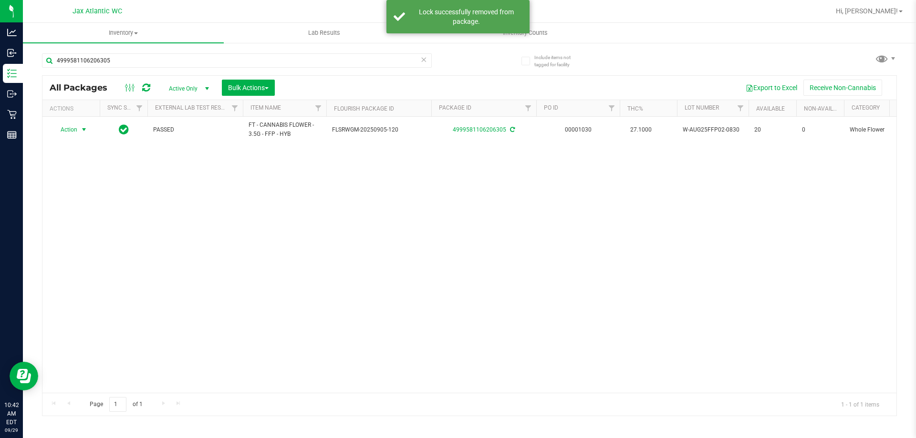
click at [79, 125] on span "select" at bounding box center [84, 129] width 12 height 13
click at [103, 242] on li "Print package label" at bounding box center [89, 245] width 74 height 14
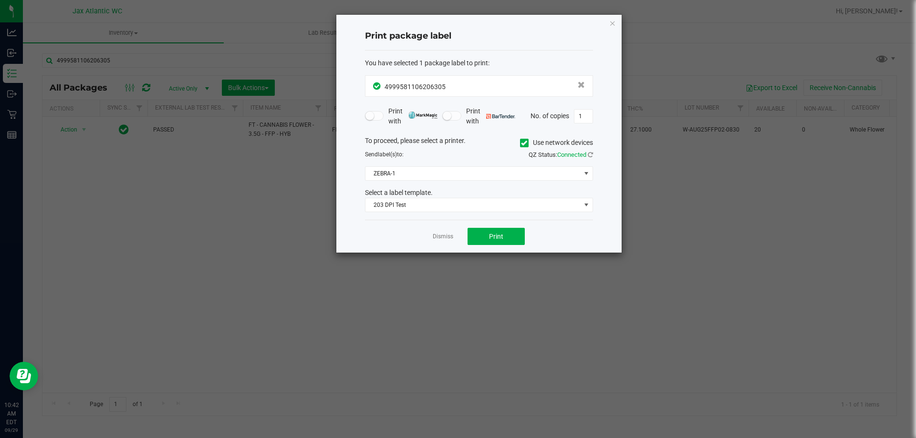
click at [593, 115] on div "Print package label You have selected 1 package label to print : 49995811062063…" at bounding box center [478, 134] width 285 height 238
click at [588, 115] on input "1" at bounding box center [583, 116] width 18 height 13
type input "2"
click at [510, 239] on button "Print" at bounding box center [495, 236] width 57 height 17
click at [456, 233] on div "Dismiss Print" at bounding box center [479, 236] width 228 height 33
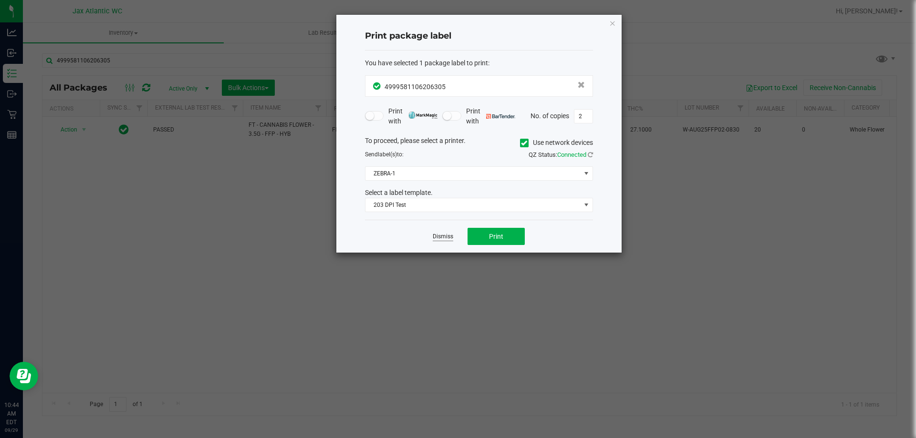
click at [448, 237] on link "Dismiss" at bounding box center [443, 237] width 21 height 8
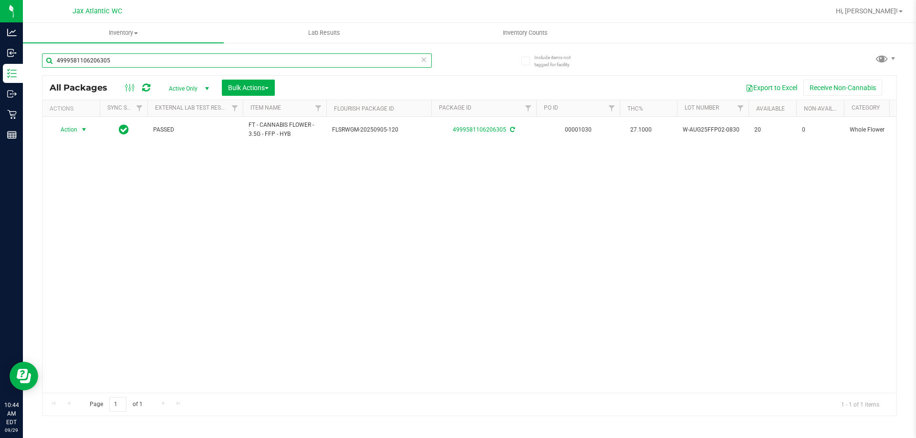
click at [319, 62] on input "4999581106206305" at bounding box center [237, 60] width 390 height 14
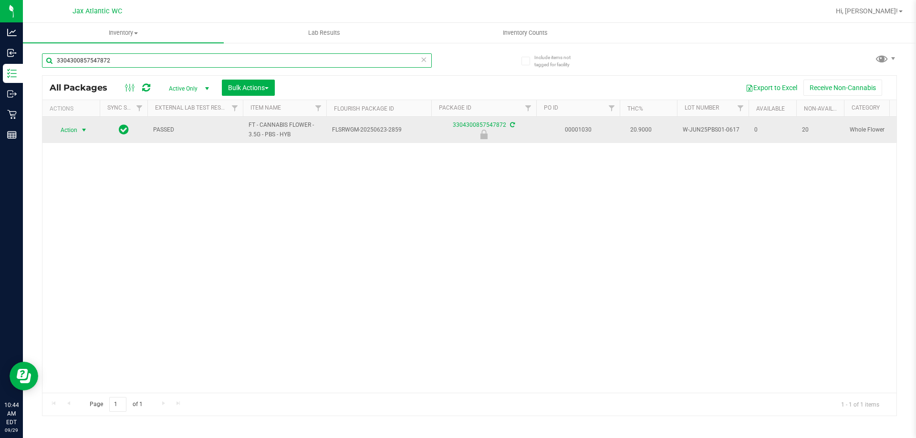
type input "3304300857547872"
click at [78, 132] on span "select" at bounding box center [84, 130] width 12 height 13
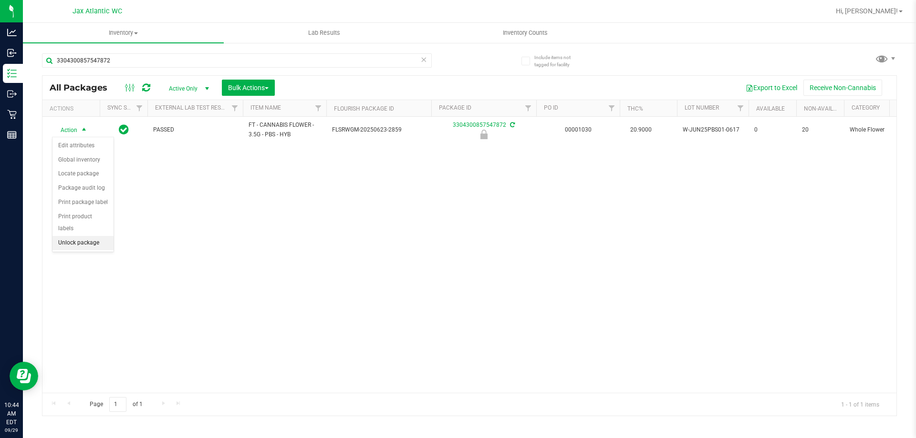
click at [80, 236] on li "Unlock package" at bounding box center [82, 243] width 61 height 14
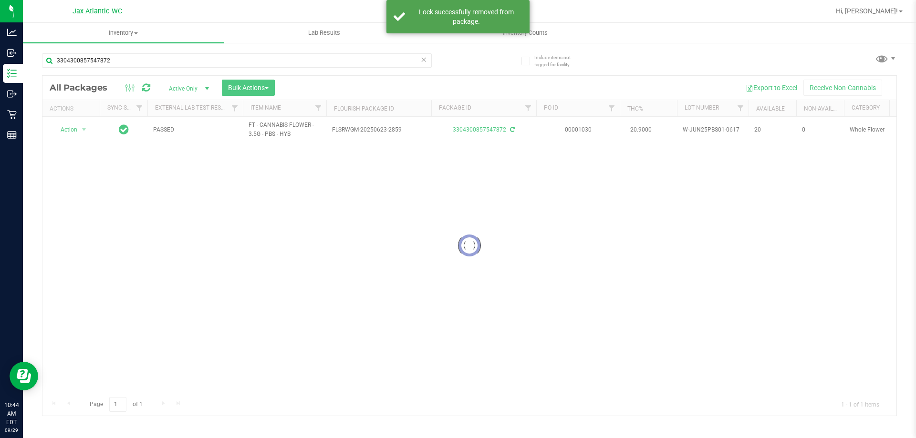
click at [79, 129] on div at bounding box center [469, 246] width 854 height 340
click at [83, 128] on div at bounding box center [469, 246] width 854 height 340
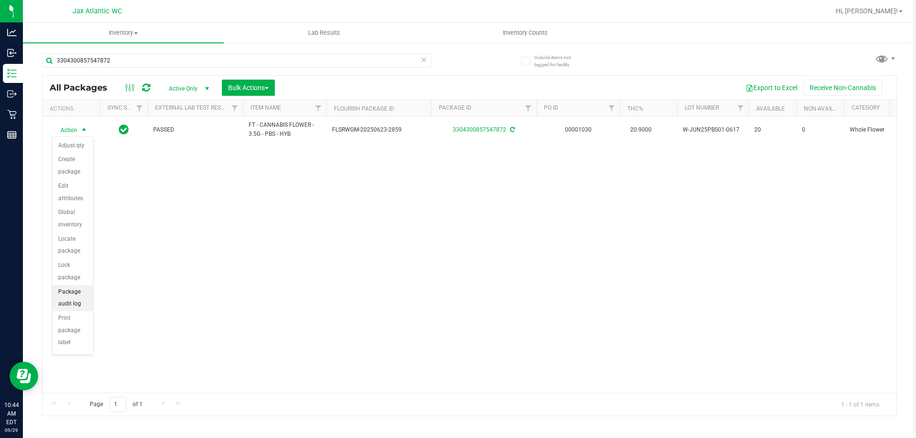
click at [72, 299] on li "Package audit log" at bounding box center [72, 298] width 41 height 26
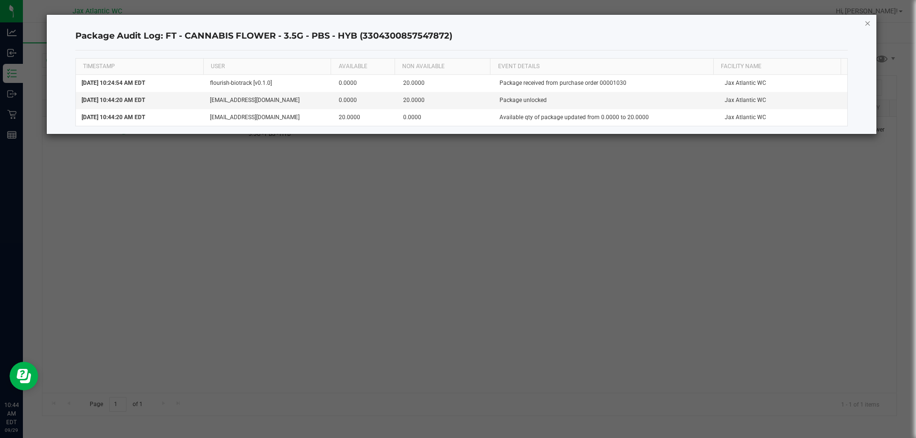
click at [865, 25] on icon "button" at bounding box center [867, 22] width 7 height 11
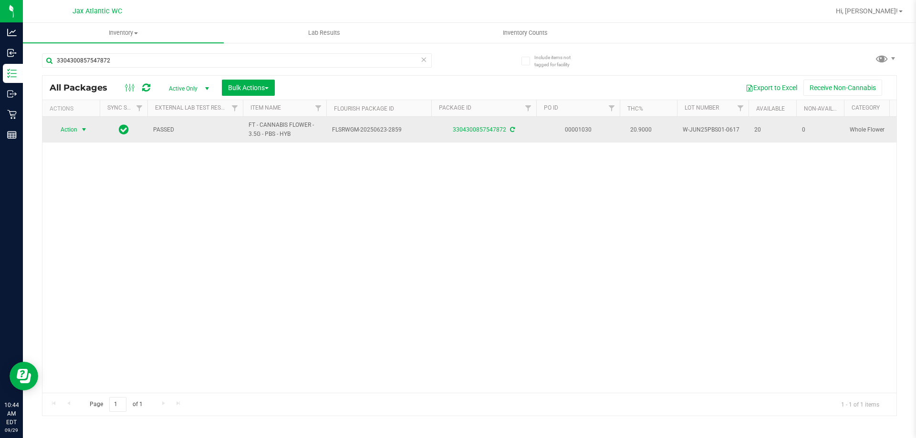
click at [66, 129] on span "Action" at bounding box center [65, 129] width 26 height 13
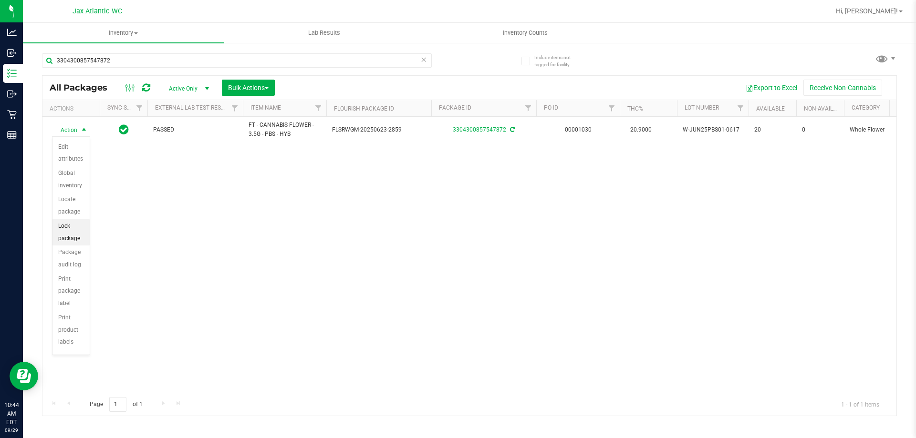
scroll to position [108, 0]
click at [59, 258] on li "Print package label" at bounding box center [70, 247] width 37 height 39
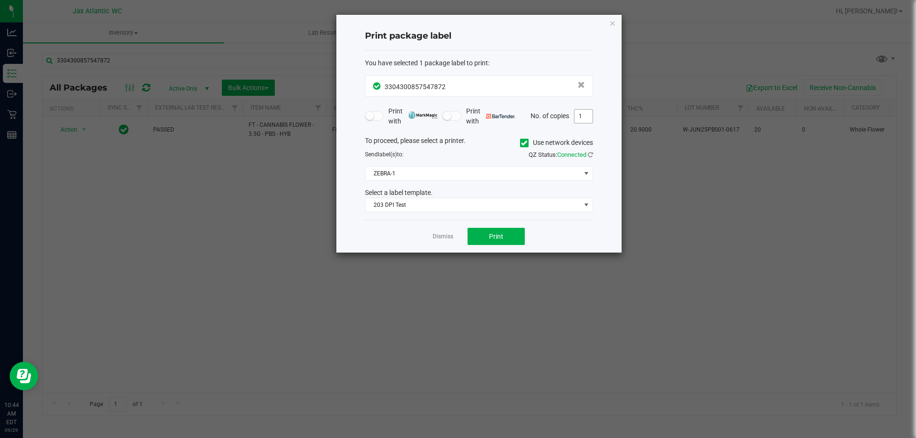
click at [584, 122] on input "1" at bounding box center [583, 116] width 18 height 13
type input "2"
click at [515, 237] on button "Print" at bounding box center [495, 236] width 57 height 17
click at [438, 237] on link "Dismiss" at bounding box center [443, 237] width 21 height 8
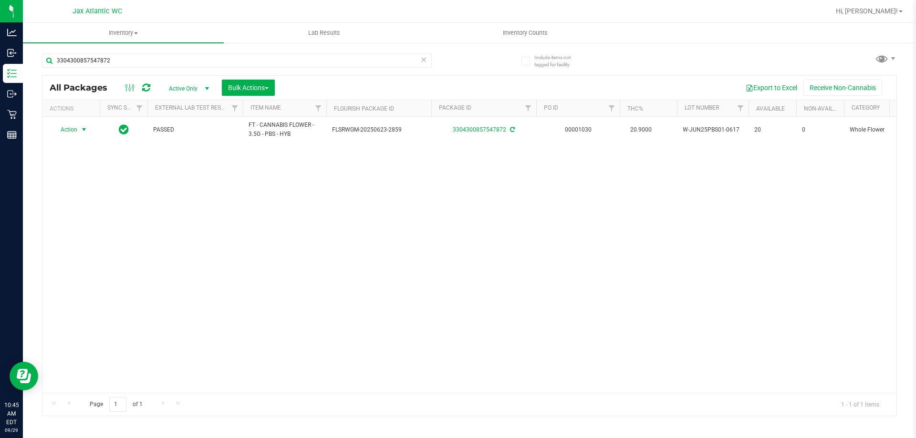
click at [264, 68] on div "3304300857547872" at bounding box center [237, 64] width 390 height 22
click at [264, 67] on input "3304300857547872" at bounding box center [237, 60] width 390 height 14
click at [265, 65] on input "3304300857547872" at bounding box center [237, 60] width 390 height 14
click at [265, 66] on input "3304300857547872" at bounding box center [237, 60] width 390 height 14
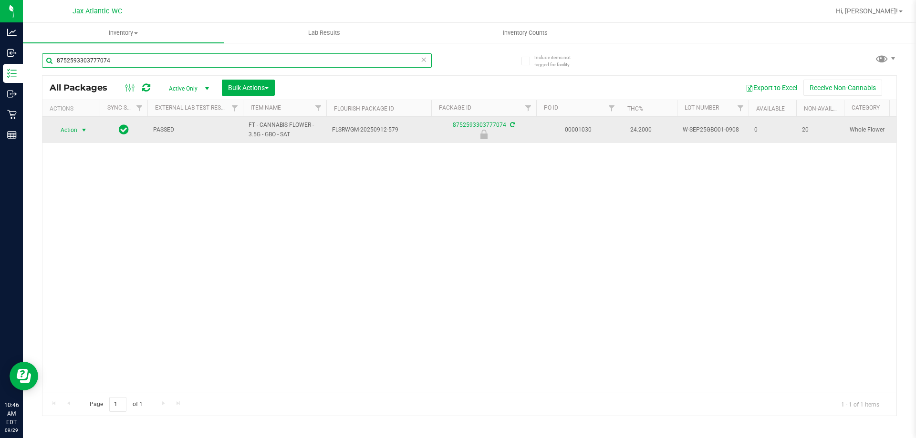
type input "8752593303777074"
click at [77, 134] on span "Action" at bounding box center [65, 130] width 26 height 13
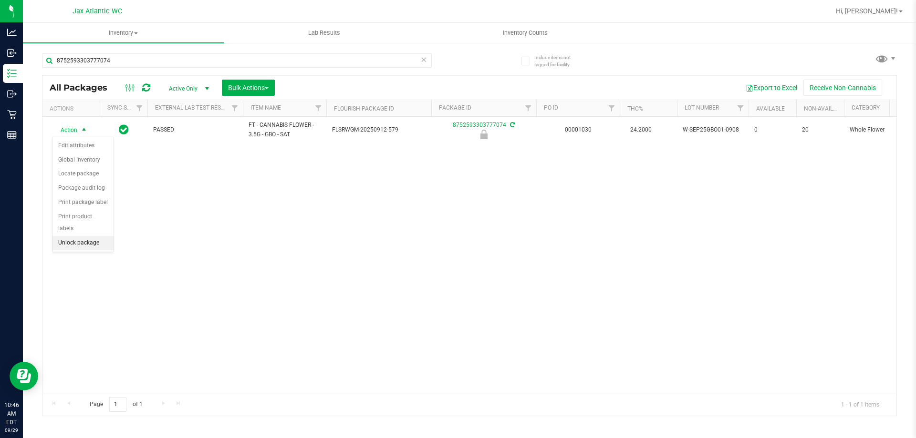
click at [85, 236] on li "Unlock package" at bounding box center [82, 243] width 61 height 14
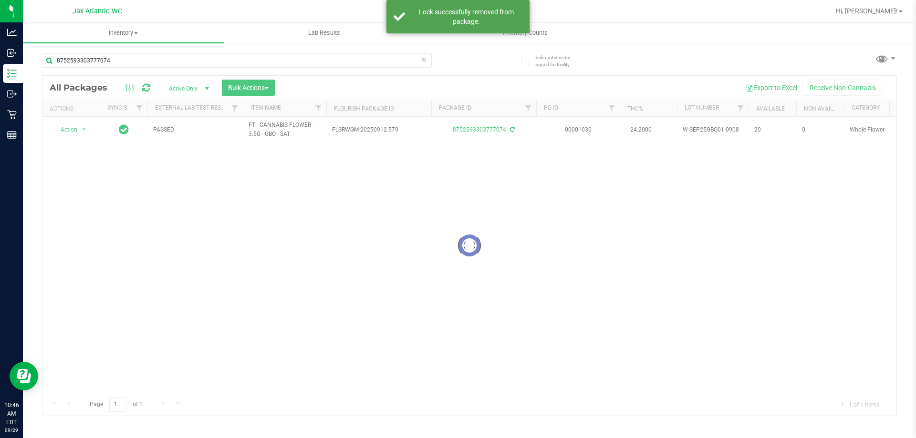
click at [77, 130] on div at bounding box center [469, 246] width 854 height 340
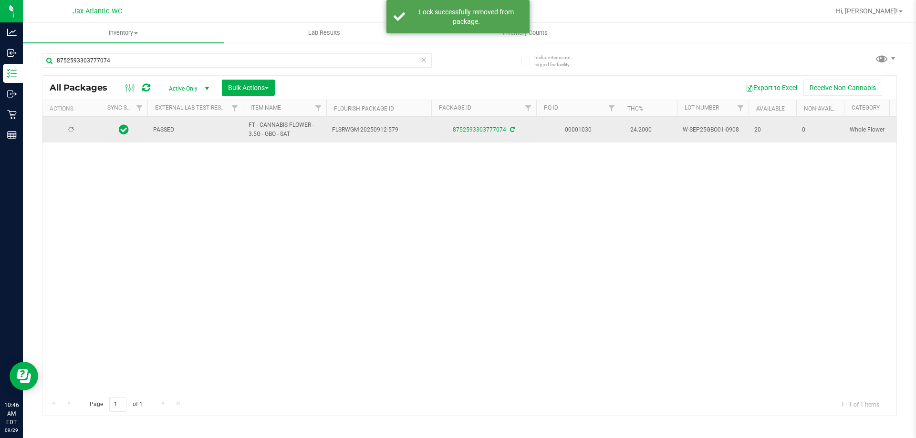
click at [95, 130] on td at bounding box center [70, 130] width 57 height 26
click at [79, 130] on span "select" at bounding box center [84, 129] width 12 height 13
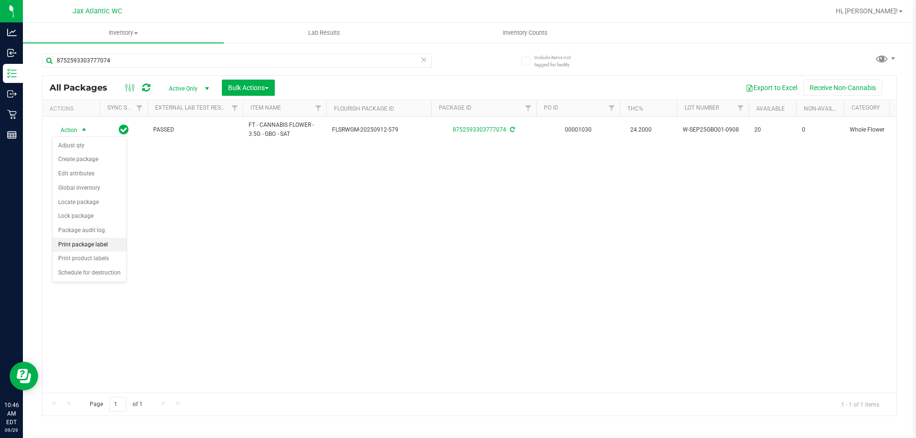
click at [83, 239] on li "Print package label" at bounding box center [89, 245] width 74 height 14
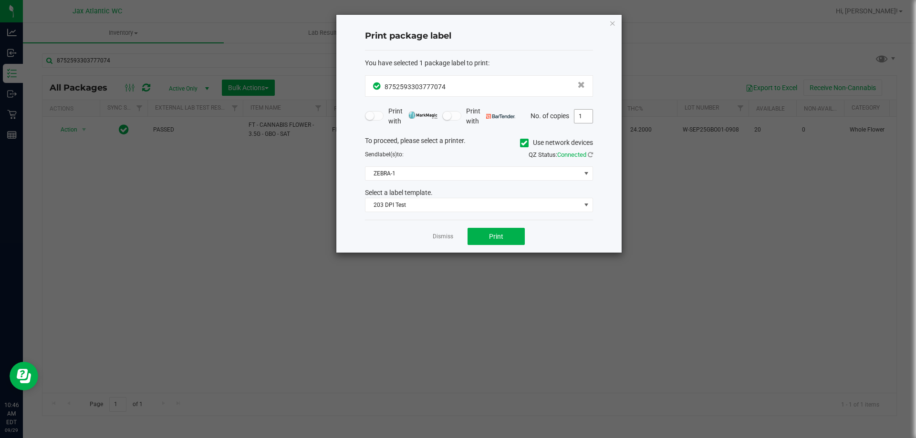
click at [582, 117] on input "1" at bounding box center [583, 116] width 18 height 13
type input "2"
click at [504, 235] on button "Print" at bounding box center [495, 236] width 57 height 17
click at [451, 234] on link "Dismiss" at bounding box center [443, 237] width 21 height 8
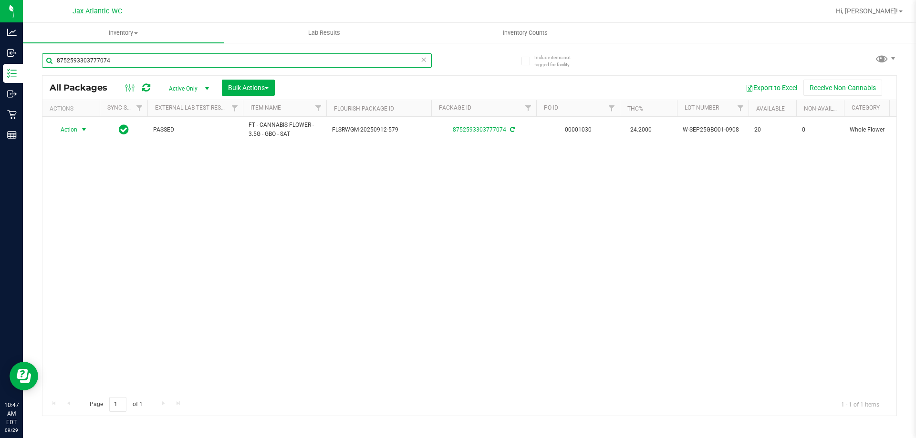
click at [352, 61] on input "8752593303777074" at bounding box center [237, 60] width 390 height 14
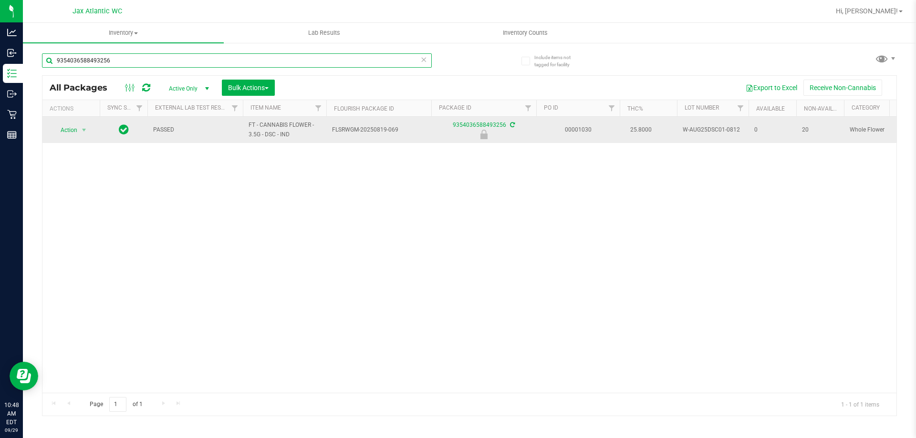
type input "9354036588493256"
click at [77, 131] on span "Action" at bounding box center [65, 130] width 26 height 13
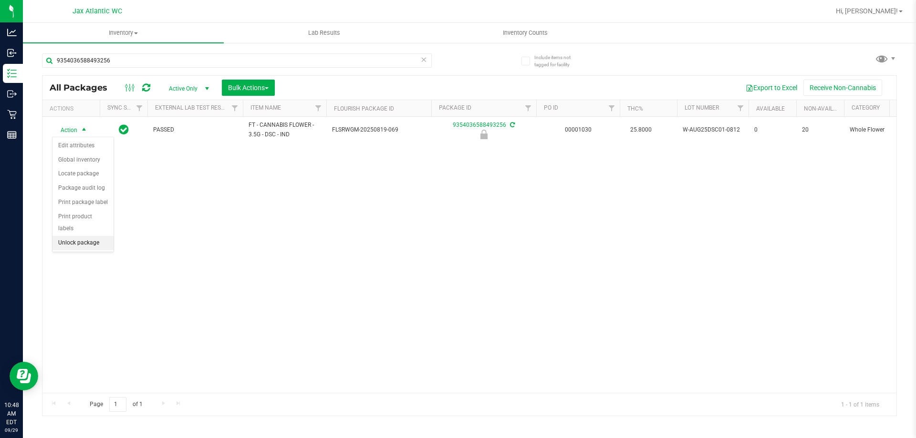
click at [84, 236] on li "Unlock package" at bounding box center [82, 243] width 61 height 14
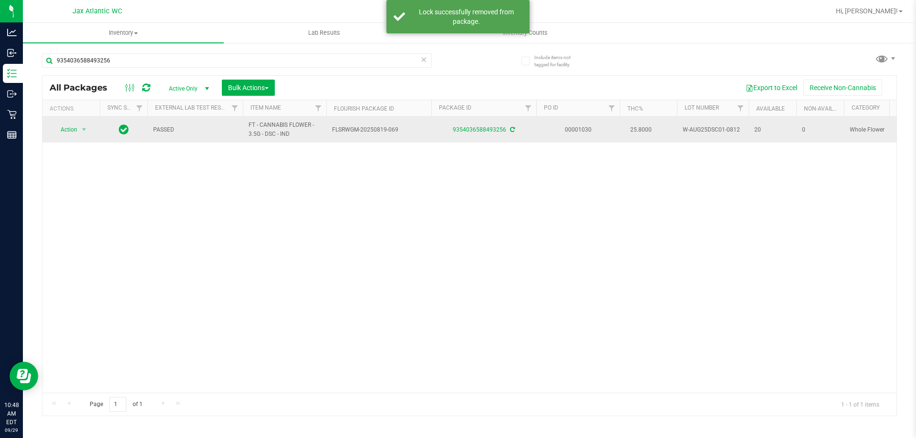
click at [71, 124] on span "Action" at bounding box center [65, 129] width 26 height 13
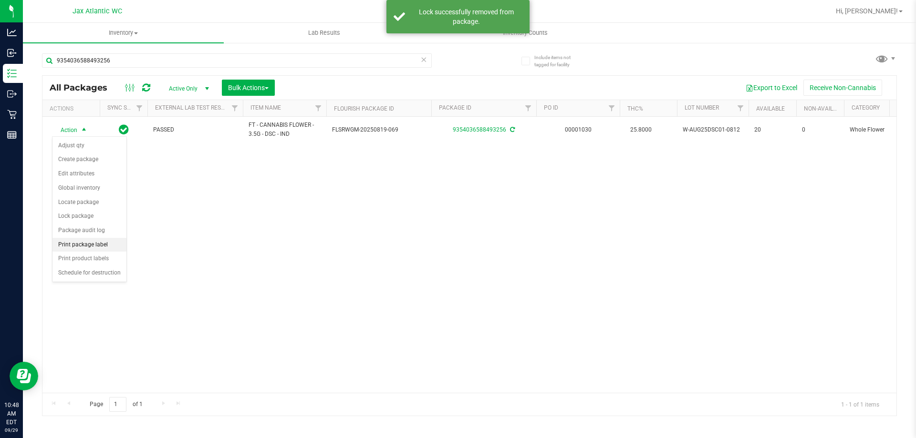
click at [79, 245] on li "Print package label" at bounding box center [89, 245] width 74 height 14
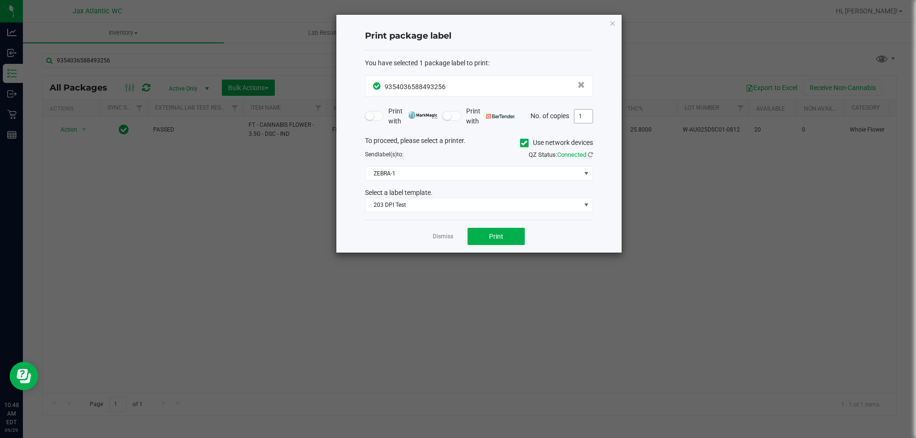
click at [589, 115] on input "1" at bounding box center [583, 116] width 18 height 13
type input "2"
click at [504, 239] on button "Print" at bounding box center [495, 236] width 57 height 17
click at [436, 239] on link "Dismiss" at bounding box center [443, 237] width 21 height 8
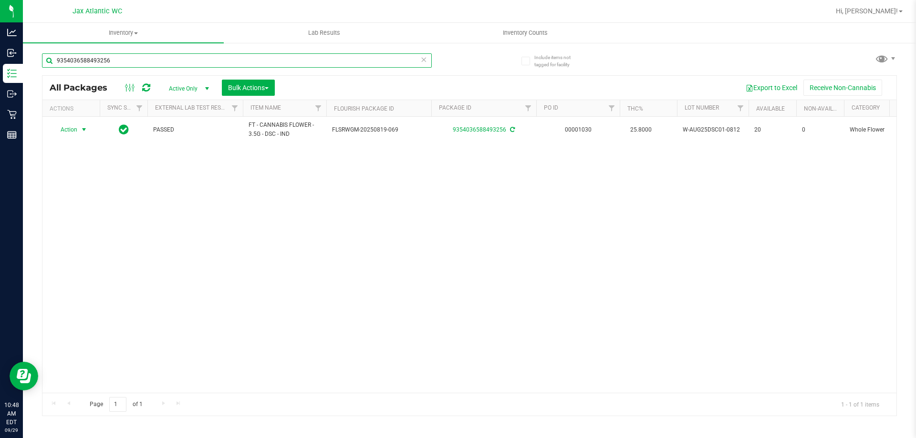
click at [187, 59] on input "9354036588493256" at bounding box center [237, 60] width 390 height 14
type input "6490650383701716"
click at [73, 131] on span "Action" at bounding box center [65, 130] width 26 height 13
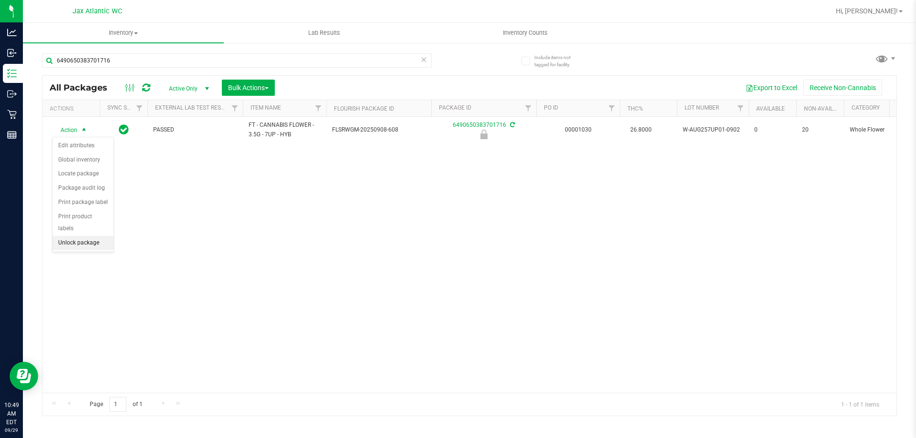
click at [89, 236] on li "Unlock package" at bounding box center [82, 243] width 61 height 14
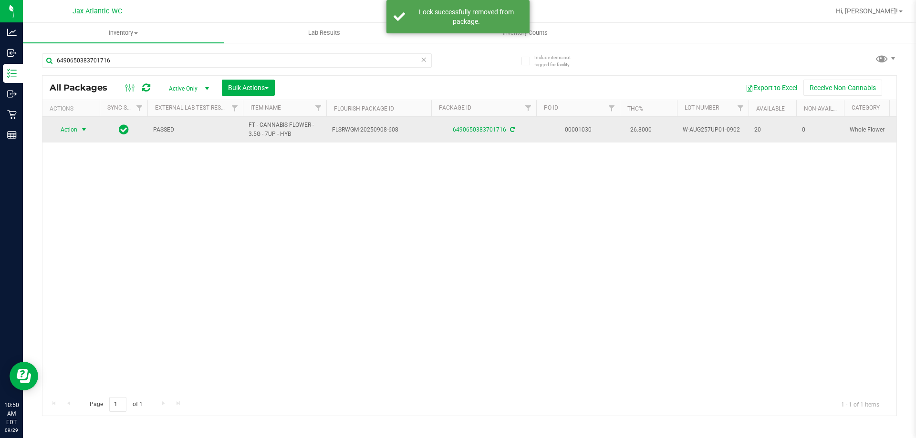
click at [83, 129] on span "select" at bounding box center [84, 130] width 8 height 8
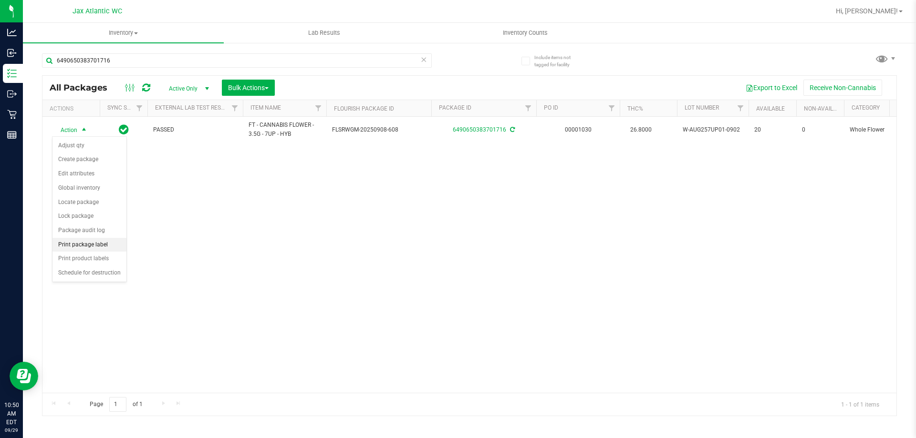
click at [101, 243] on li "Print package label" at bounding box center [89, 245] width 74 height 14
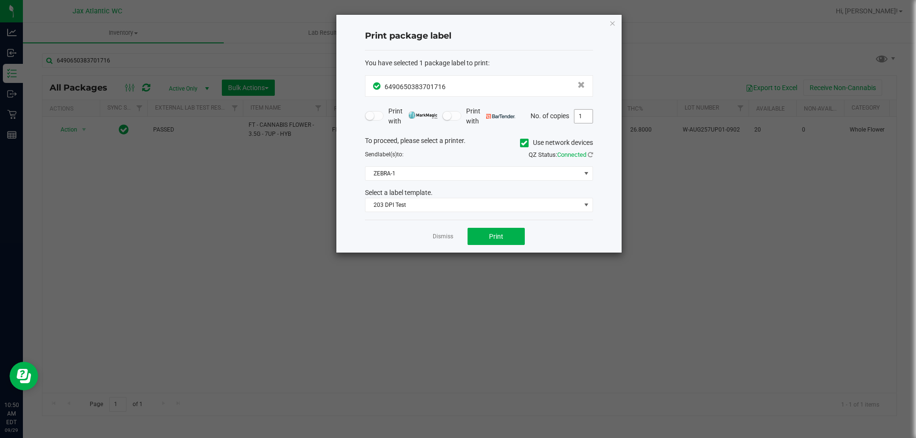
click at [584, 122] on input "1" at bounding box center [583, 116] width 18 height 13
type input "2"
click at [501, 245] on button "Print" at bounding box center [495, 236] width 57 height 17
click at [441, 231] on div "Dismiss Print" at bounding box center [479, 236] width 228 height 33
drag, startPoint x: 432, startPoint y: 234, endPoint x: 437, endPoint y: 239, distance: 7.1
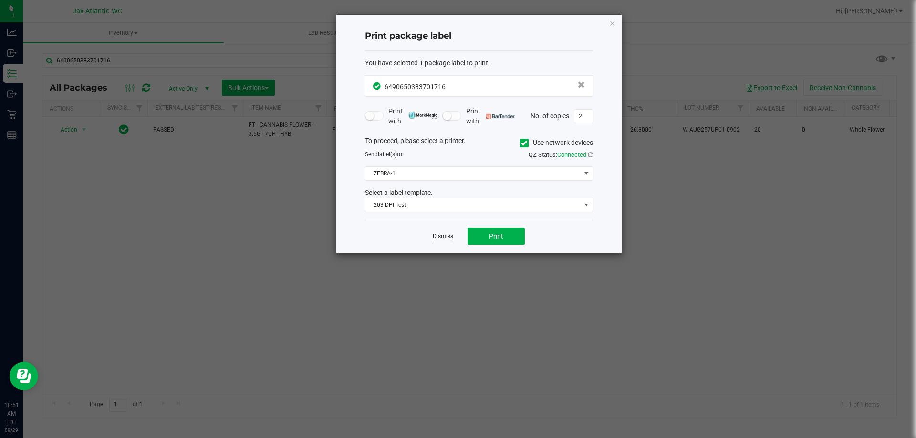
click at [433, 235] on div "Dismiss Print" at bounding box center [479, 236] width 228 height 33
click at [438, 239] on link "Dismiss" at bounding box center [443, 237] width 21 height 8
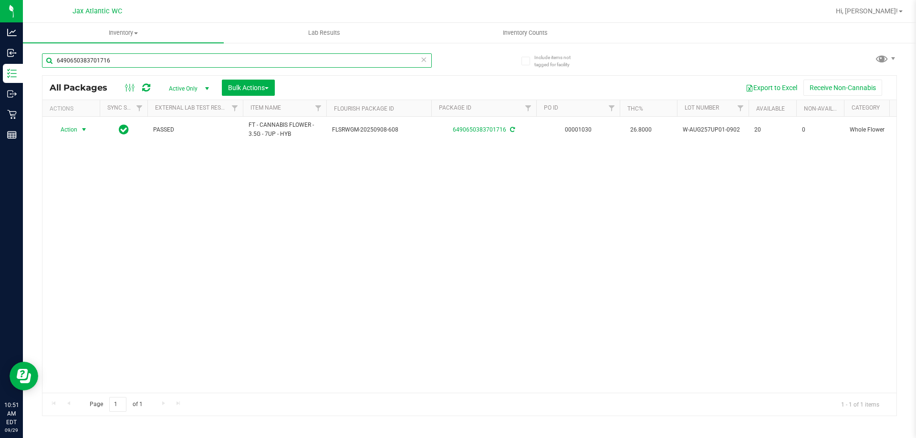
click at [329, 61] on input "6490650383701716" at bounding box center [237, 60] width 390 height 14
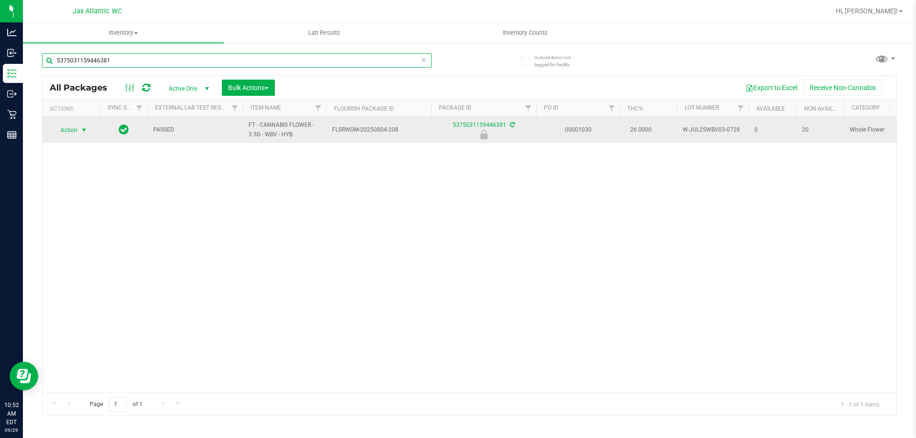
type input "5375031159446381"
click at [68, 125] on span "Action" at bounding box center [65, 130] width 26 height 13
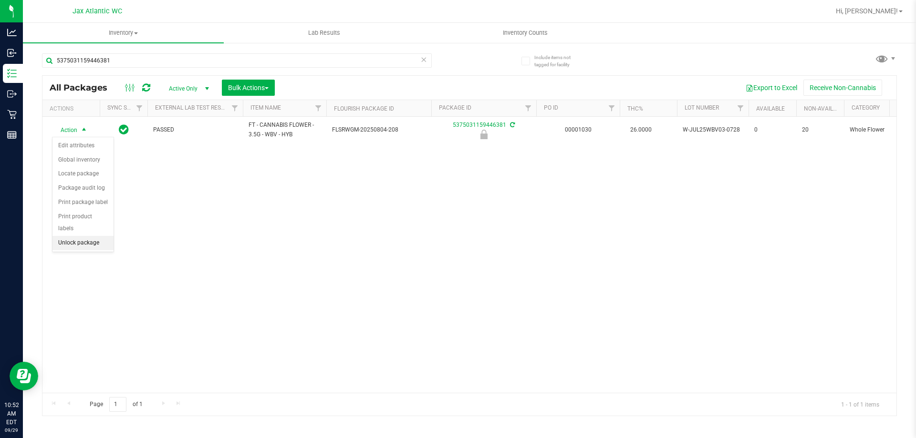
click at [89, 236] on li "Unlock package" at bounding box center [82, 243] width 61 height 14
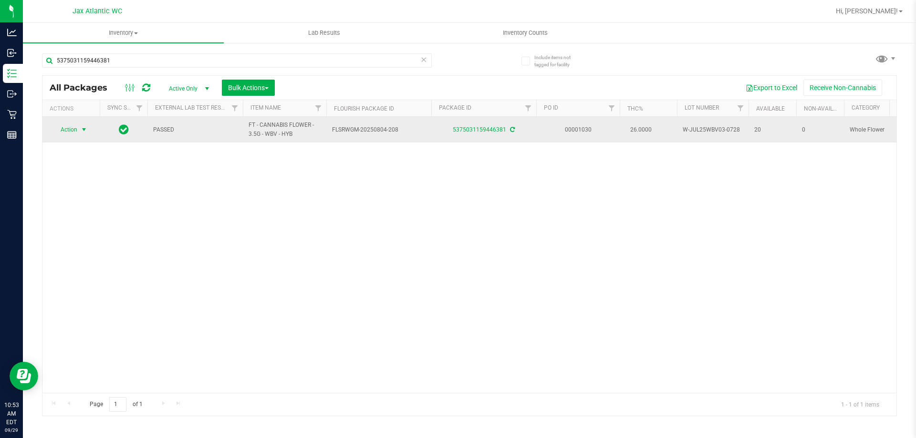
click at [85, 128] on span "select" at bounding box center [84, 130] width 8 height 8
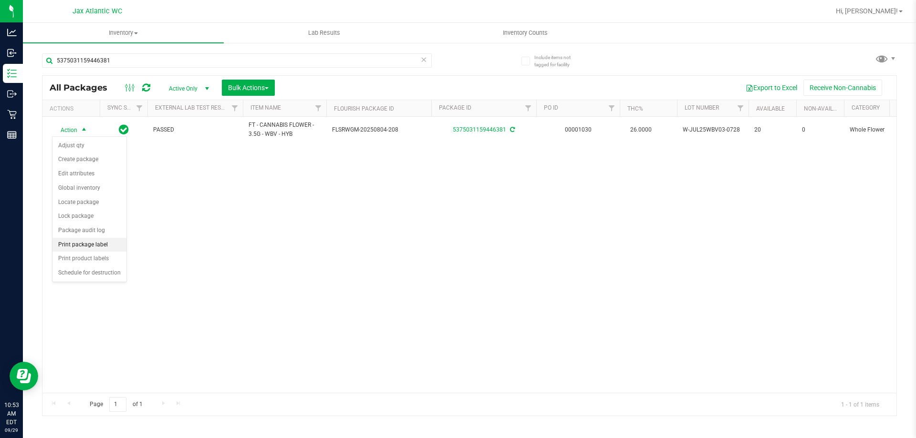
click at [95, 238] on li "Print package label" at bounding box center [89, 245] width 74 height 14
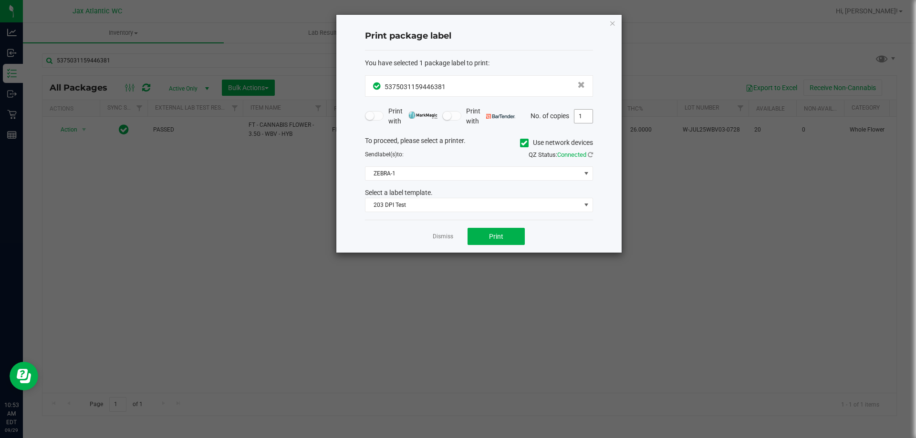
click at [590, 110] on input "1" at bounding box center [583, 116] width 18 height 13
type input "2"
click at [500, 238] on span "Print" at bounding box center [496, 237] width 14 height 8
click at [451, 236] on link "Dismiss" at bounding box center [443, 237] width 21 height 8
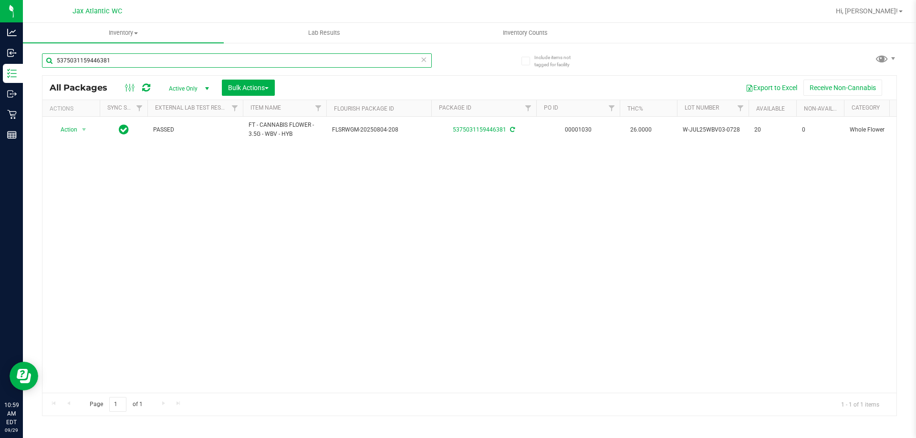
click at [245, 65] on input "5375031159446381" at bounding box center [237, 60] width 390 height 14
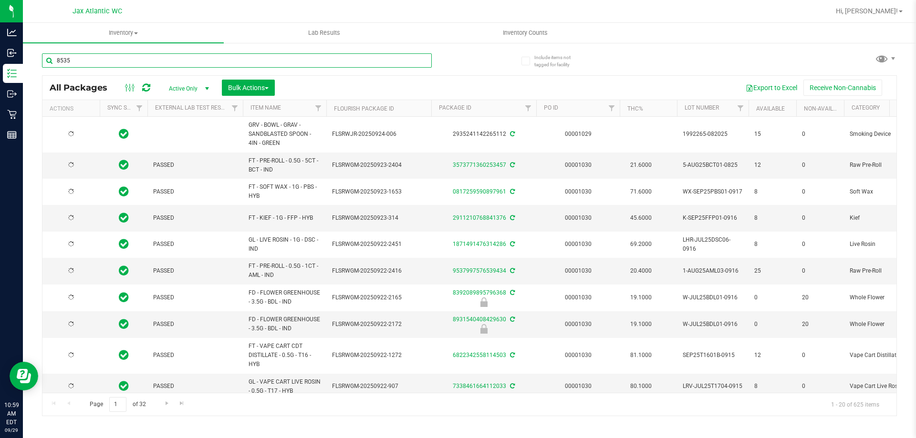
type input "8535"
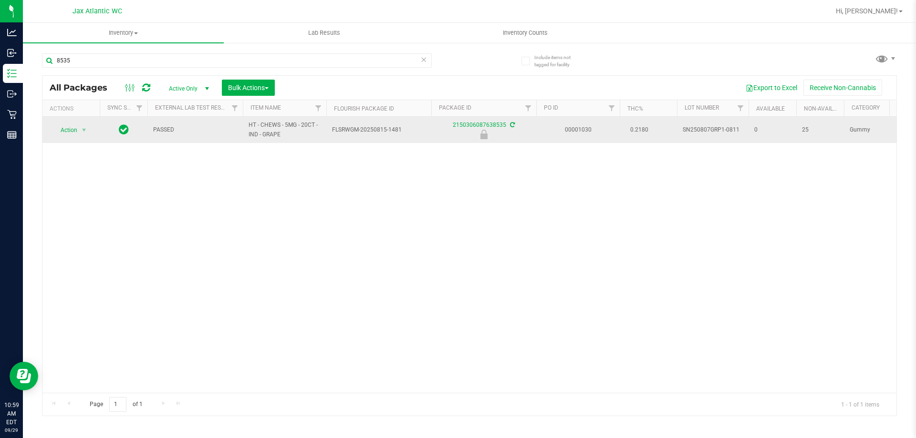
click at [60, 138] on td "Action Action Edit attributes Global inventory Locate package Package audit log…" at bounding box center [70, 130] width 57 height 26
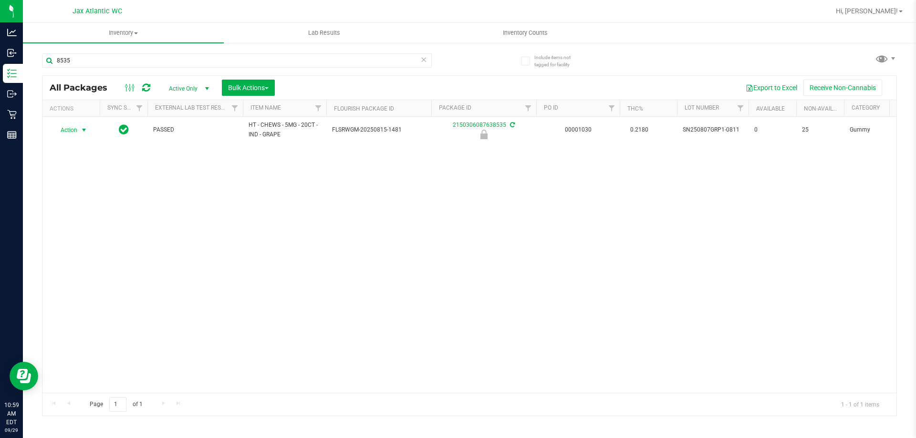
click at [77, 127] on span "Action" at bounding box center [65, 130] width 26 height 13
click at [95, 239] on div "Action Edit attributes Global inventory Locate package Package audit log Print …" at bounding box center [83, 195] width 62 height 116
click at [96, 236] on li "Unlock package" at bounding box center [82, 243] width 61 height 14
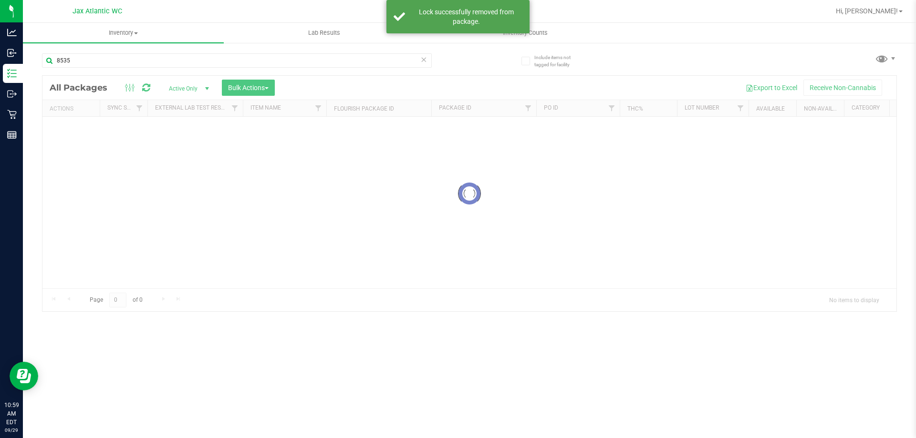
click at [74, 134] on div at bounding box center [469, 194] width 854 height 236
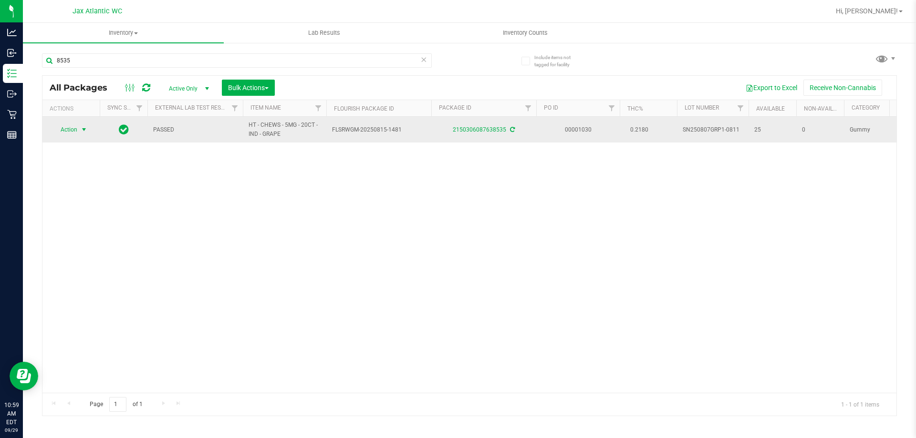
click at [74, 129] on span "Action" at bounding box center [65, 129] width 26 height 13
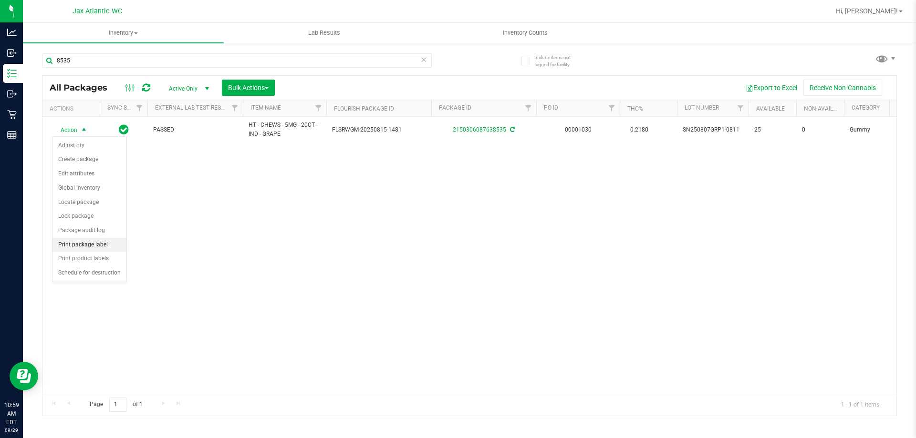
click at [94, 244] on li "Print package label" at bounding box center [89, 245] width 74 height 14
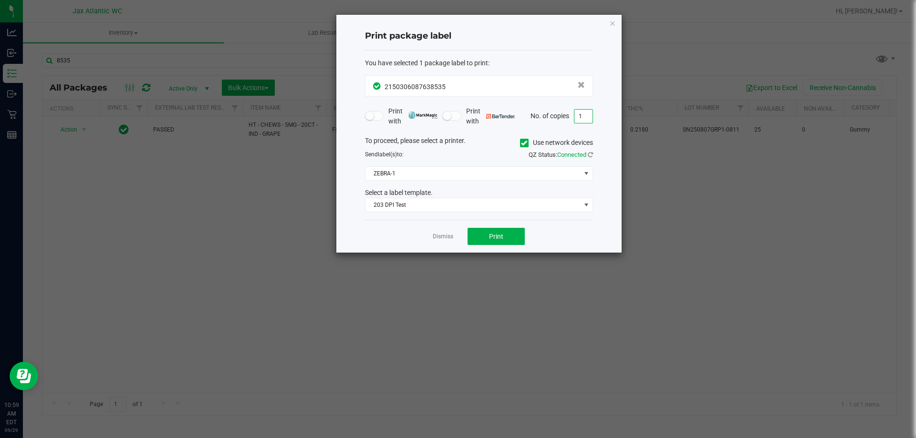
click at [585, 118] on input "1" at bounding box center [583, 116] width 18 height 13
type input "2"
click at [509, 240] on button "Print" at bounding box center [495, 236] width 57 height 17
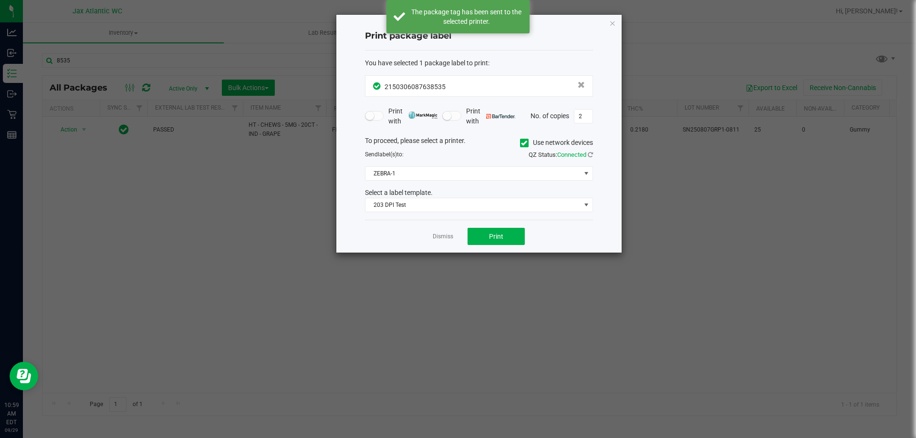
click at [447, 232] on app-cancel-button "Dismiss" at bounding box center [443, 237] width 21 height 10
click at [446, 235] on link "Dismiss" at bounding box center [443, 237] width 21 height 8
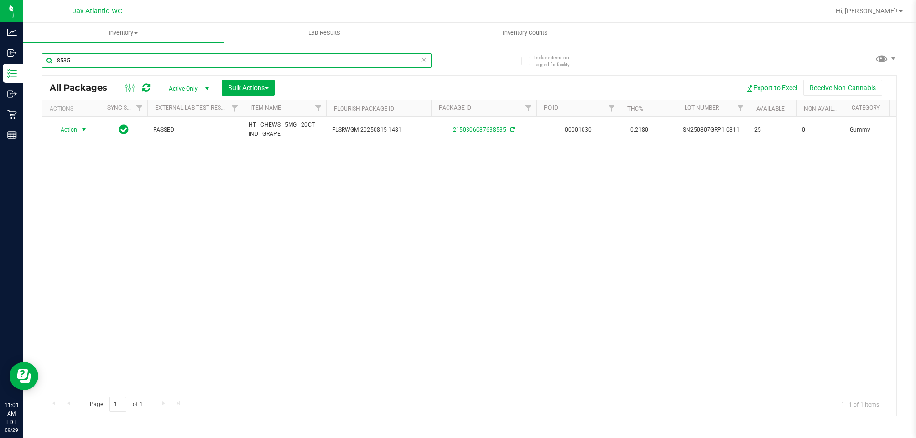
click at [218, 59] on input "8535" at bounding box center [237, 60] width 390 height 14
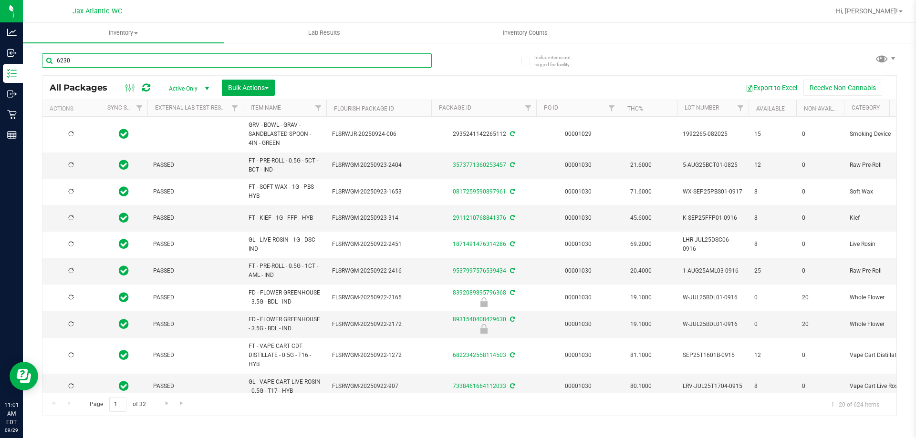
type input "6230"
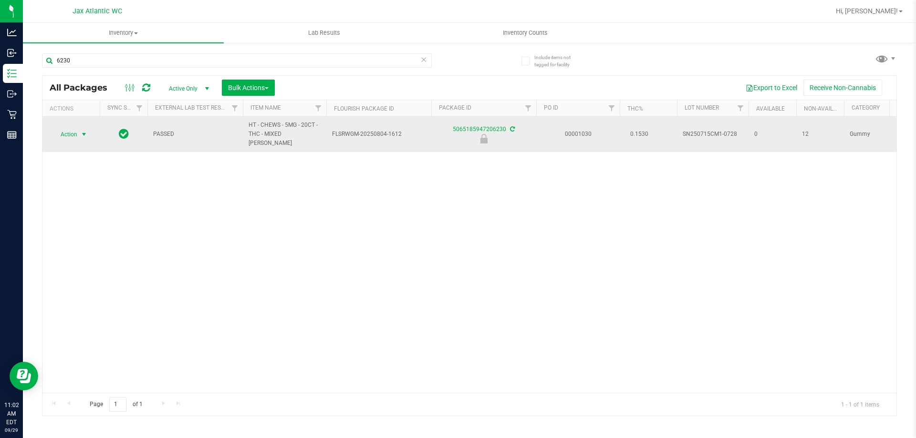
click at [83, 132] on span "select" at bounding box center [84, 135] width 8 height 8
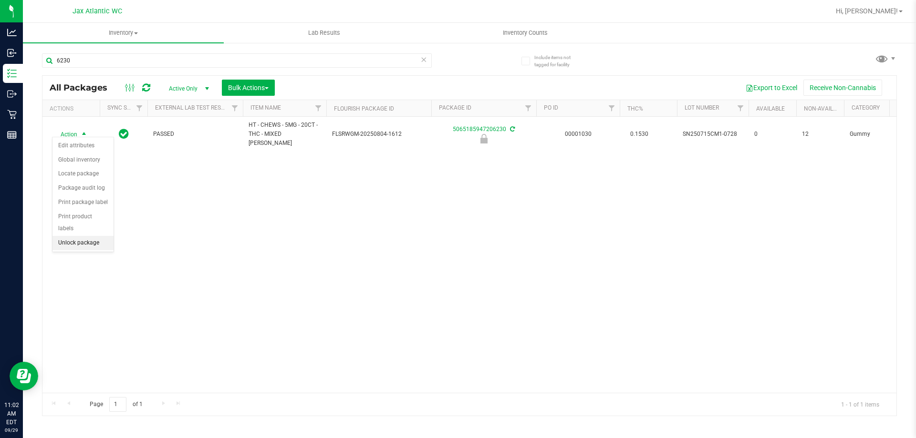
click at [86, 237] on li "Unlock package" at bounding box center [82, 243] width 61 height 14
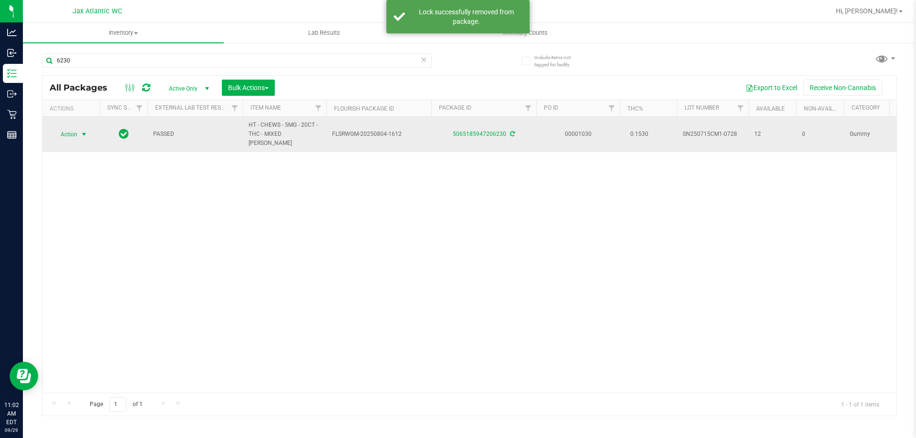
click at [69, 129] on span "Action" at bounding box center [65, 134] width 26 height 13
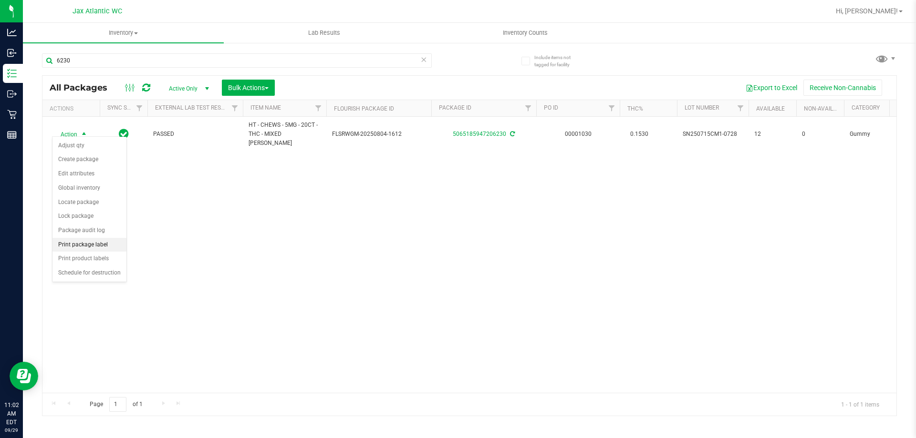
click at [101, 241] on li "Print package label" at bounding box center [89, 245] width 74 height 14
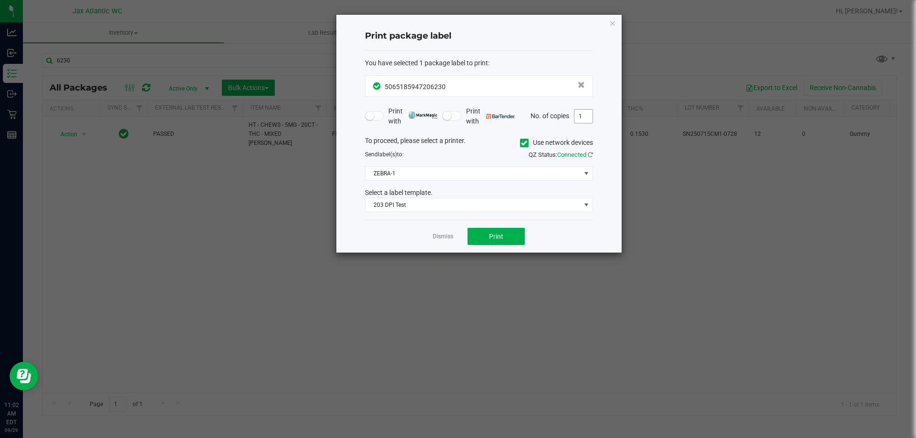
click at [589, 116] on input "1" at bounding box center [583, 116] width 18 height 13
type input "2"
click at [517, 234] on button "Print" at bounding box center [495, 236] width 57 height 17
click at [449, 234] on link "Dismiss" at bounding box center [443, 237] width 21 height 8
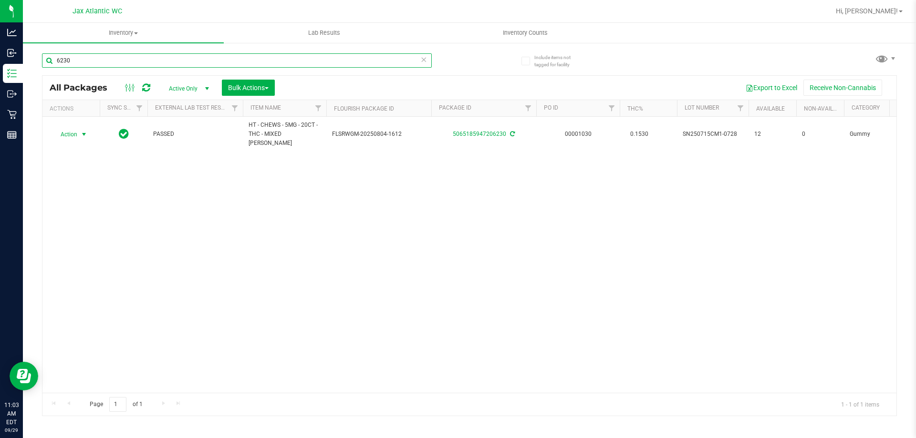
click at [273, 59] on input "6230" at bounding box center [237, 60] width 390 height 14
type input "1255"
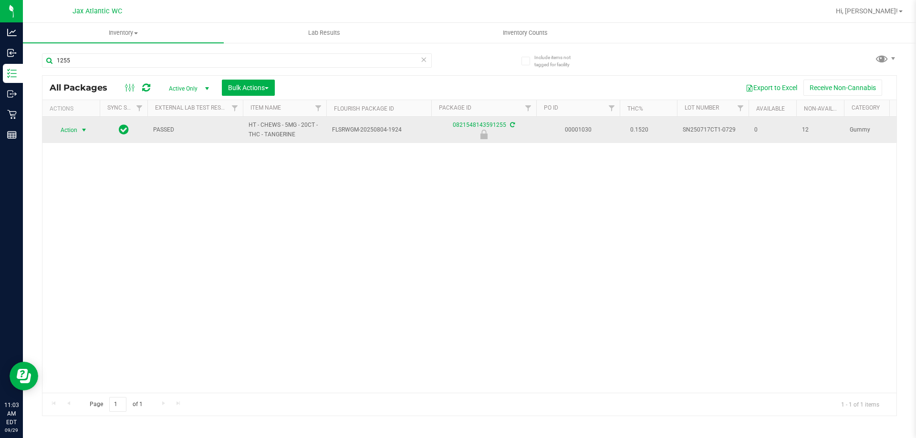
click at [76, 128] on span "Action" at bounding box center [65, 130] width 26 height 13
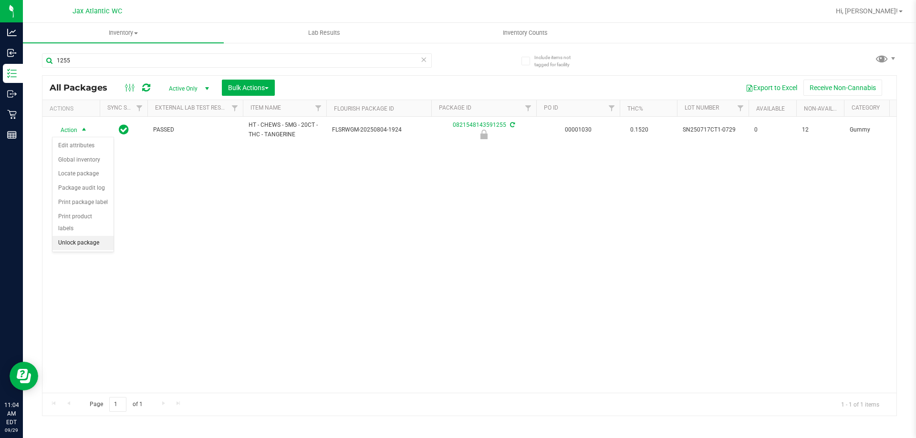
click at [92, 236] on li "Unlock package" at bounding box center [82, 243] width 61 height 14
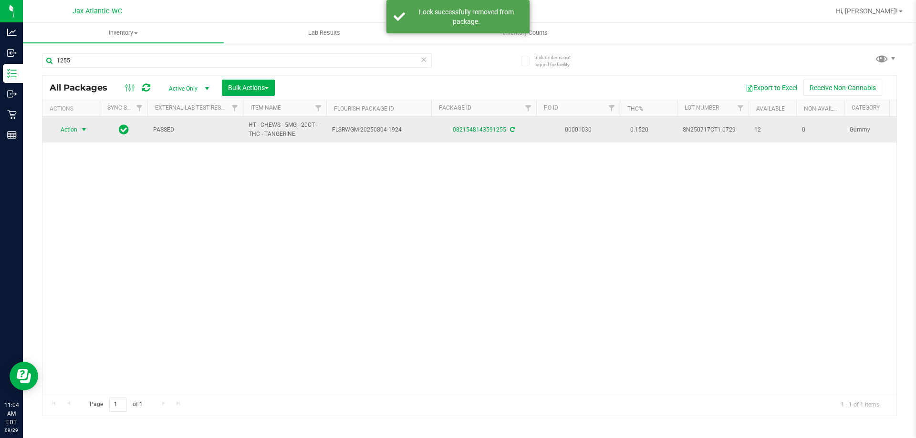
click at [78, 128] on span "select" at bounding box center [84, 129] width 12 height 13
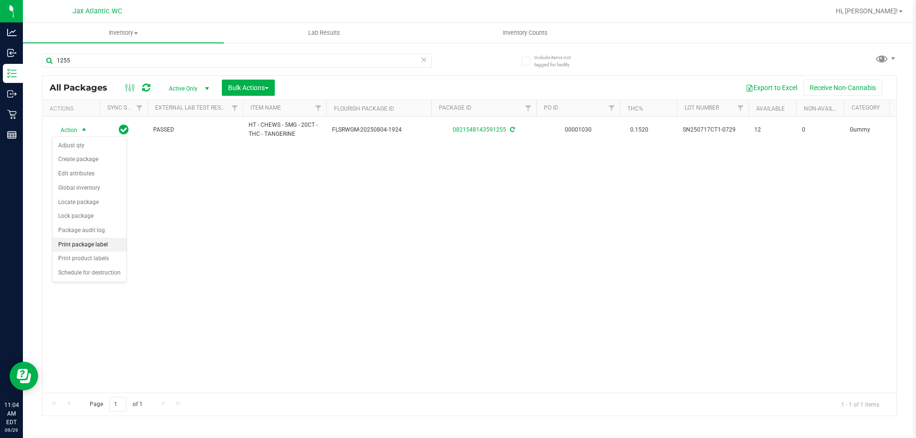
click at [88, 247] on li "Print package label" at bounding box center [89, 245] width 74 height 14
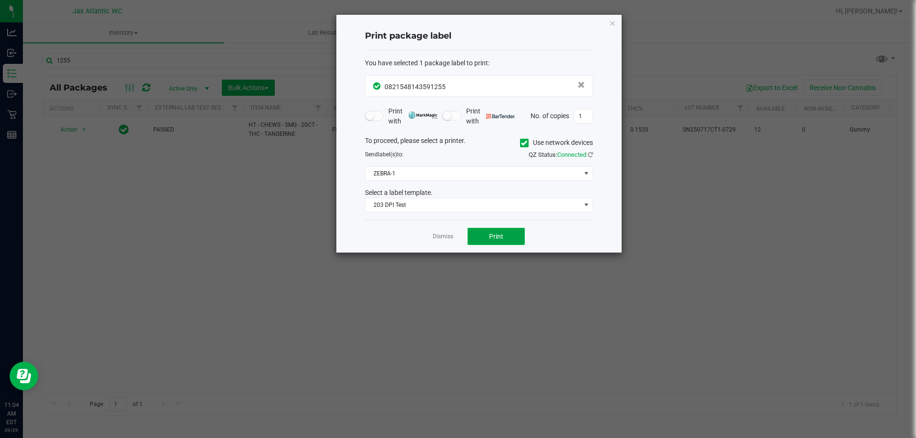
click at [474, 233] on button "Print" at bounding box center [495, 236] width 57 height 17
